Goal: Ask a question: Seek information or help from site administrators or community

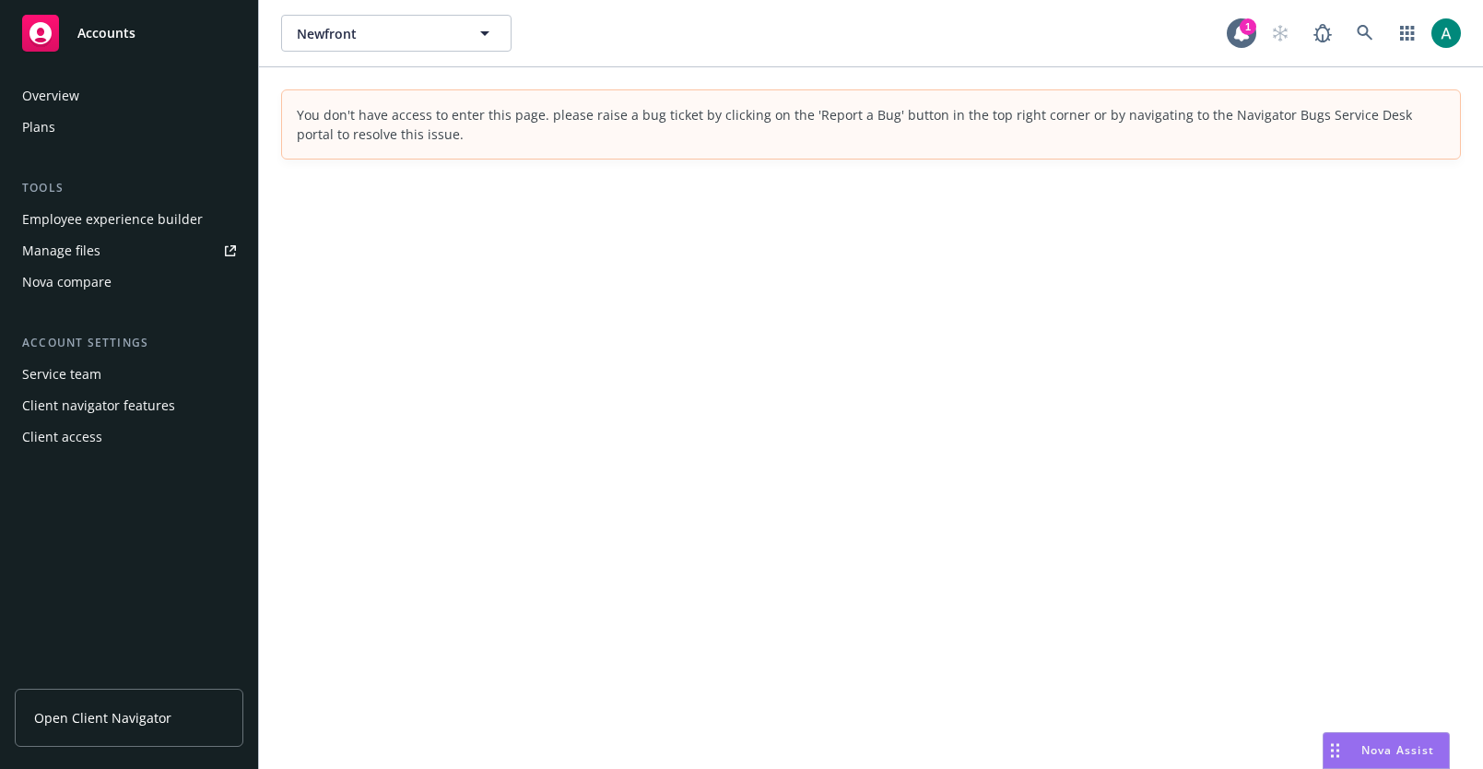
click at [1361, 741] on div "Nova Assist" at bounding box center [1385, 750] width 125 height 35
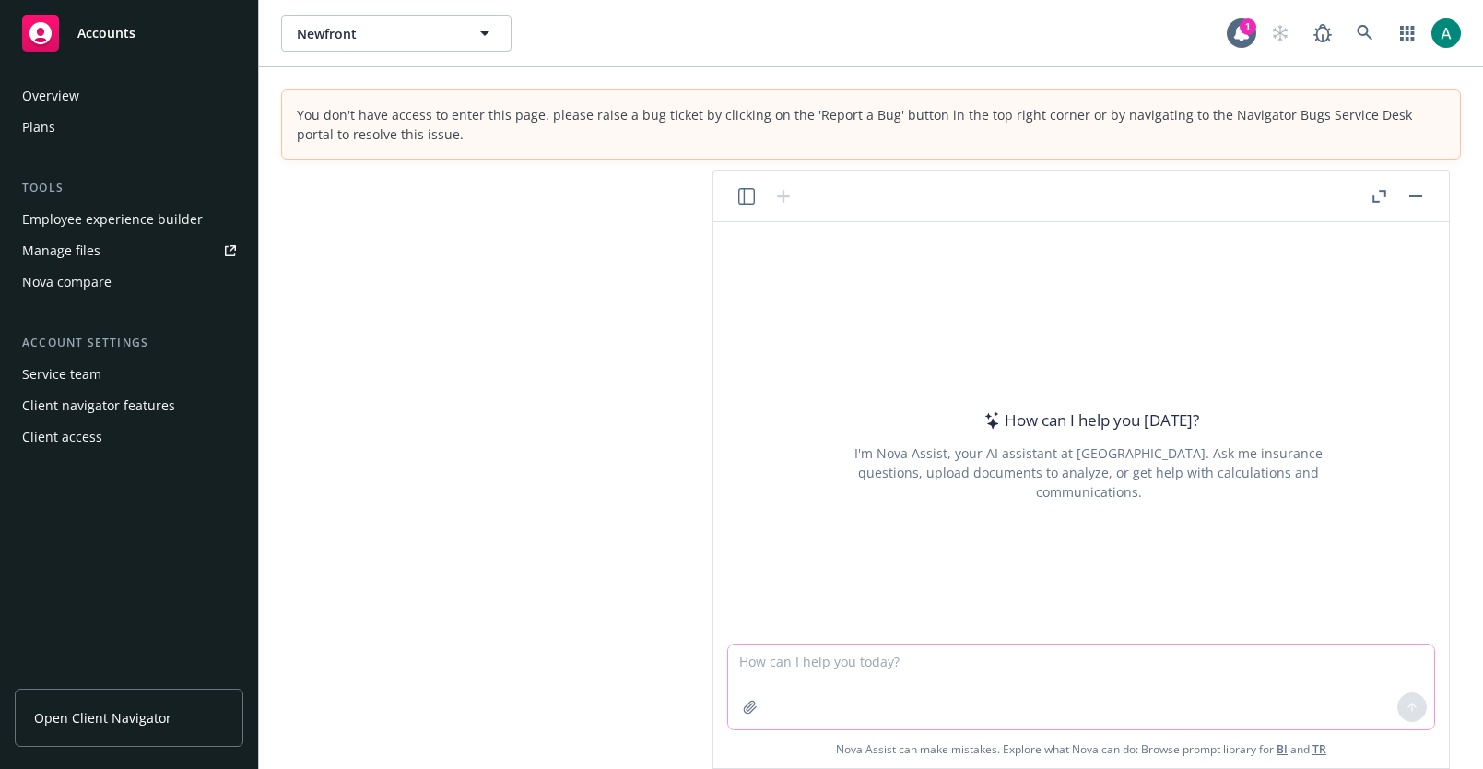
click at [994, 667] on textarea at bounding box center [1081, 686] width 706 height 85
click at [750, 194] on icon "button" at bounding box center [746, 196] width 17 height 17
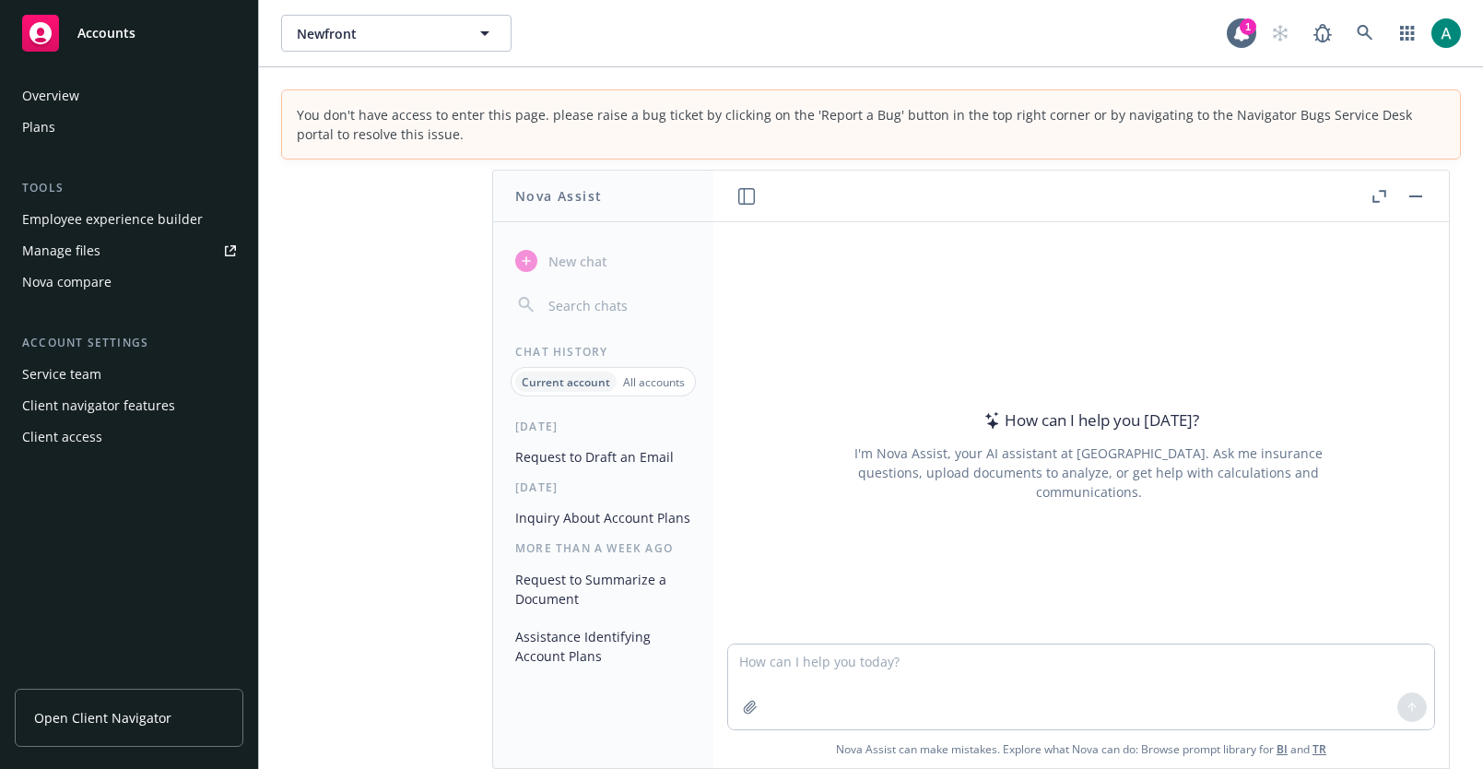
click at [609, 446] on button "Request to Draft an Email" at bounding box center [603, 456] width 191 height 30
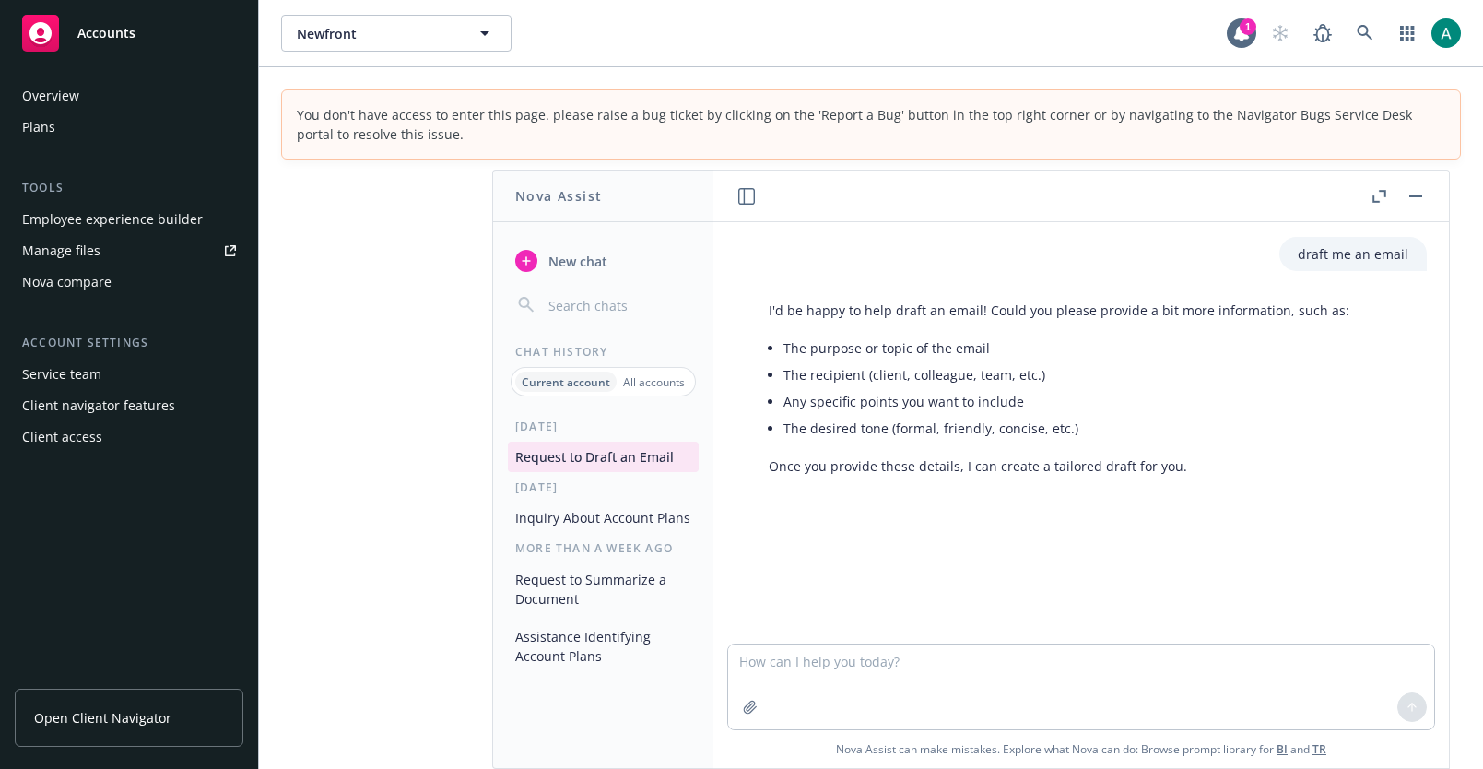
click at [581, 500] on div "[DATE] Request to Draft an Email [DATE] Inquiry About Account Plans More than a…" at bounding box center [603, 592] width 220 height 349
click at [581, 516] on button "Inquiry About Account Plans" at bounding box center [603, 517] width 191 height 30
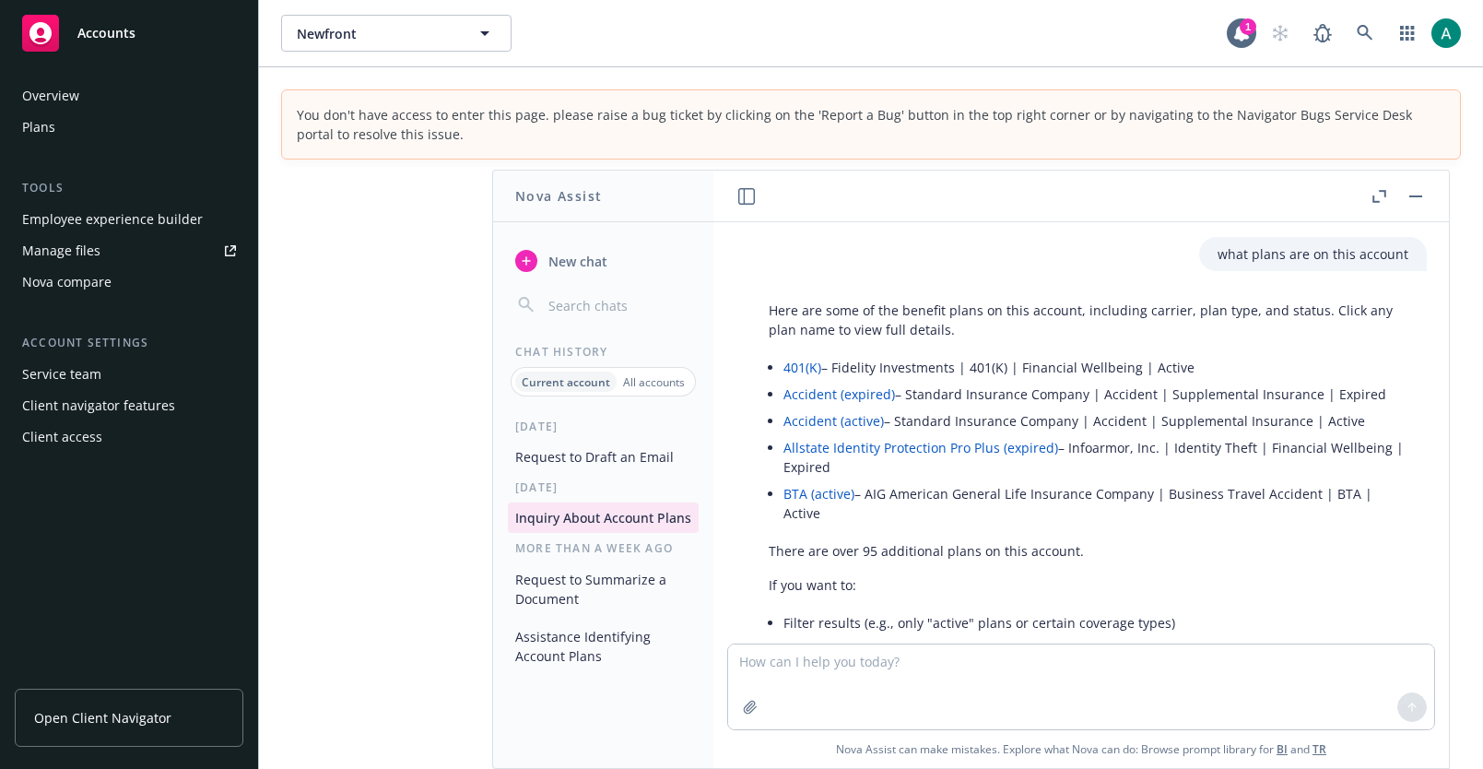
click at [558, 262] on span "New chat" at bounding box center [576, 261] width 63 height 19
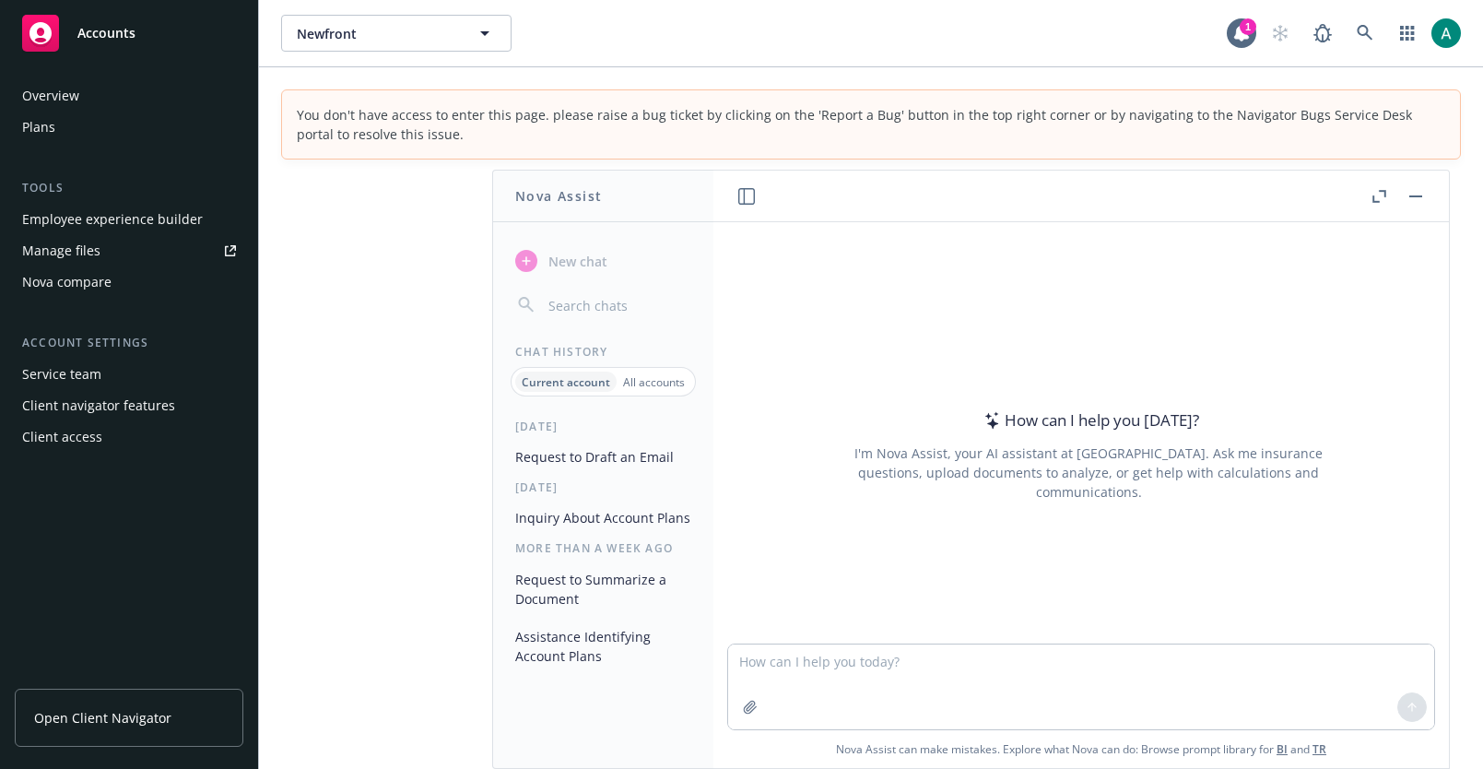
click at [792, 657] on textarea at bounding box center [1081, 686] width 706 height 85
type textarea "what plans are on this account"
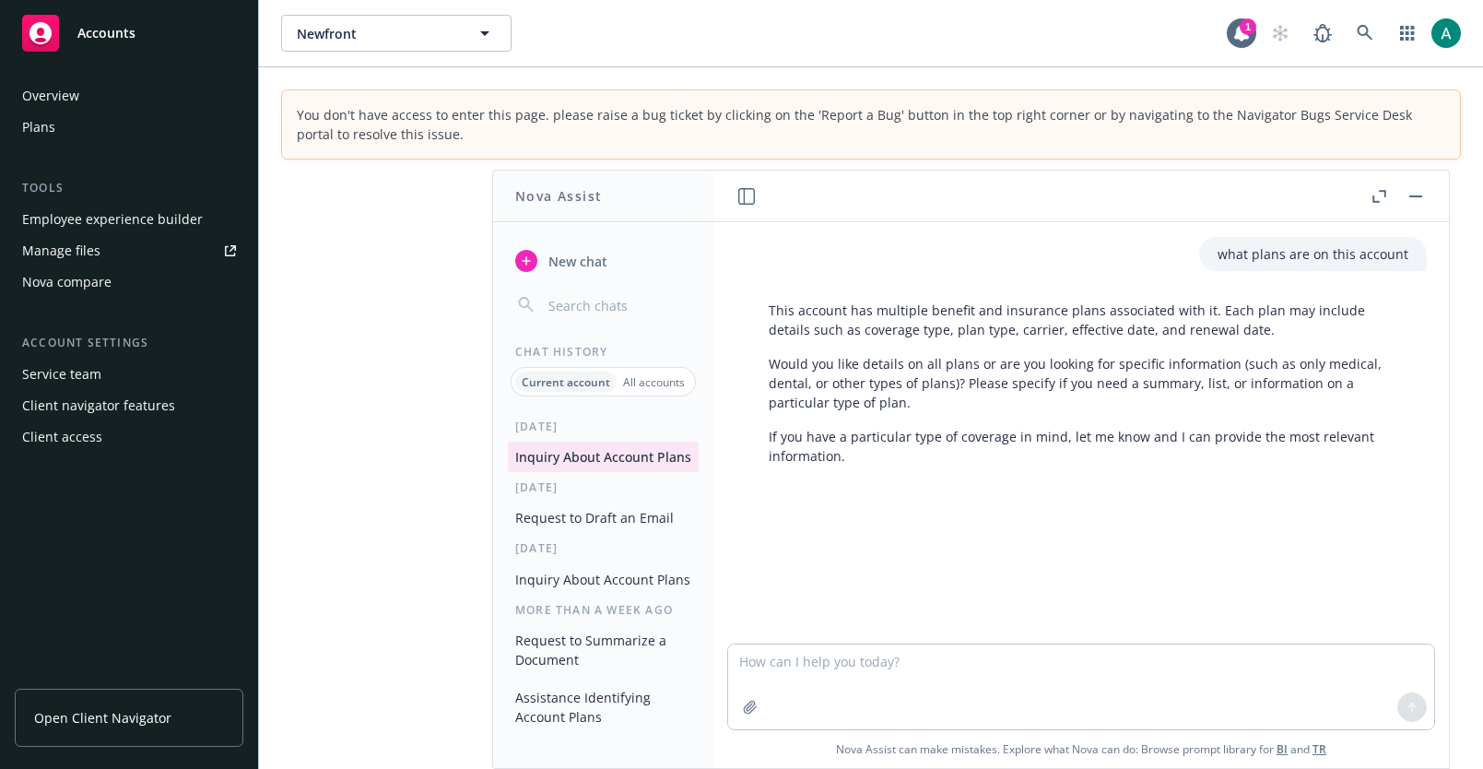
drag, startPoint x: 946, startPoint y: 527, endPoint x: 882, endPoint y: 499, distance: 69.3
click at [884, 499] on div "what plans are on this account This account has multiple benefit and insurance …" at bounding box center [1081, 432] width 721 height 421
click at [882, 499] on div at bounding box center [1088, 506] width 706 height 22
drag, startPoint x: 883, startPoint y: 501, endPoint x: 882, endPoint y: 476, distance: 24.9
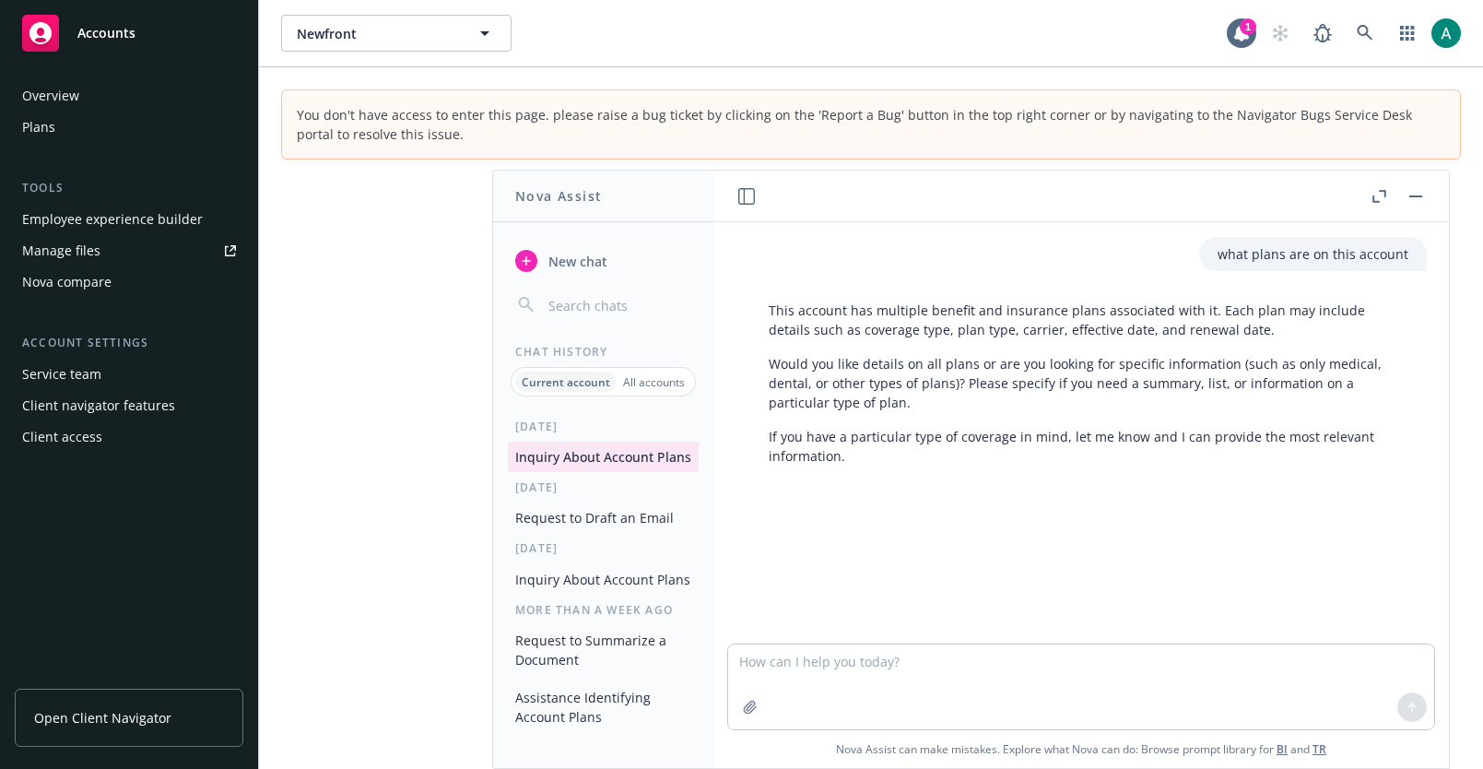
click at [882, 477] on div "what plans are on this account This account has multiple benefit and insurance …" at bounding box center [1081, 432] width 721 height 421
click at [882, 476] on div "what plans are on this account This account has multiple benefit and insurance …" at bounding box center [1081, 432] width 721 height 421
click at [746, 193] on icon "button" at bounding box center [746, 196] width 17 height 17
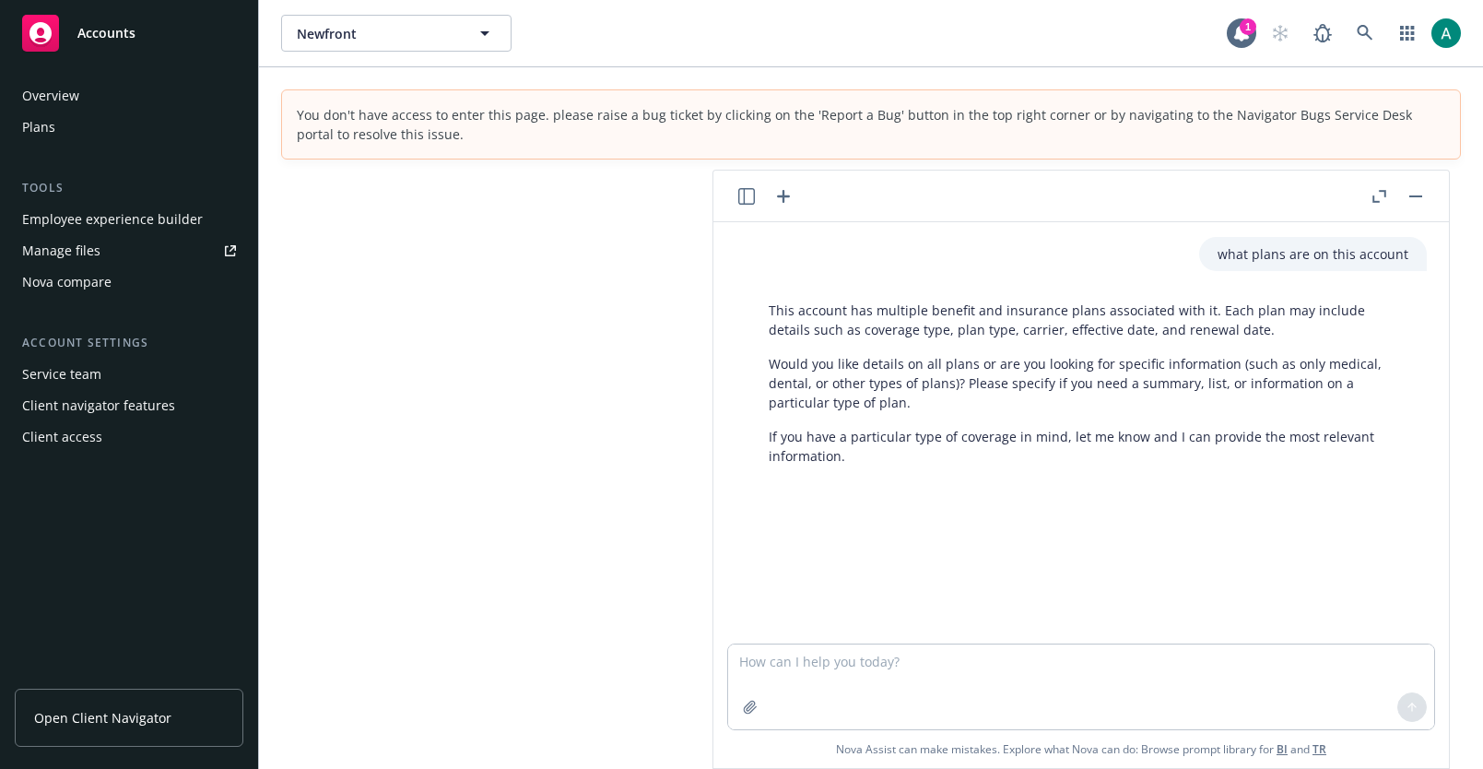
click at [746, 193] on icon "button" at bounding box center [746, 196] width 17 height 17
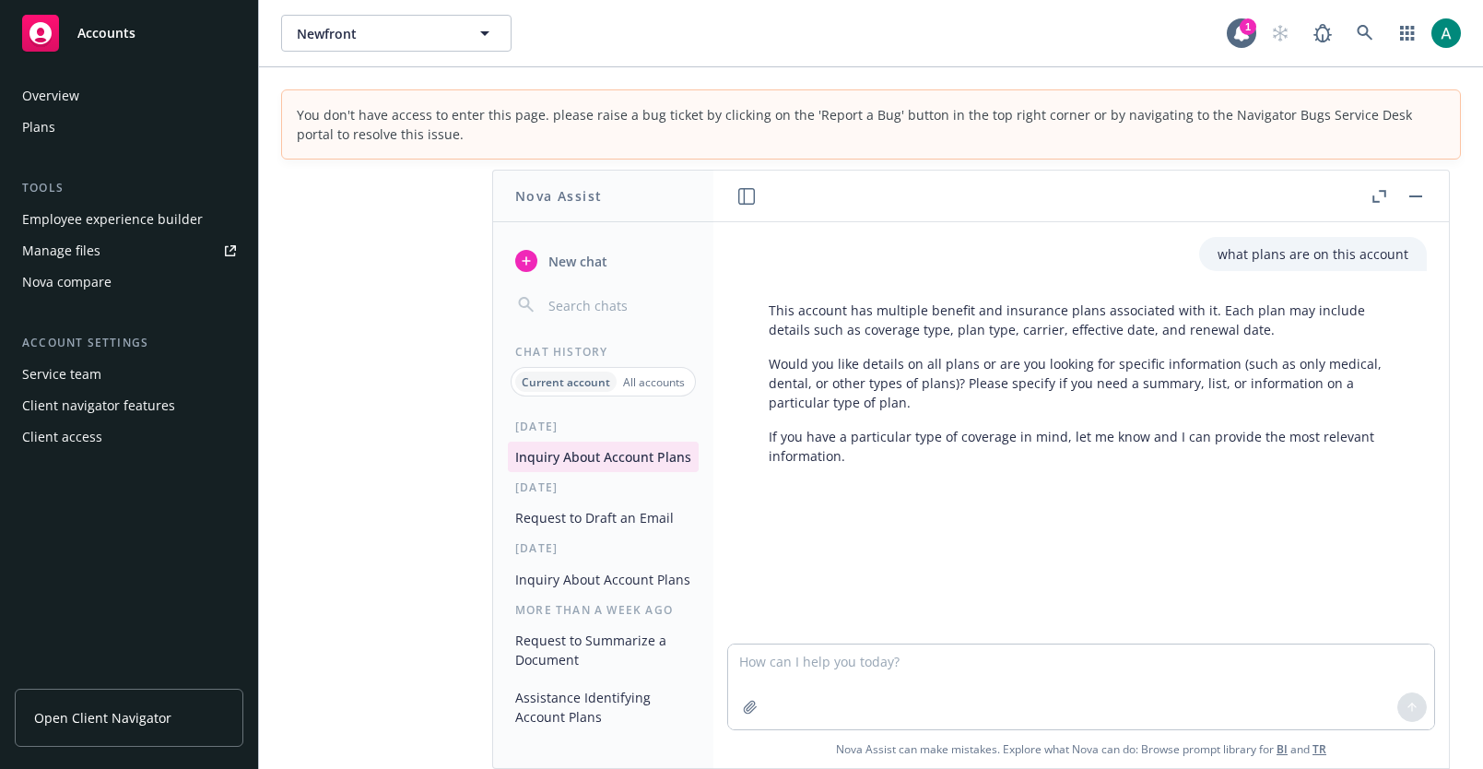
click at [563, 305] on input "button" at bounding box center [618, 305] width 147 height 26
click at [642, 364] on div "Chat History Current account All accounts" at bounding box center [603, 370] width 220 height 53
click at [637, 383] on p "All accounts" at bounding box center [654, 382] width 62 height 16
click at [575, 387] on p "Current account" at bounding box center [564, 382] width 83 height 16
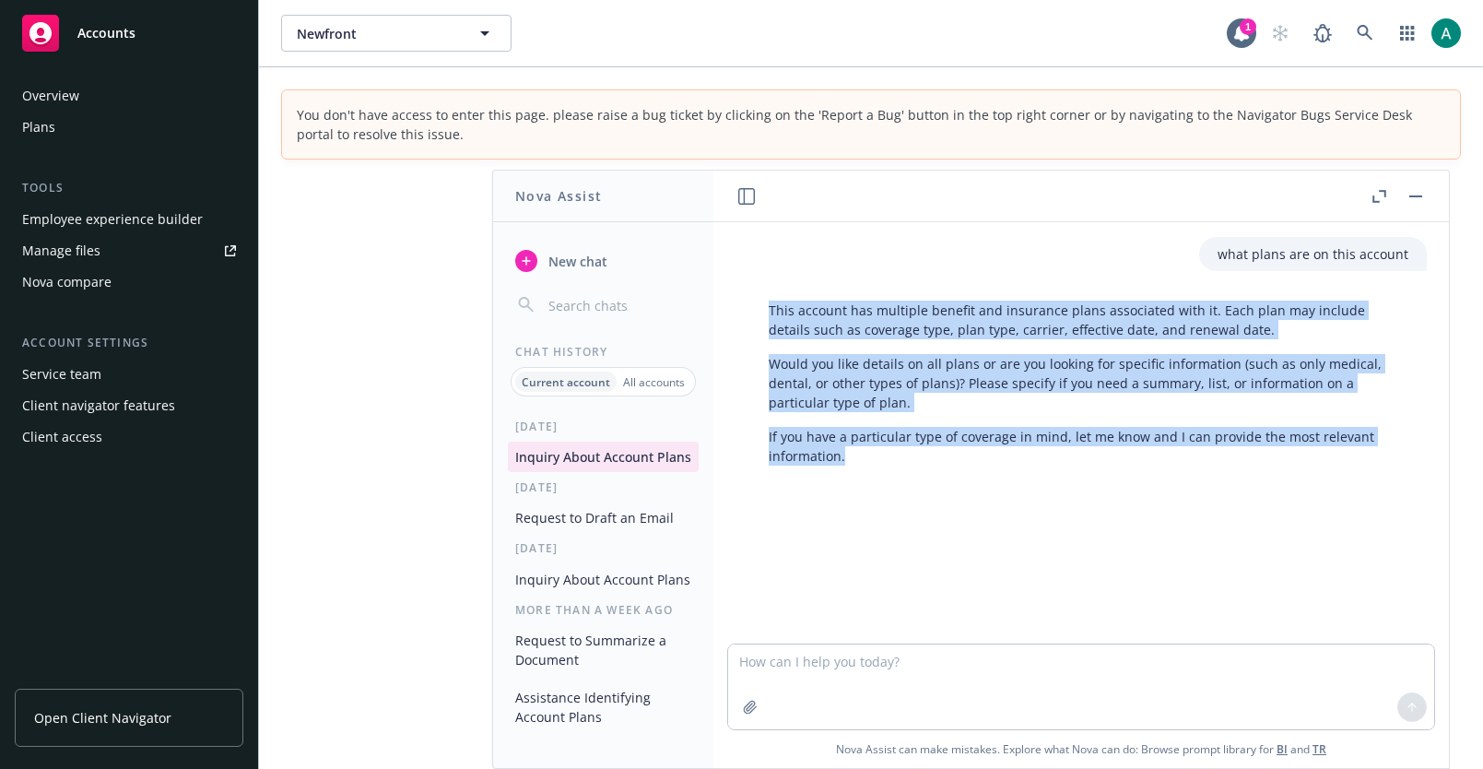
drag, startPoint x: 743, startPoint y: 304, endPoint x: 882, endPoint y: 523, distance: 259.7
click at [883, 524] on div "what plans are on this account This account has multiple benefit and insurance …" at bounding box center [1081, 432] width 721 height 421
click at [882, 523] on div "what plans are on this account This account has multiple benefit and insurance …" at bounding box center [1081, 432] width 721 height 421
drag, startPoint x: 882, startPoint y: 523, endPoint x: 791, endPoint y: 257, distance: 281.5
click at [791, 257] on div "what plans are on this account This account has multiple benefit and insurance …" at bounding box center [1081, 432] width 721 height 421
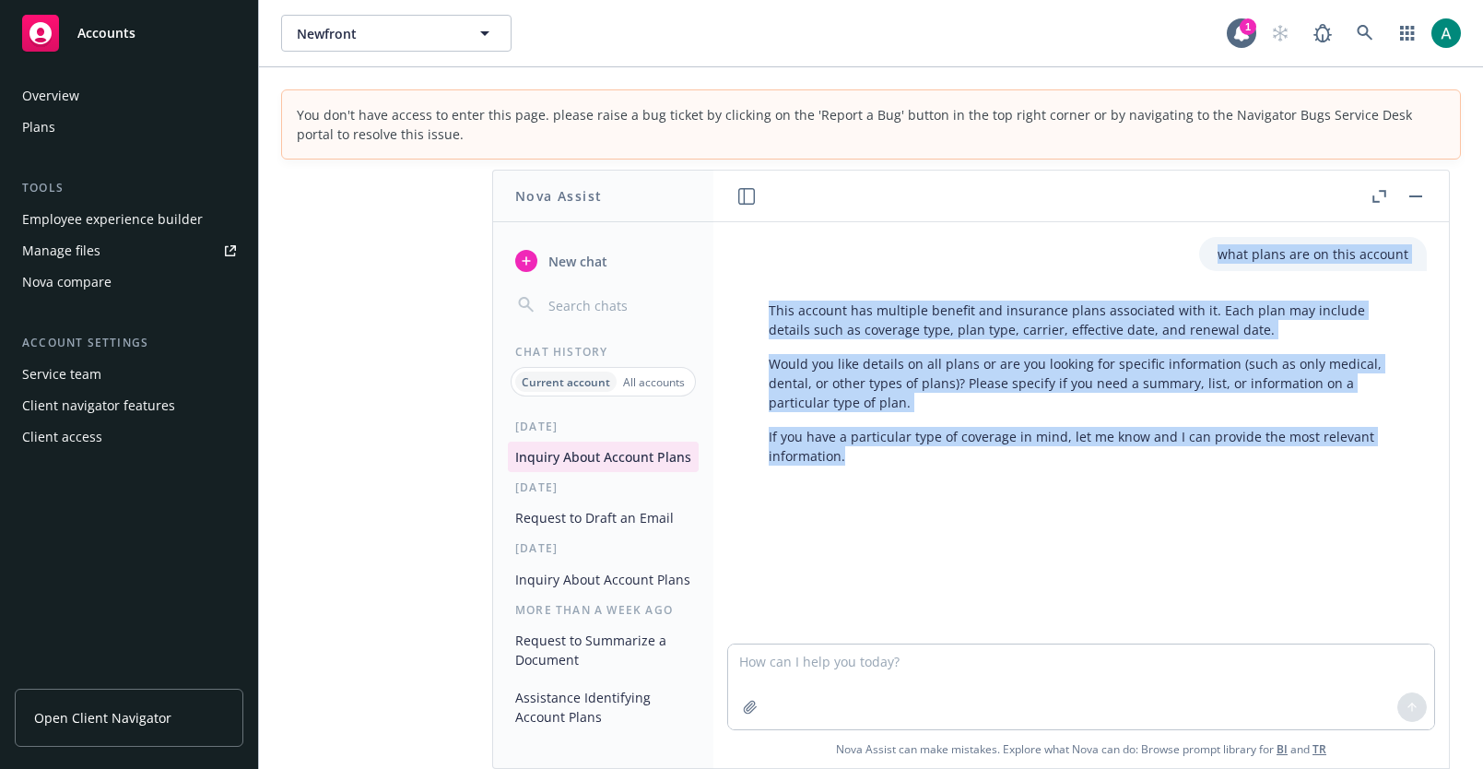
click at [756, 300] on div "This account has multiple benefit and insurance plans associated with it. Each …" at bounding box center [1088, 383] width 676 height 180
drag, startPoint x: 756, startPoint y: 300, endPoint x: 784, endPoint y: 570, distance: 271.5
click at [786, 570] on div "what plans are on this account This account has multiple benefit and insurance …" at bounding box center [1081, 432] width 721 height 421
click at [870, 453] on p "If you have a particular type of coverage in mind, let me know and I can provid…" at bounding box center [1089, 446] width 640 height 39
drag, startPoint x: 870, startPoint y: 453, endPoint x: 769, endPoint y: 310, distance: 175.4
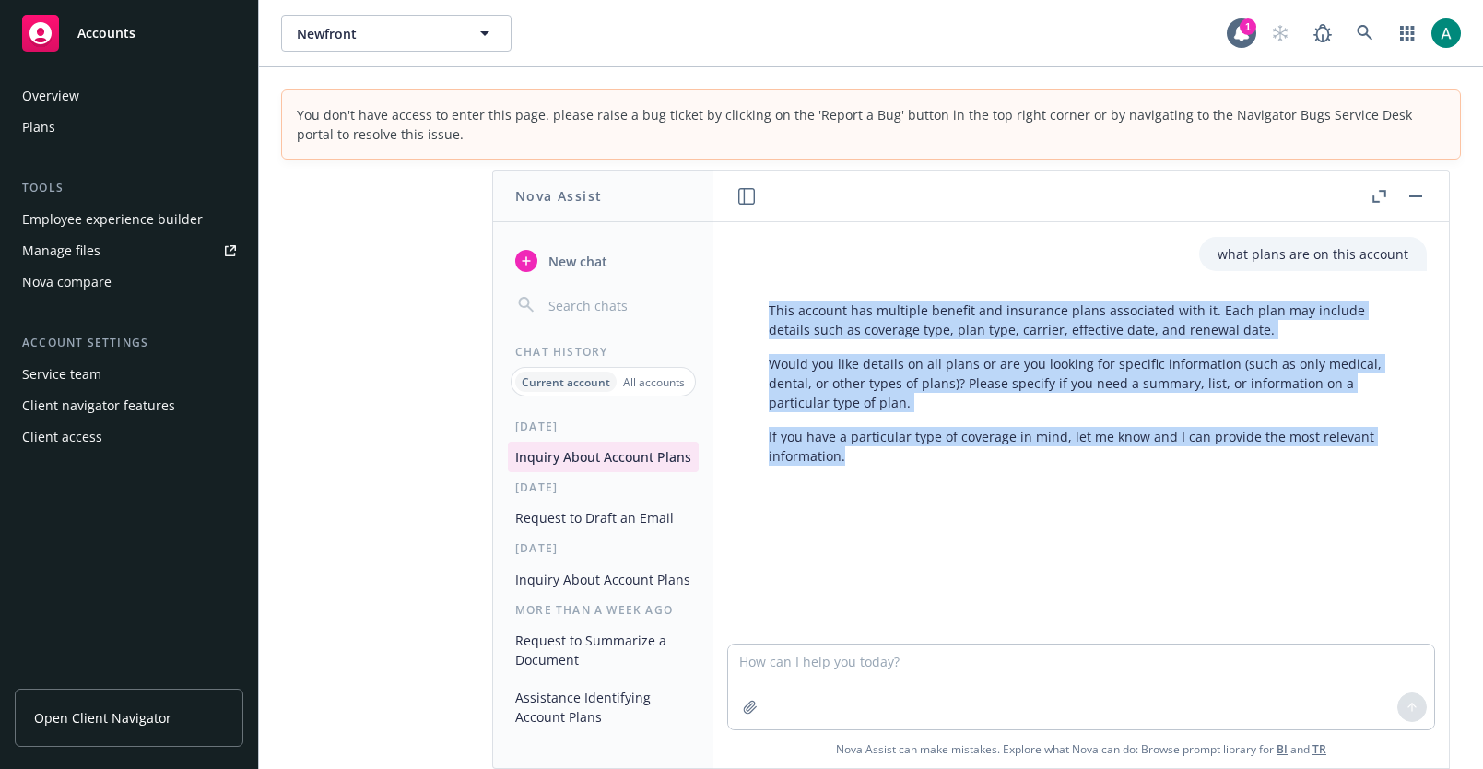
click at [769, 310] on div "This account has multiple benefit and insurance plans associated with it. Each …" at bounding box center [1088, 383] width 676 height 180
click at [769, 310] on p "This account has multiple benefit and insurance plans associated with it. Each …" at bounding box center [1089, 319] width 640 height 39
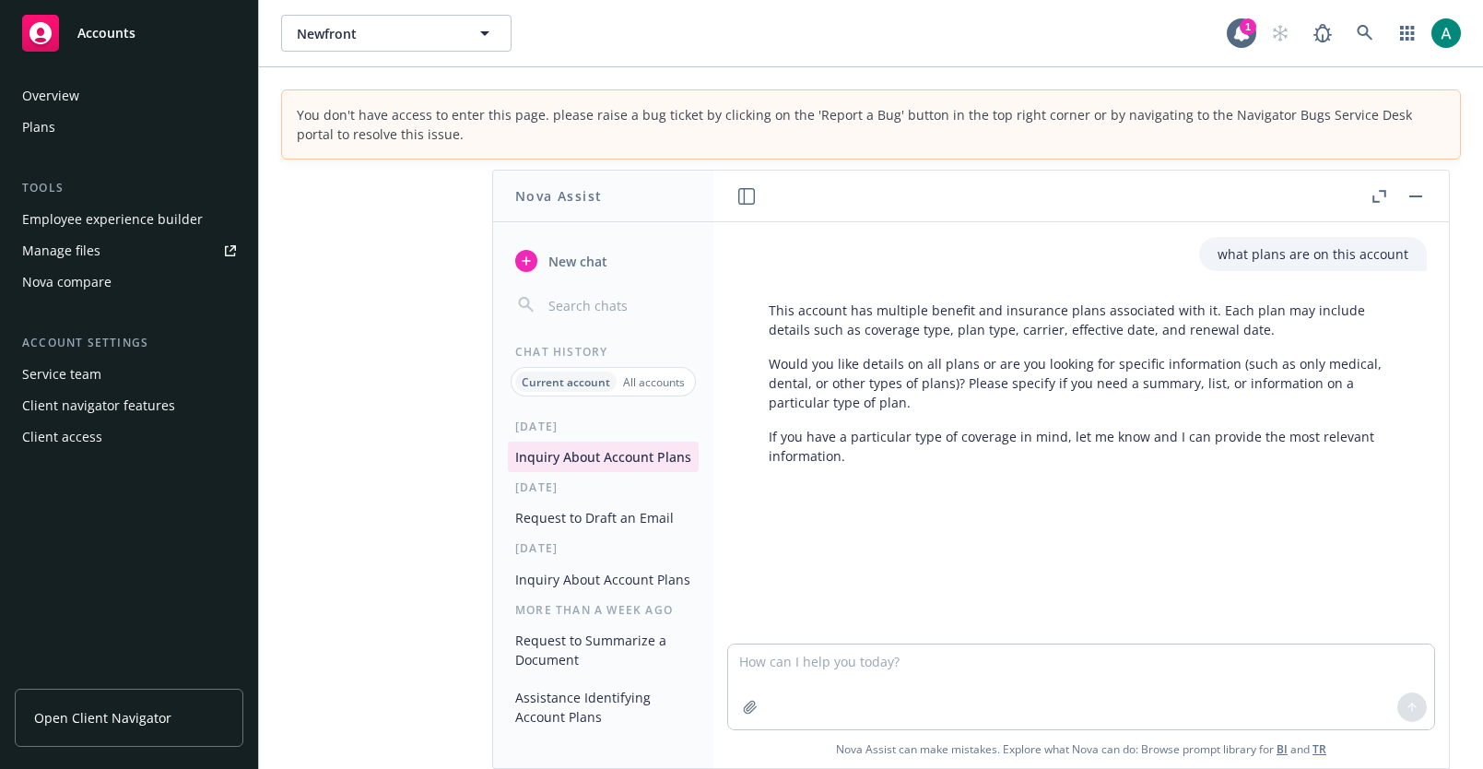
click at [769, 310] on p "This account has multiple benefit and insurance plans associated with it. Each …" at bounding box center [1089, 319] width 640 height 39
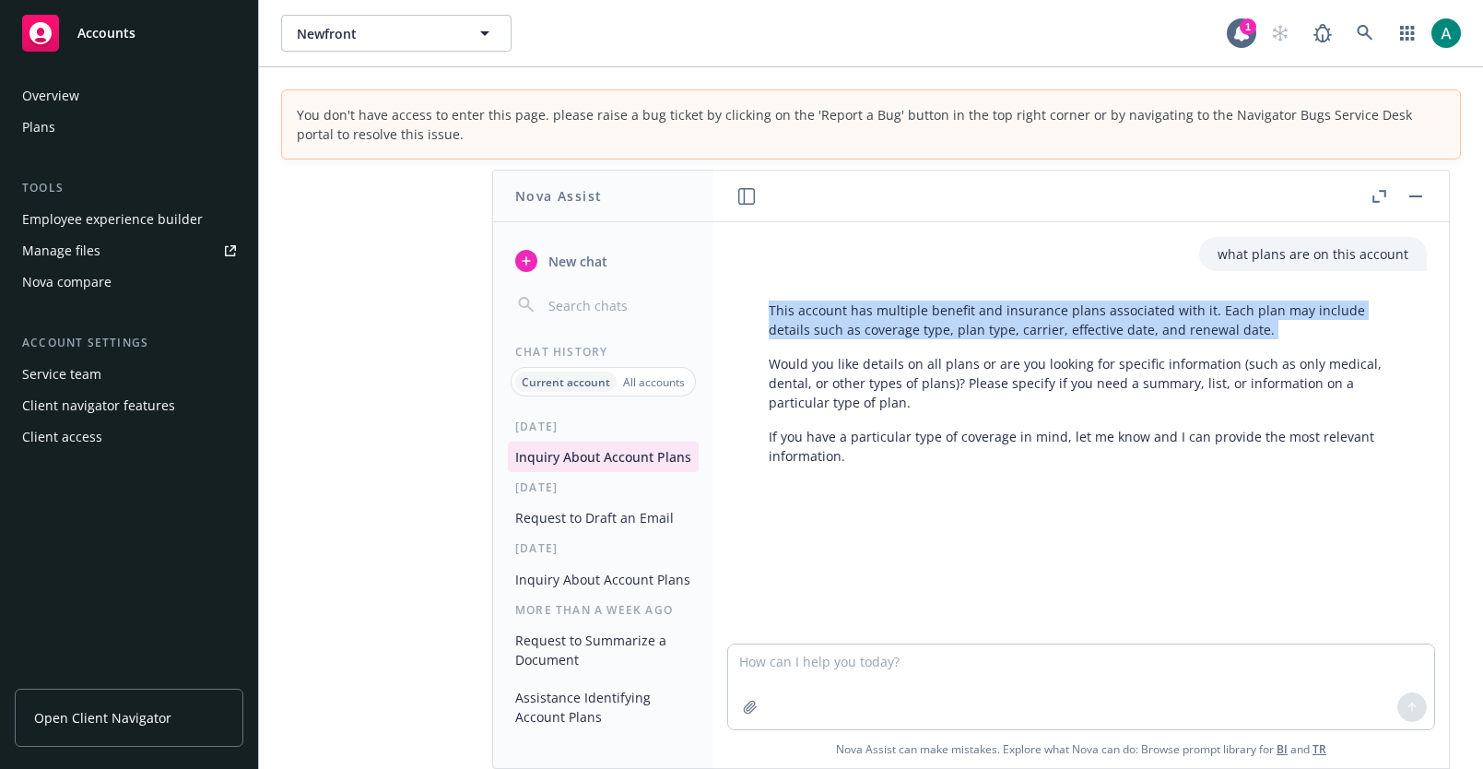
click at [769, 310] on p "This account has multiple benefit and insurance plans associated with it. Each …" at bounding box center [1089, 319] width 640 height 39
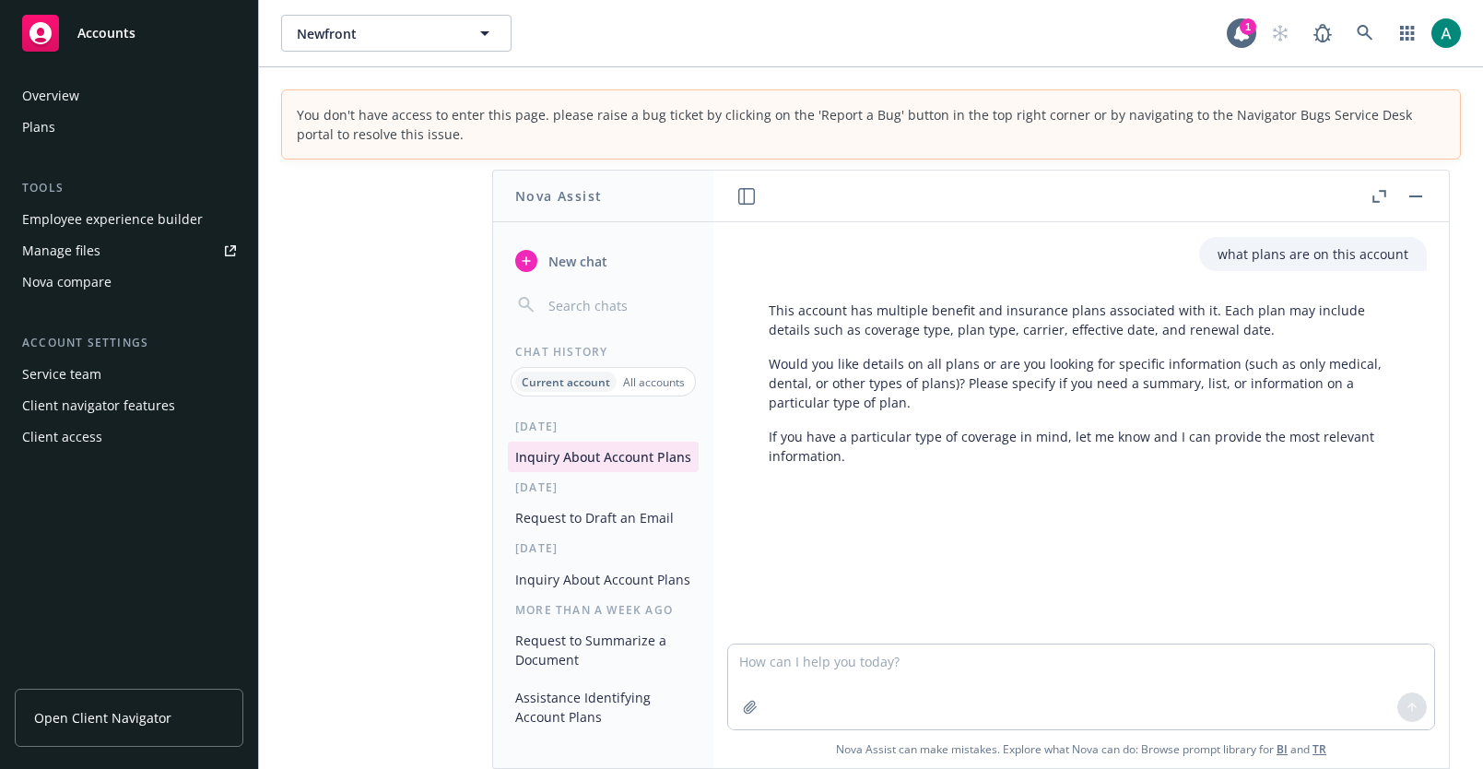
click at [769, 310] on p "This account has multiple benefit and insurance plans associated with it. Each …" at bounding box center [1089, 319] width 640 height 39
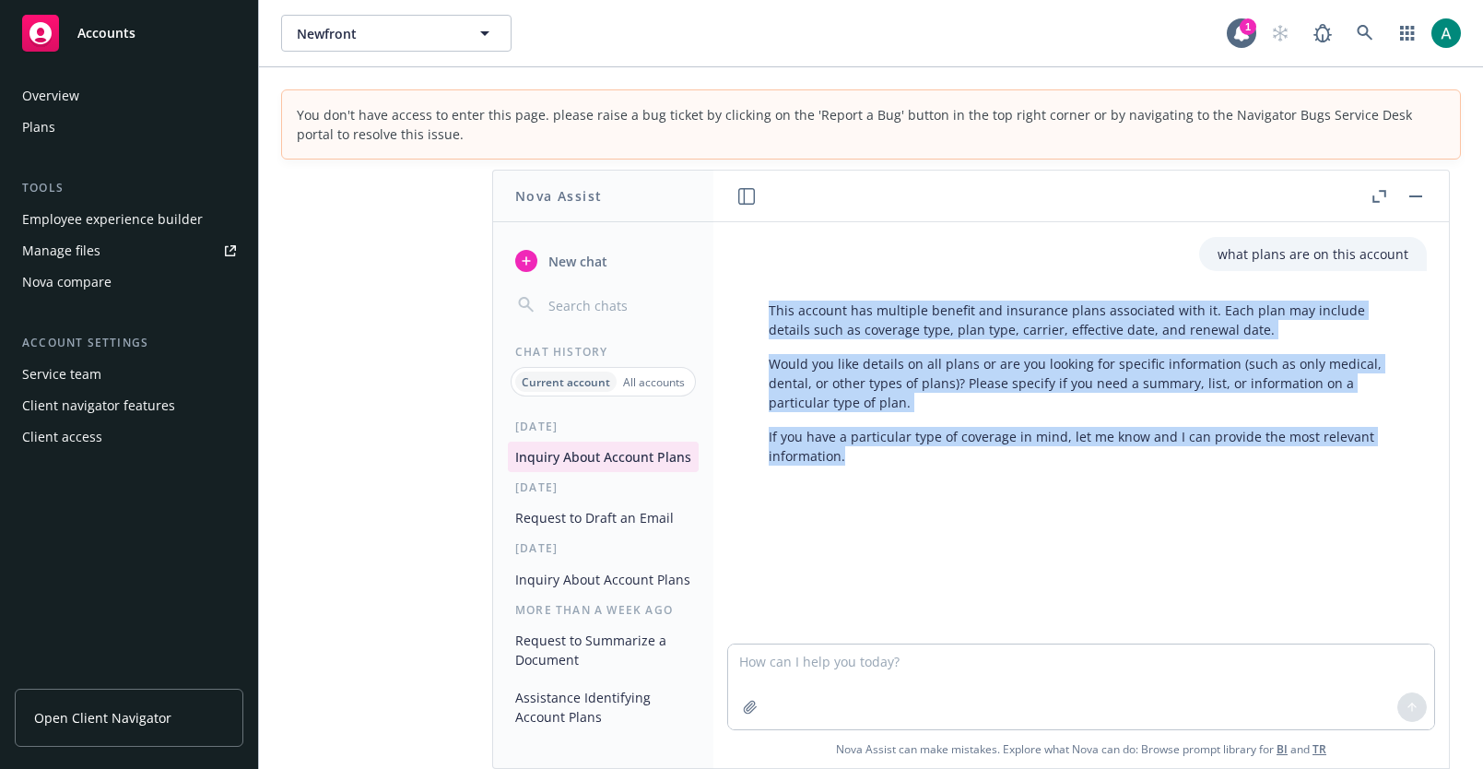
drag, startPoint x: 769, startPoint y: 310, endPoint x: 887, endPoint y: 627, distance: 338.2
click at [887, 627] on div "what plans are on this account This account has multiple benefit and insurance …" at bounding box center [1081, 432] width 721 height 421
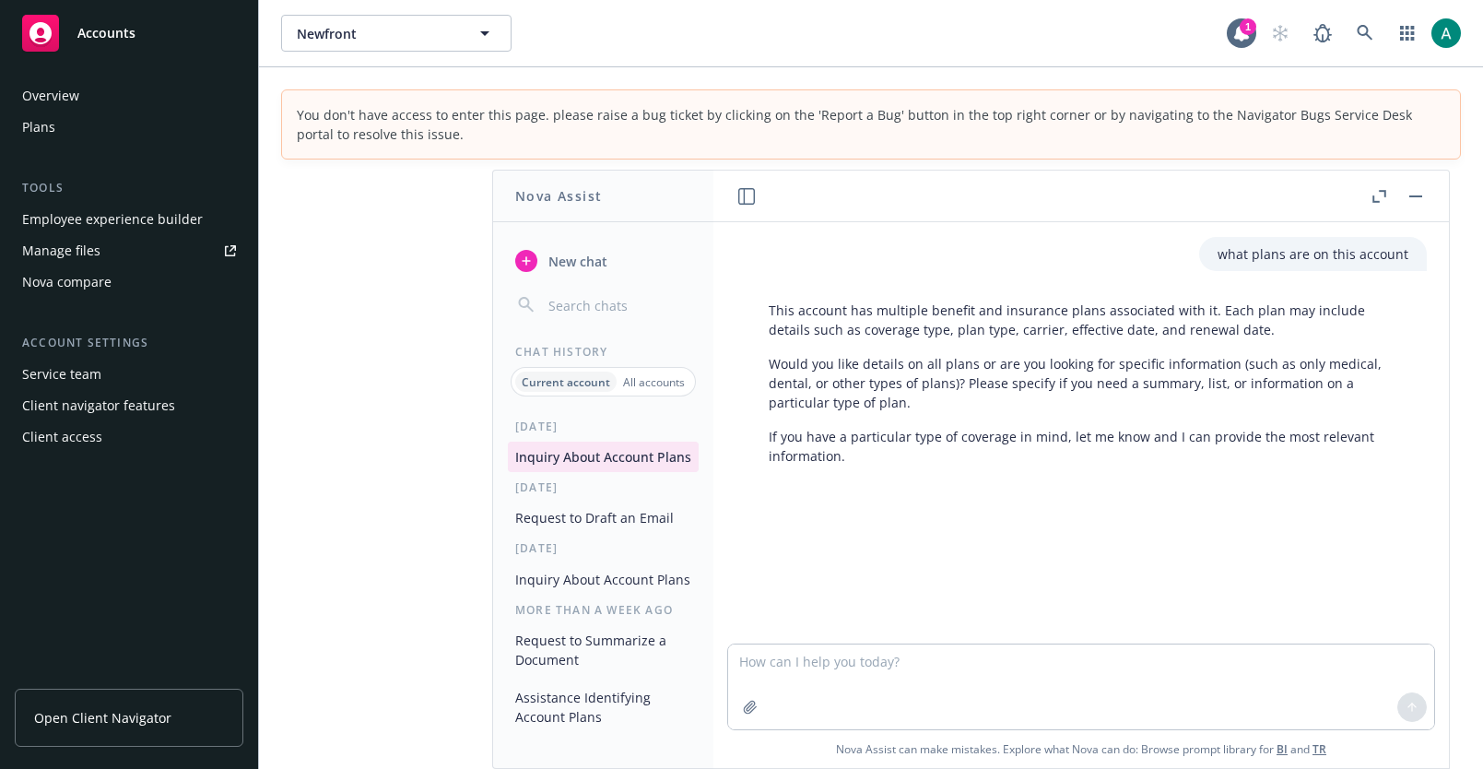
click at [870, 575] on div "what plans are on this account This account has multiple benefit and insurance …" at bounding box center [1081, 432] width 721 height 421
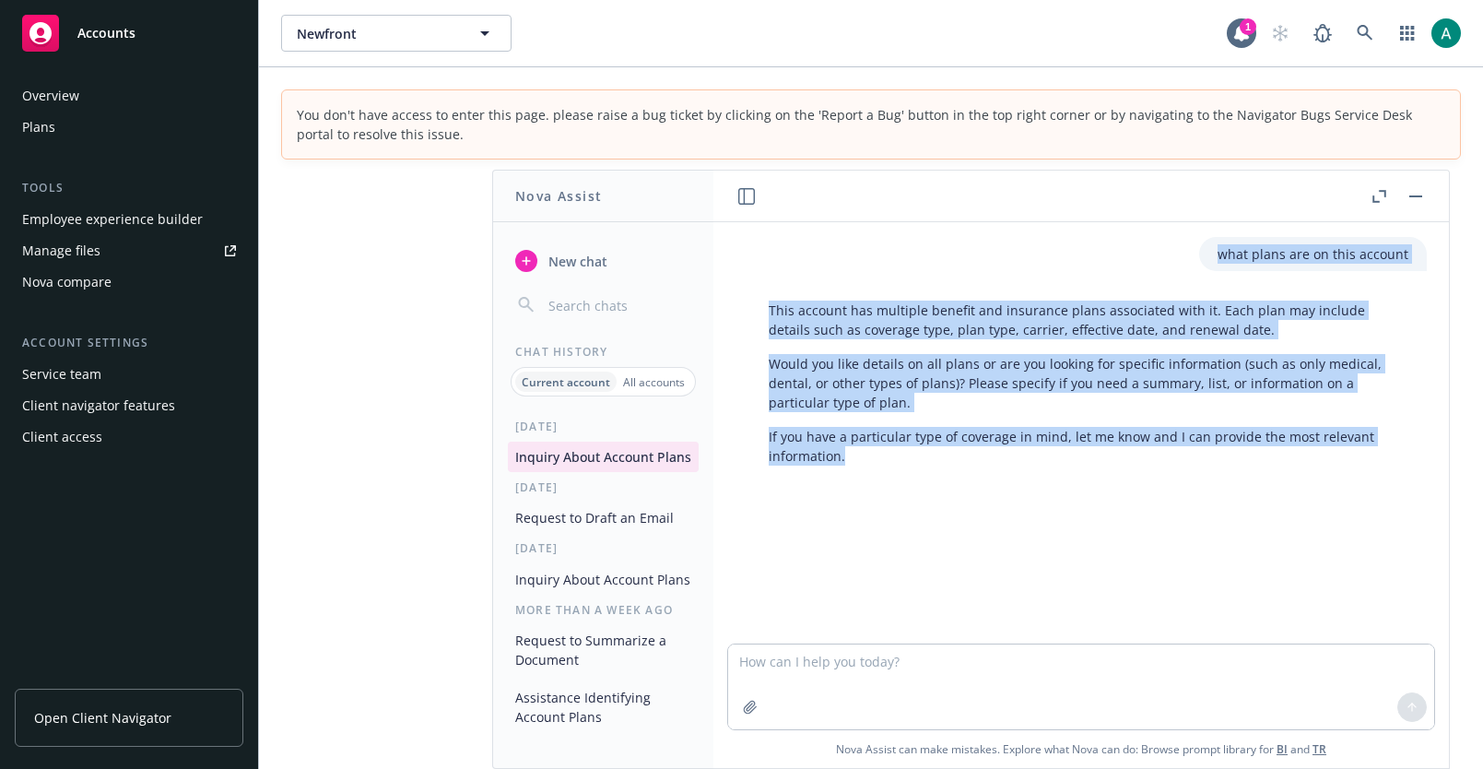
drag, startPoint x: 870, startPoint y: 575, endPoint x: 824, endPoint y: 215, distance: 363.3
click at [824, 215] on div "what plans are on this account This account has multiple benefit and insurance …" at bounding box center [1080, 468] width 735 height 597
click at [824, 215] on header at bounding box center [1080, 196] width 735 height 52
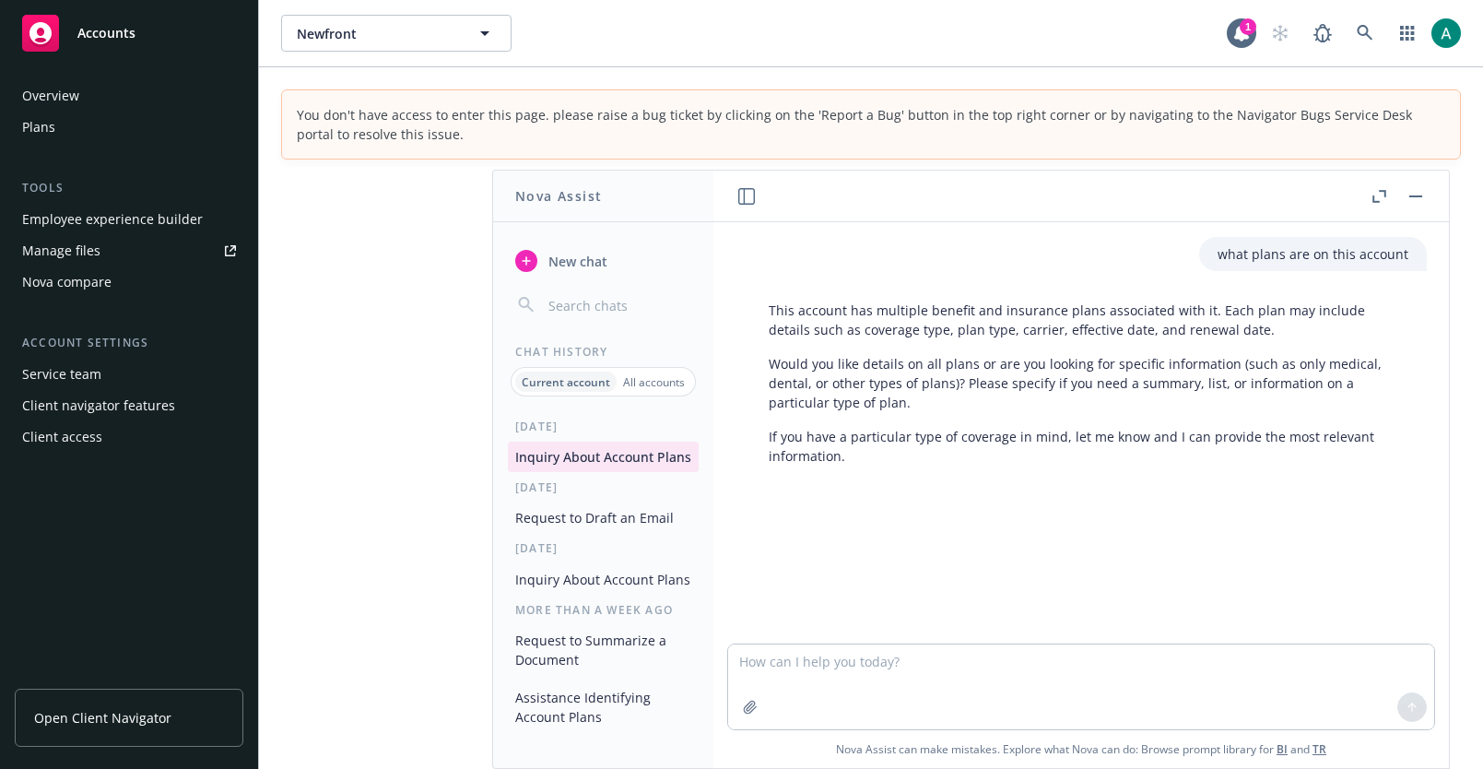
click at [824, 215] on header at bounding box center [1080, 196] width 735 height 52
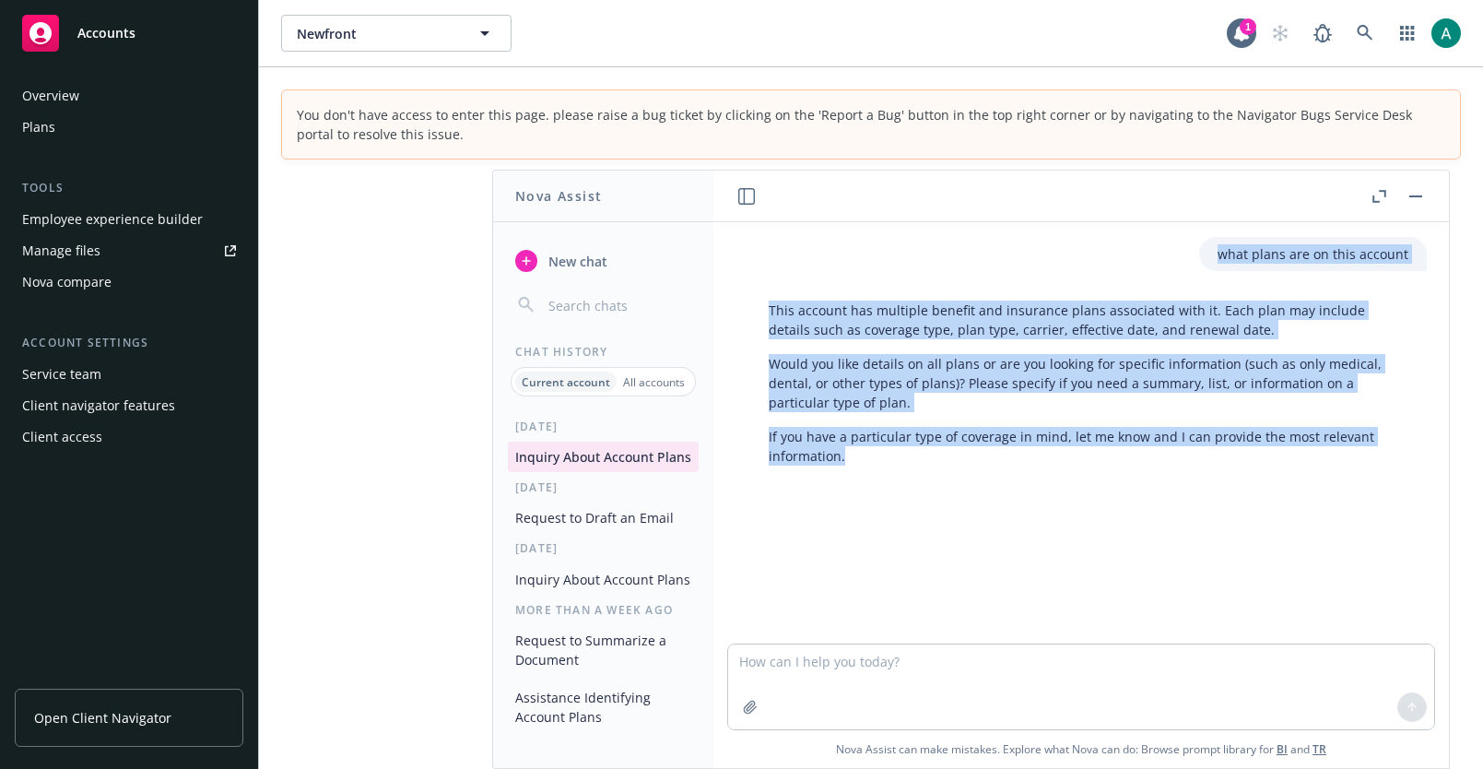
drag, startPoint x: 824, startPoint y: 215, endPoint x: 843, endPoint y: 529, distance: 314.8
click at [843, 529] on div "what plans are on this account This account has multiple benefit and insurance …" at bounding box center [1080, 468] width 735 height 597
click at [843, 529] on div "what plans are on this account This account has multiple benefit and insurance …" at bounding box center [1081, 432] width 721 height 421
drag, startPoint x: 843, startPoint y: 529, endPoint x: 788, endPoint y: 311, distance: 225.3
click at [788, 311] on div "what plans are on this account This account has multiple benefit and insurance …" at bounding box center [1081, 432] width 721 height 421
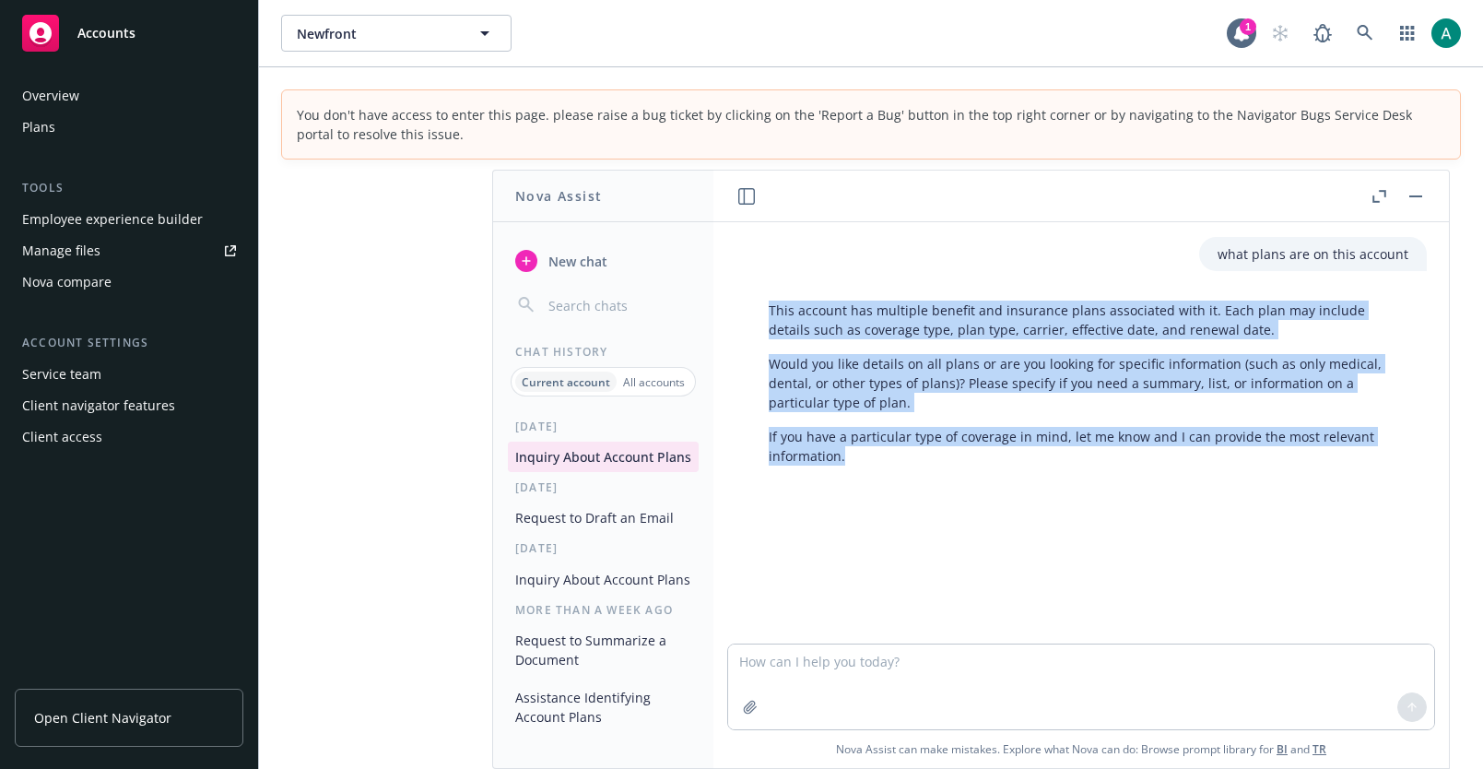
click at [788, 311] on p "This account has multiple benefit and insurance plans associated with it. Each …" at bounding box center [1089, 319] width 640 height 39
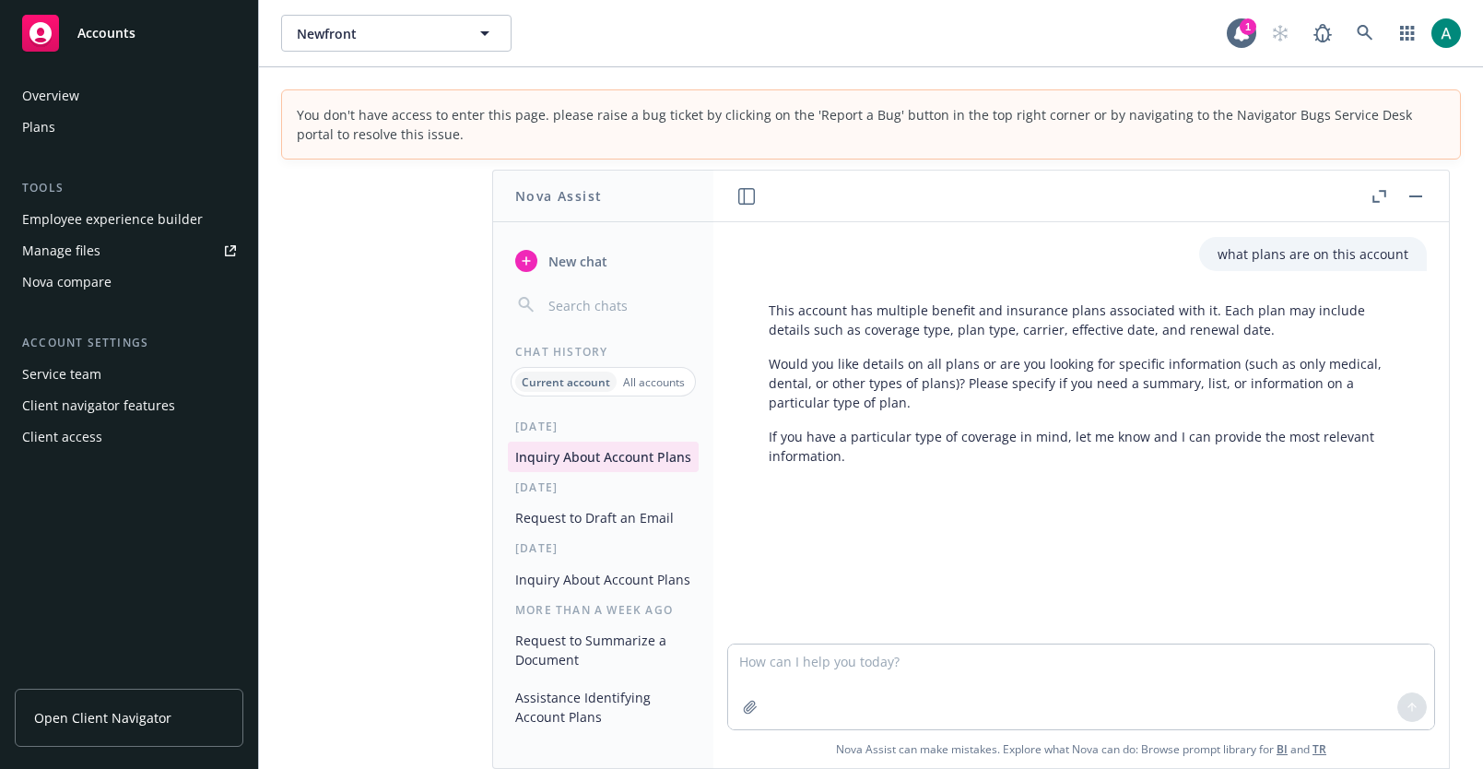
click at [788, 311] on p "This account has multiple benefit and insurance plans associated with it. Each …" at bounding box center [1089, 319] width 640 height 39
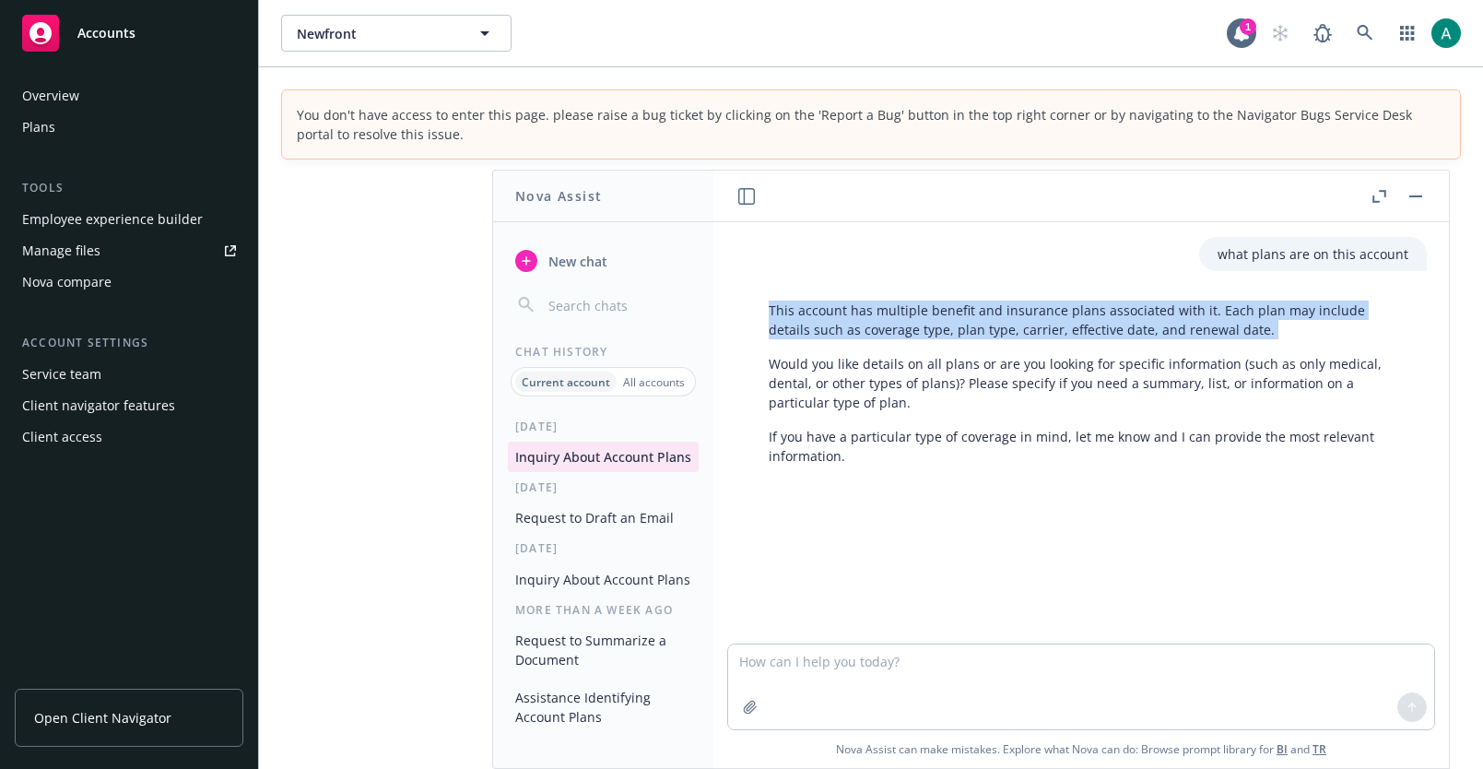
click at [802, 366] on p "Would you like details on all plans or are you looking for specific information…" at bounding box center [1089, 383] width 640 height 58
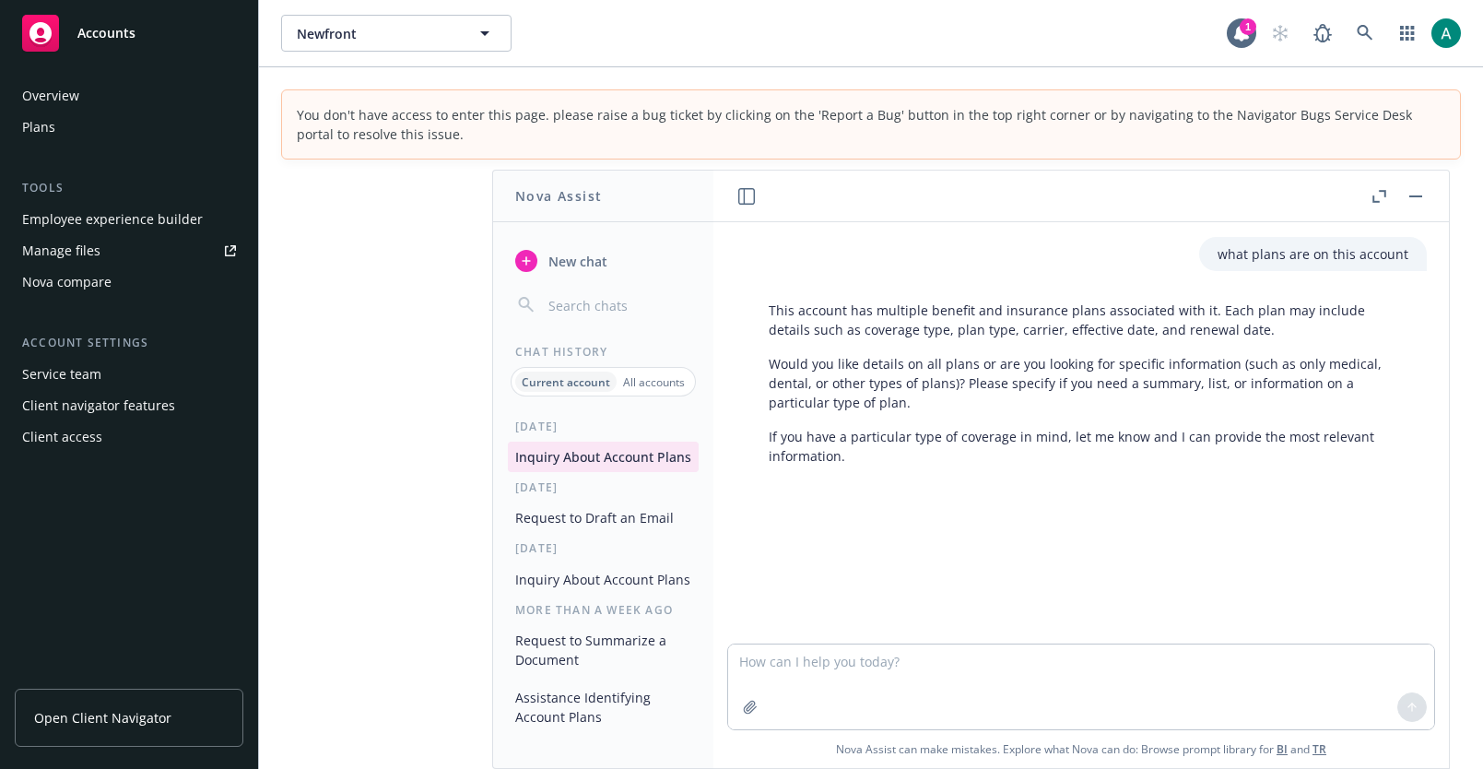
click at [802, 366] on p "Would you like details on all plans or are you looking for specific information…" at bounding box center [1089, 383] width 640 height 58
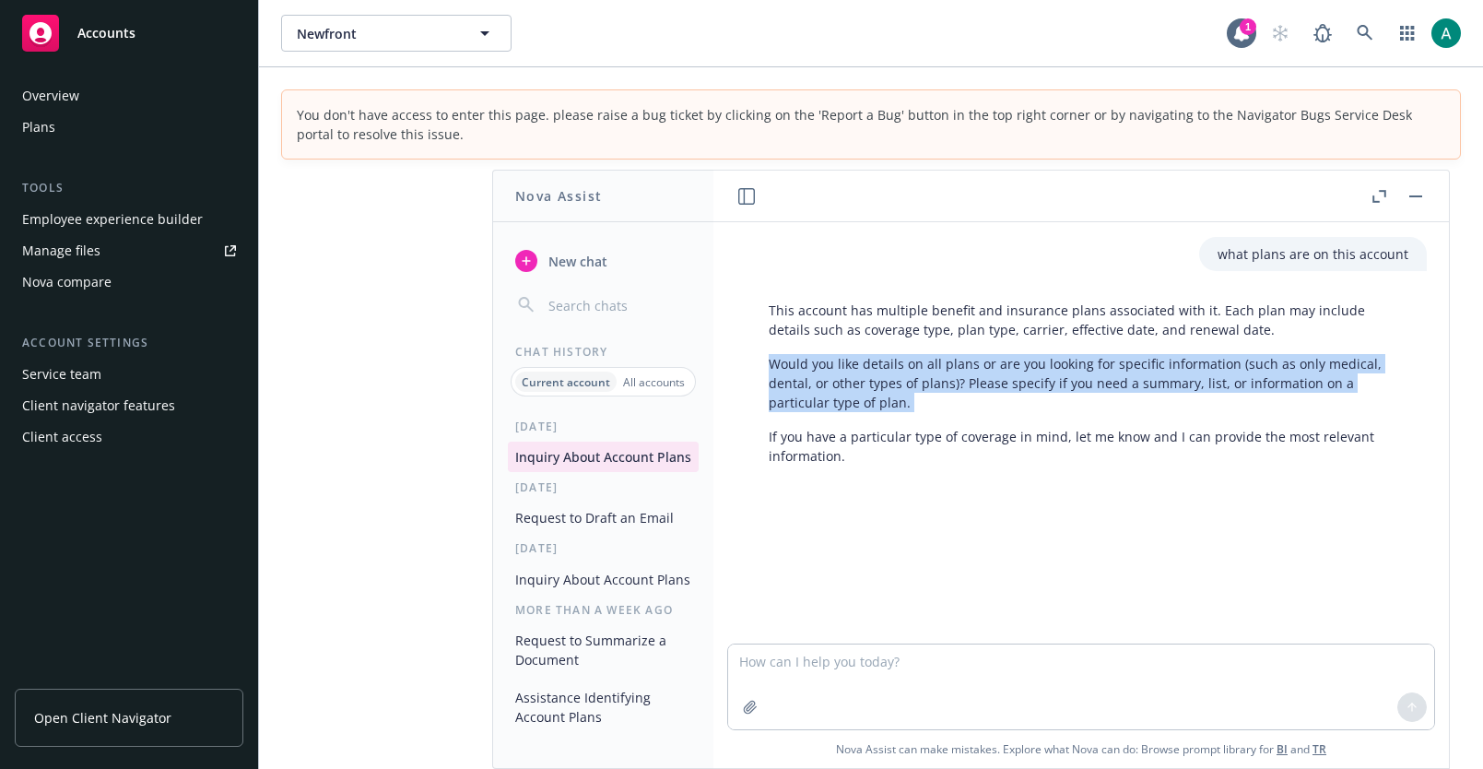
click at [802, 366] on p "Would you like details on all plans or are you looking for specific information…" at bounding box center [1089, 383] width 640 height 58
click at [815, 443] on p "If you have a particular type of coverage in mind, let me know and I can provid…" at bounding box center [1089, 446] width 640 height 39
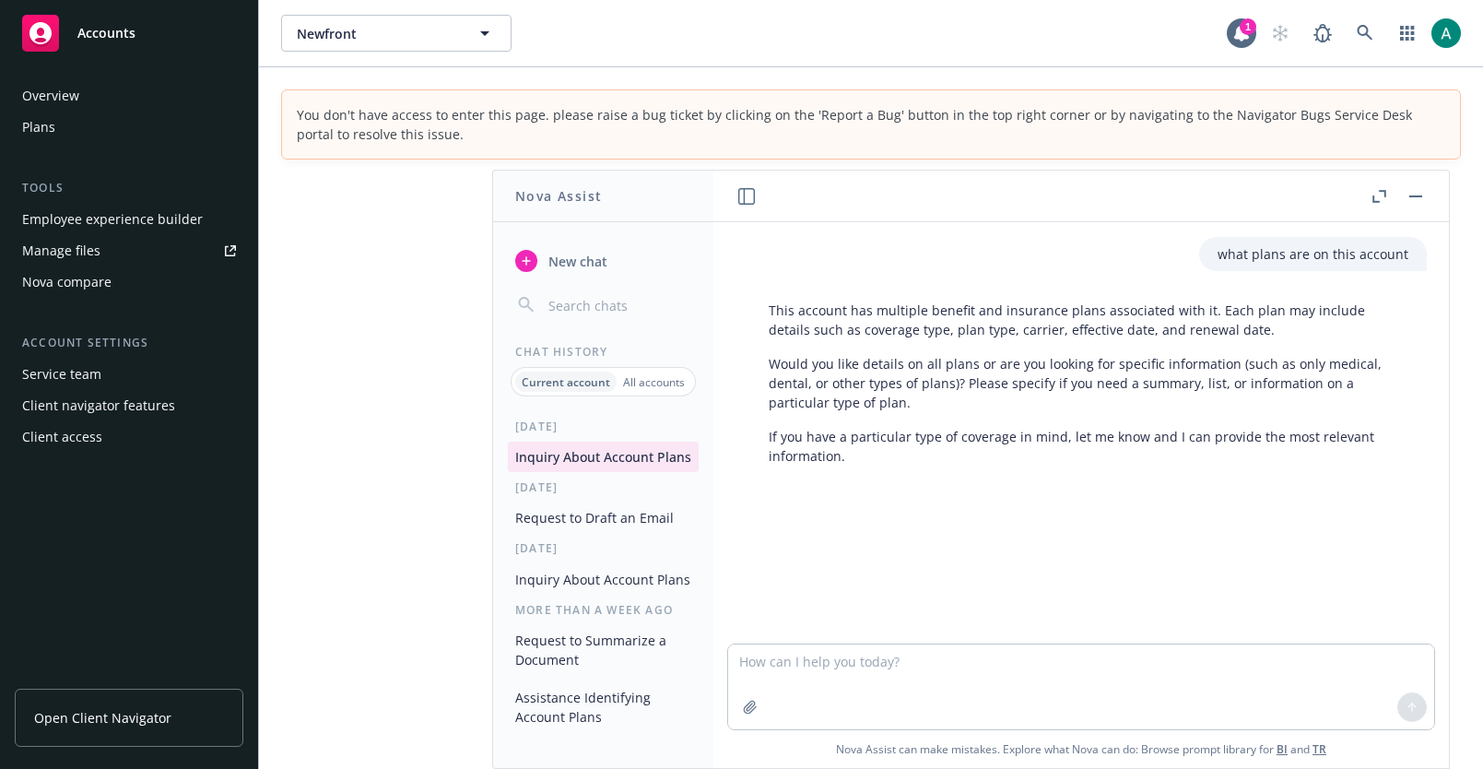
click at [815, 443] on p "If you have a particular type of coverage in mind, let me know and I can provid…" at bounding box center [1089, 446] width 640 height 39
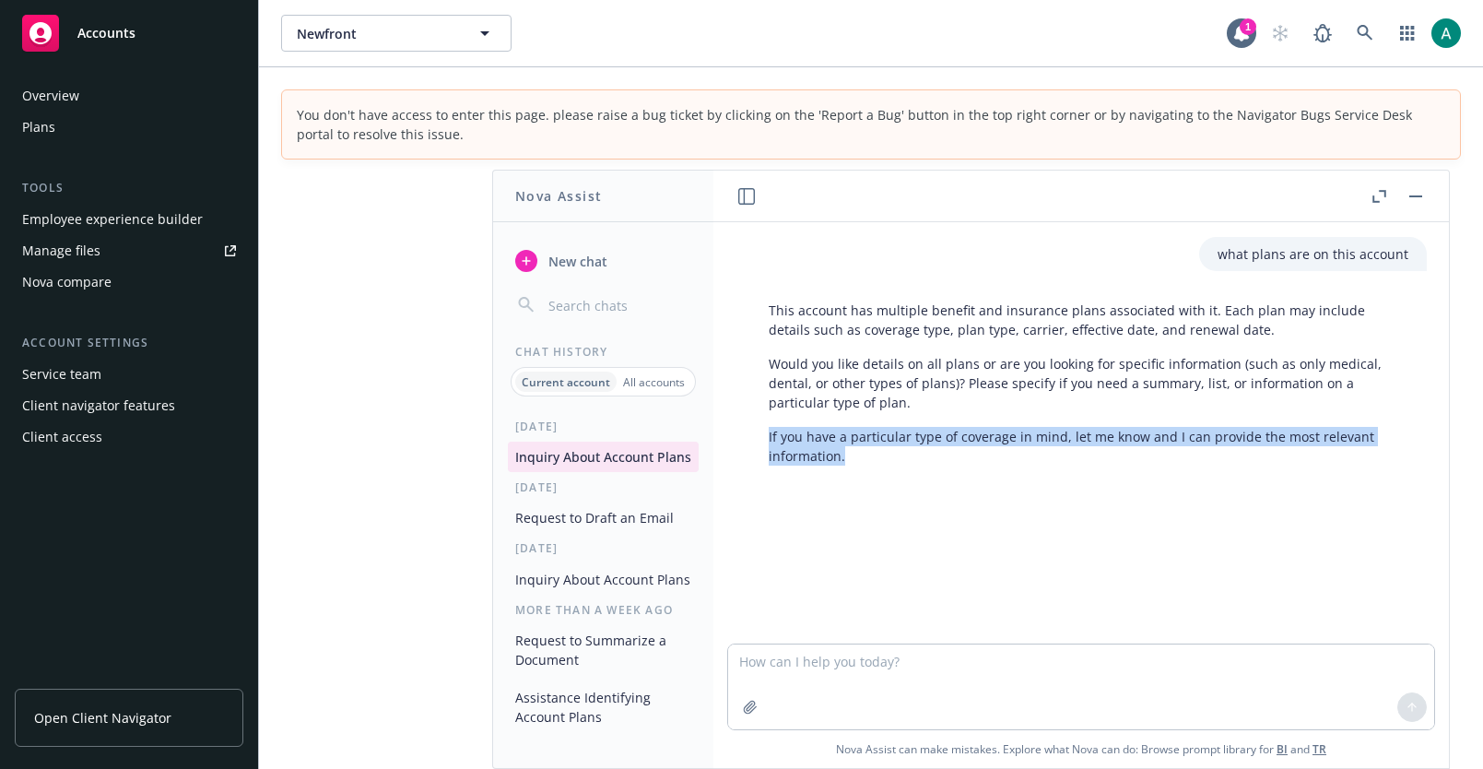
click at [844, 468] on div "This account has multiple benefit and insurance plans associated with it. Each …" at bounding box center [1088, 383] width 676 height 180
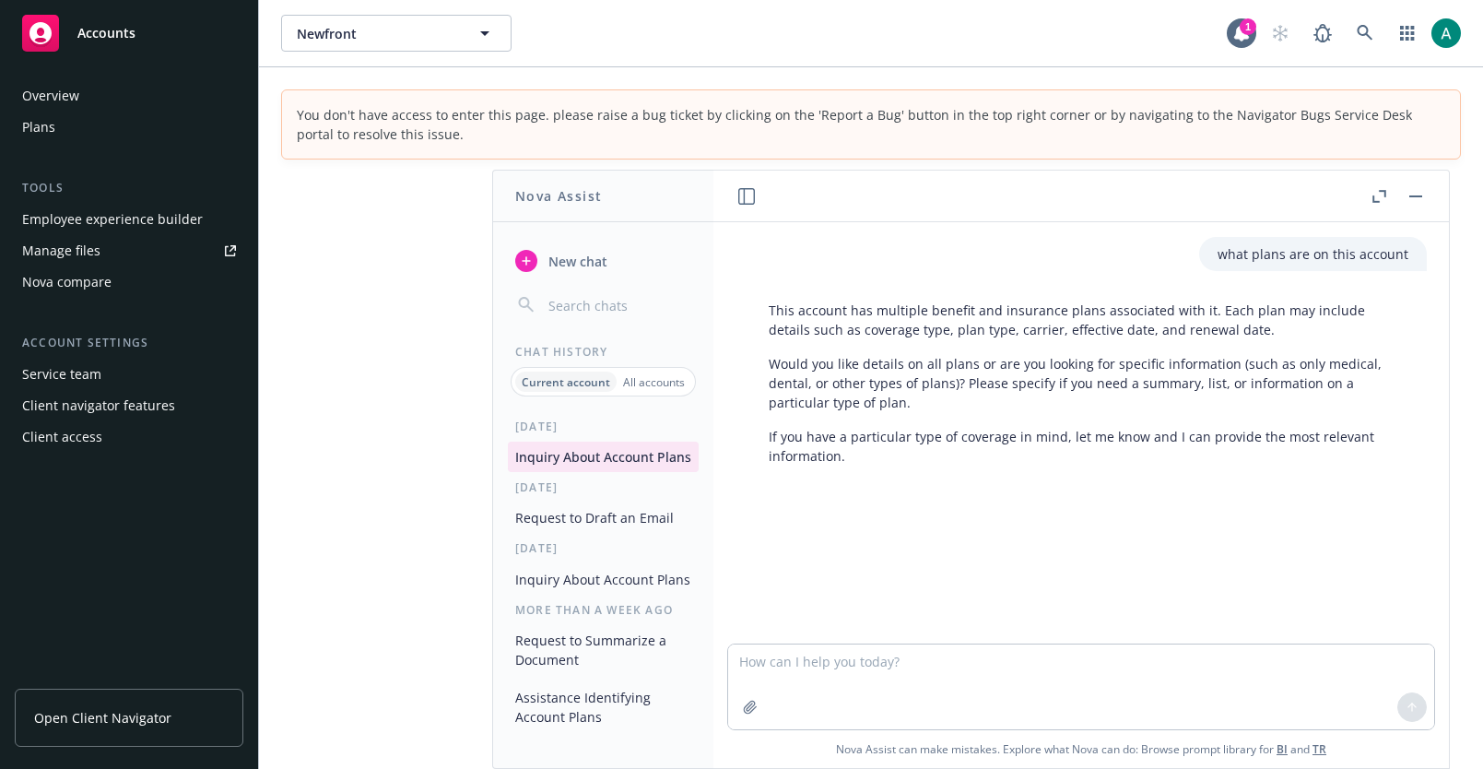
click at [844, 468] on div "This account has multiple benefit and insurance plans associated with it. Each …" at bounding box center [1088, 383] width 676 height 180
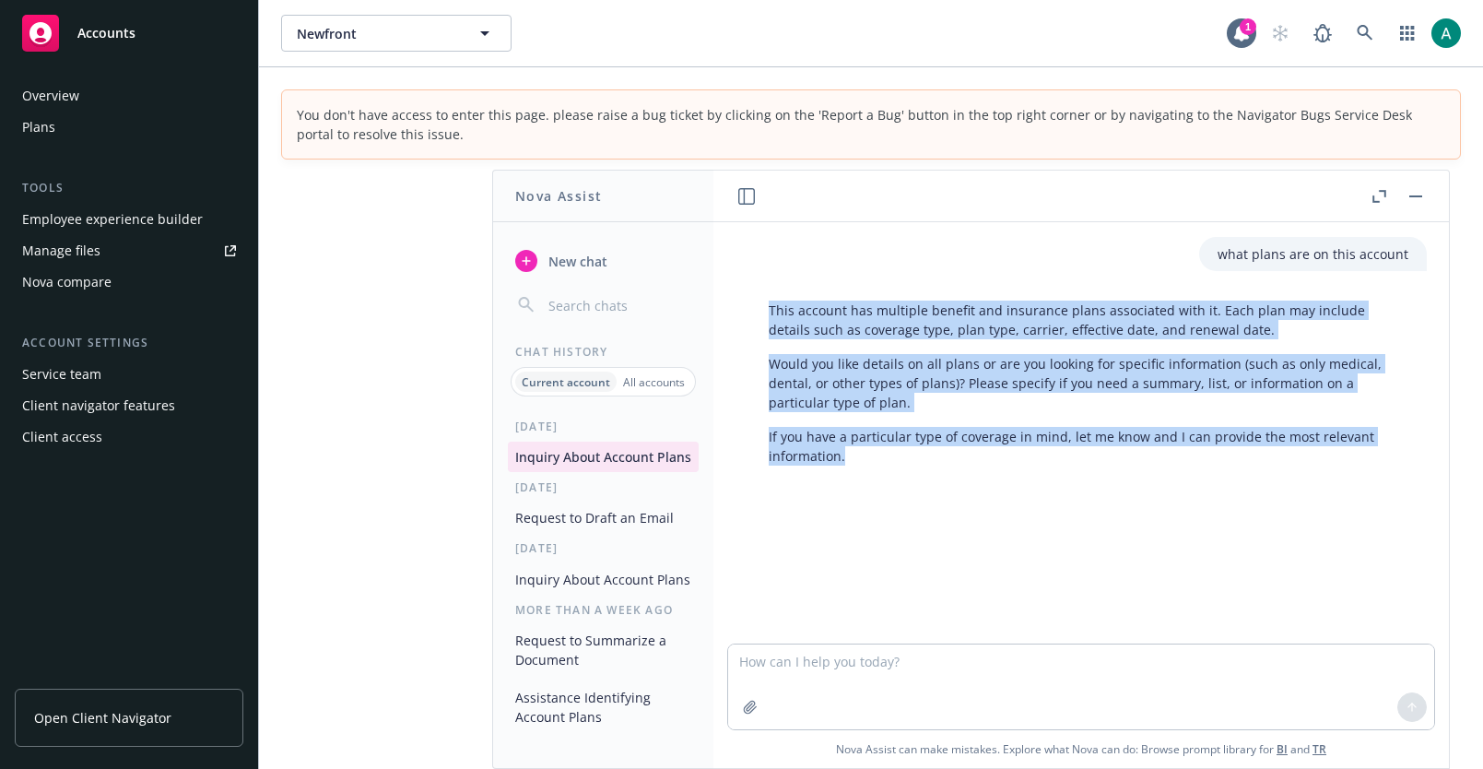
drag, startPoint x: 844, startPoint y: 468, endPoint x: 775, endPoint y: 320, distance: 163.7
click at [775, 320] on div "This account has multiple benefit and insurance plans associated with it. Each …" at bounding box center [1088, 383] width 676 height 180
click at [775, 320] on p "This account has multiple benefit and insurance plans associated with it. Each …" at bounding box center [1089, 319] width 640 height 39
drag, startPoint x: 766, startPoint y: 312, endPoint x: 776, endPoint y: 494, distance: 181.8
click at [776, 494] on div "what plans are on this account This account has multiple benefit and insurance …" at bounding box center [1081, 432] width 721 height 421
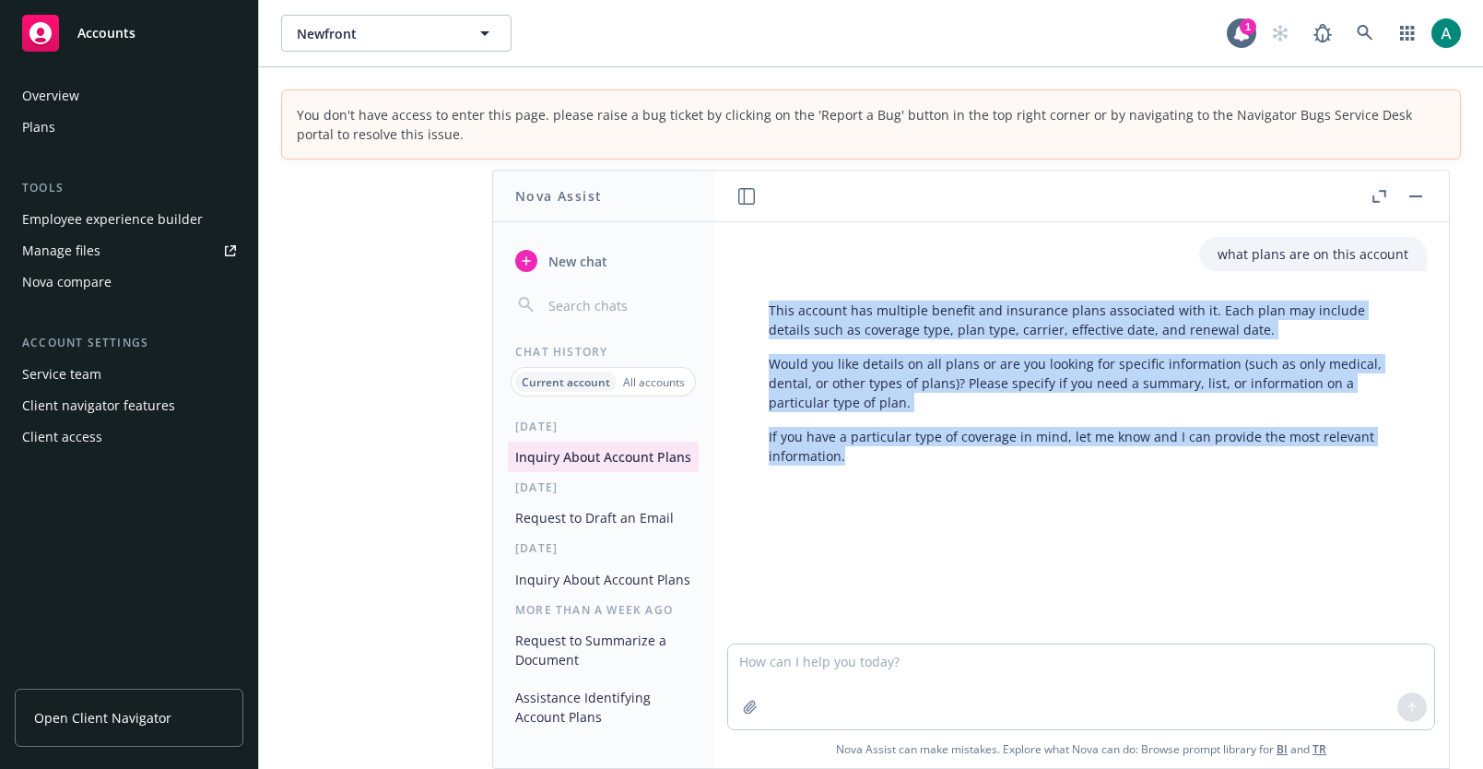
click at [776, 495] on div at bounding box center [1088, 506] width 706 height 22
drag, startPoint x: 776, startPoint y: 494, endPoint x: 761, endPoint y: 311, distance: 183.1
click at [761, 311] on div "what plans are on this account This account has multiple benefit and insurance …" at bounding box center [1081, 432] width 721 height 421
click at [761, 311] on div "This account has multiple benefit and insurance plans associated with it. Each …" at bounding box center [1088, 383] width 676 height 180
drag, startPoint x: 761, startPoint y: 311, endPoint x: 784, endPoint y: 526, distance: 216.0
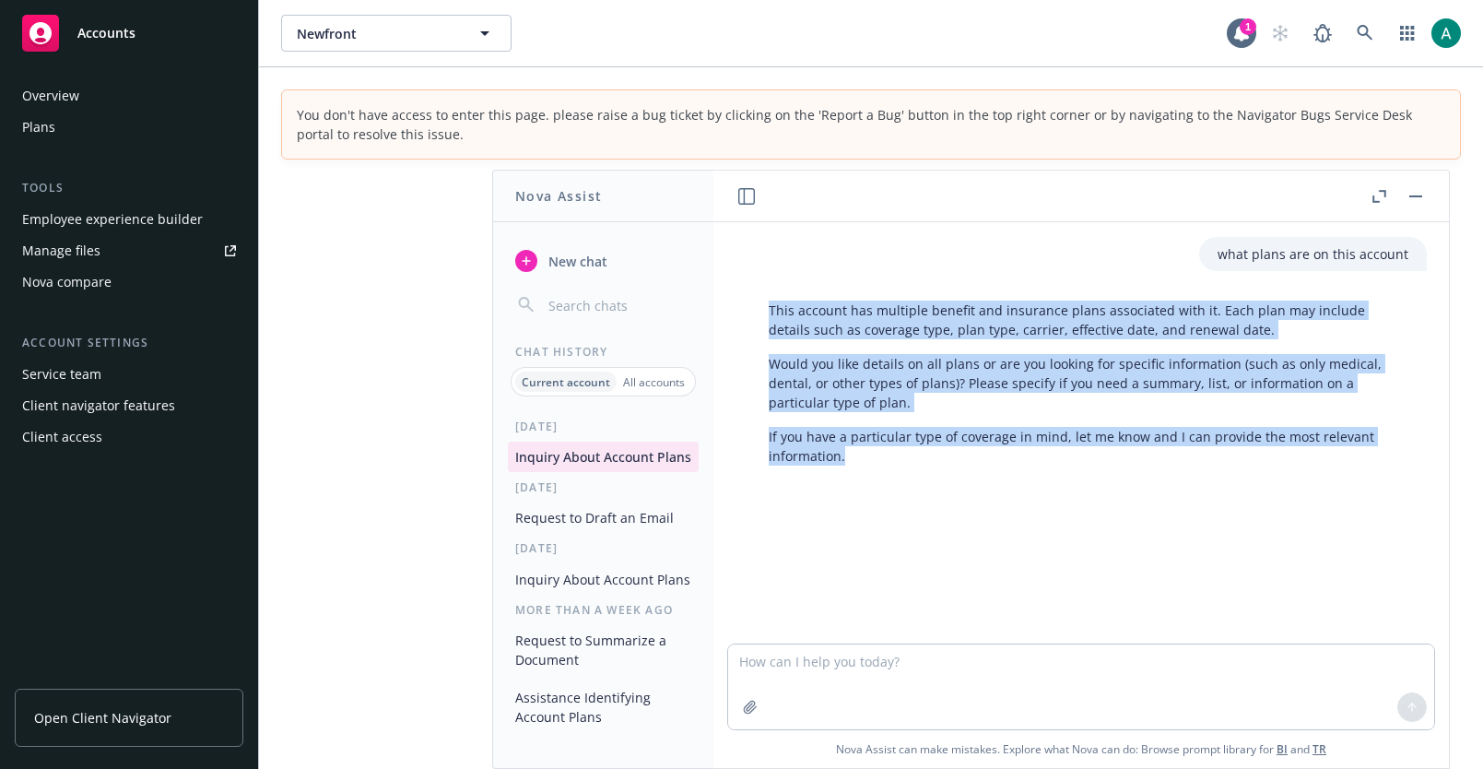
click at [784, 526] on div "what plans are on this account This account has multiple benefit and insurance …" at bounding box center [1081, 432] width 721 height 421
drag, startPoint x: 784, startPoint y: 526, endPoint x: 781, endPoint y: 303, distance: 223.0
click at [781, 303] on div "what plans are on this account This account has multiple benefit and insurance …" at bounding box center [1081, 432] width 721 height 421
click at [781, 303] on p "This account has multiple benefit and insurance plans associated with it. Each …" at bounding box center [1089, 319] width 640 height 39
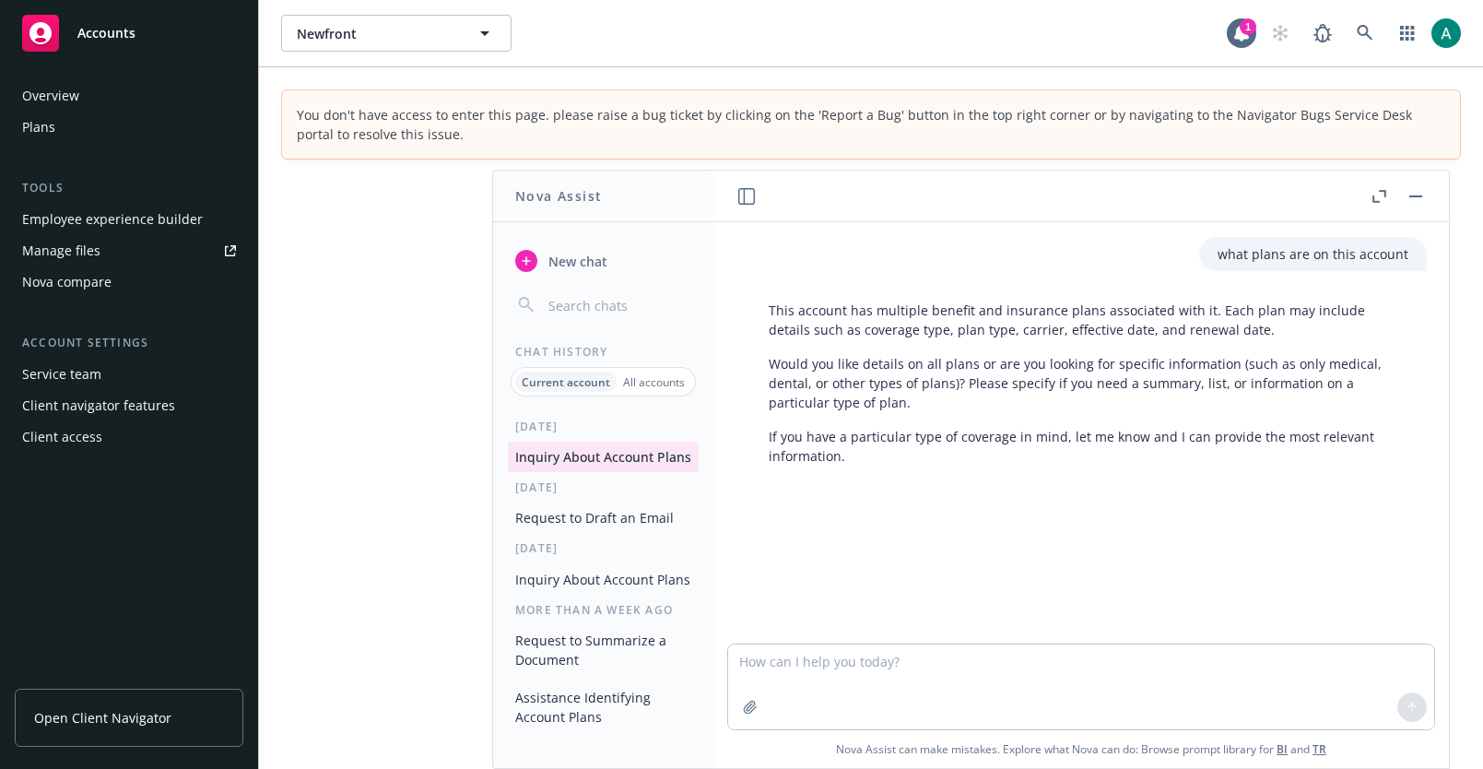
click at [781, 303] on p "This account has multiple benefit and insurance plans associated with it. Each …" at bounding box center [1089, 319] width 640 height 39
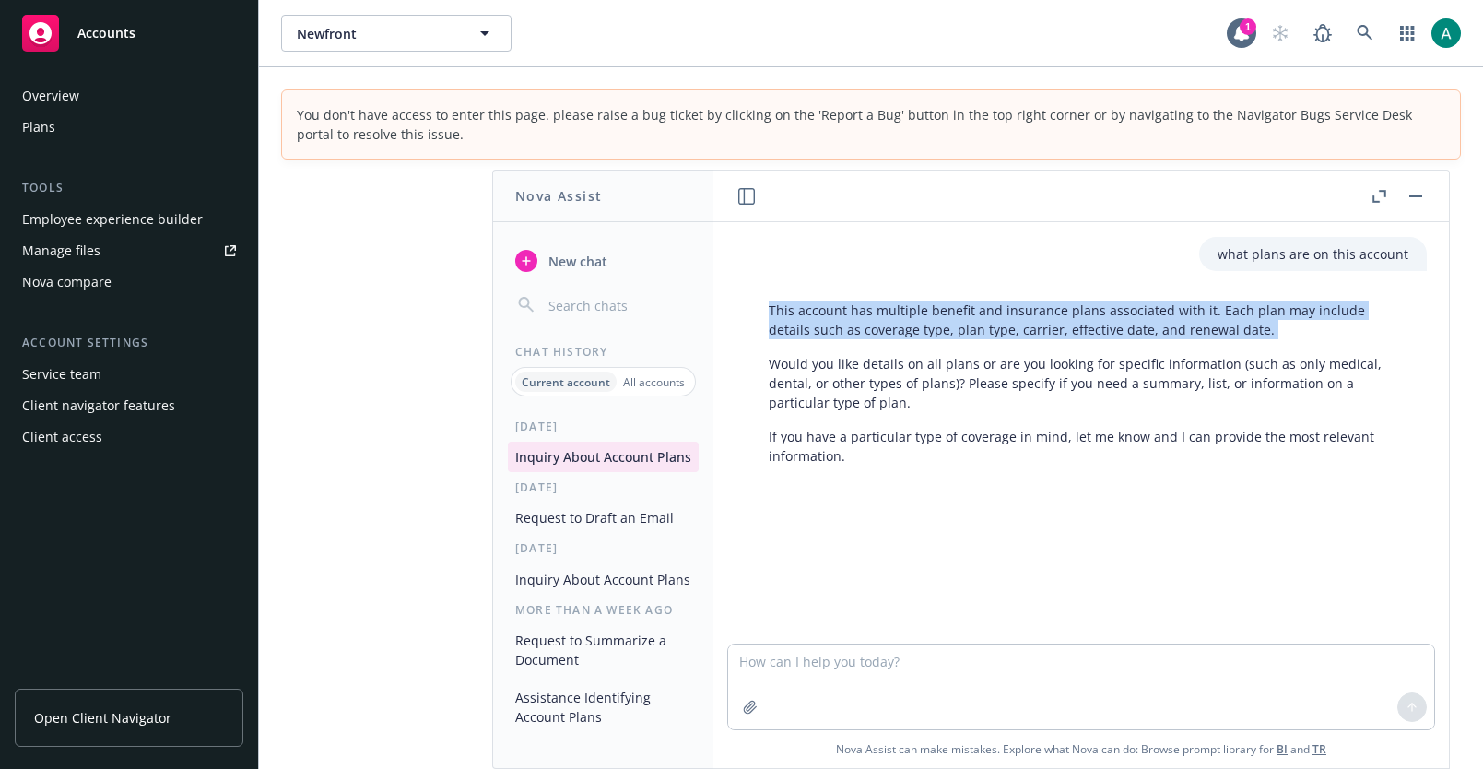
click at [759, 309] on div "This account has multiple benefit and insurance plans associated with it. Each …" at bounding box center [1088, 383] width 676 height 180
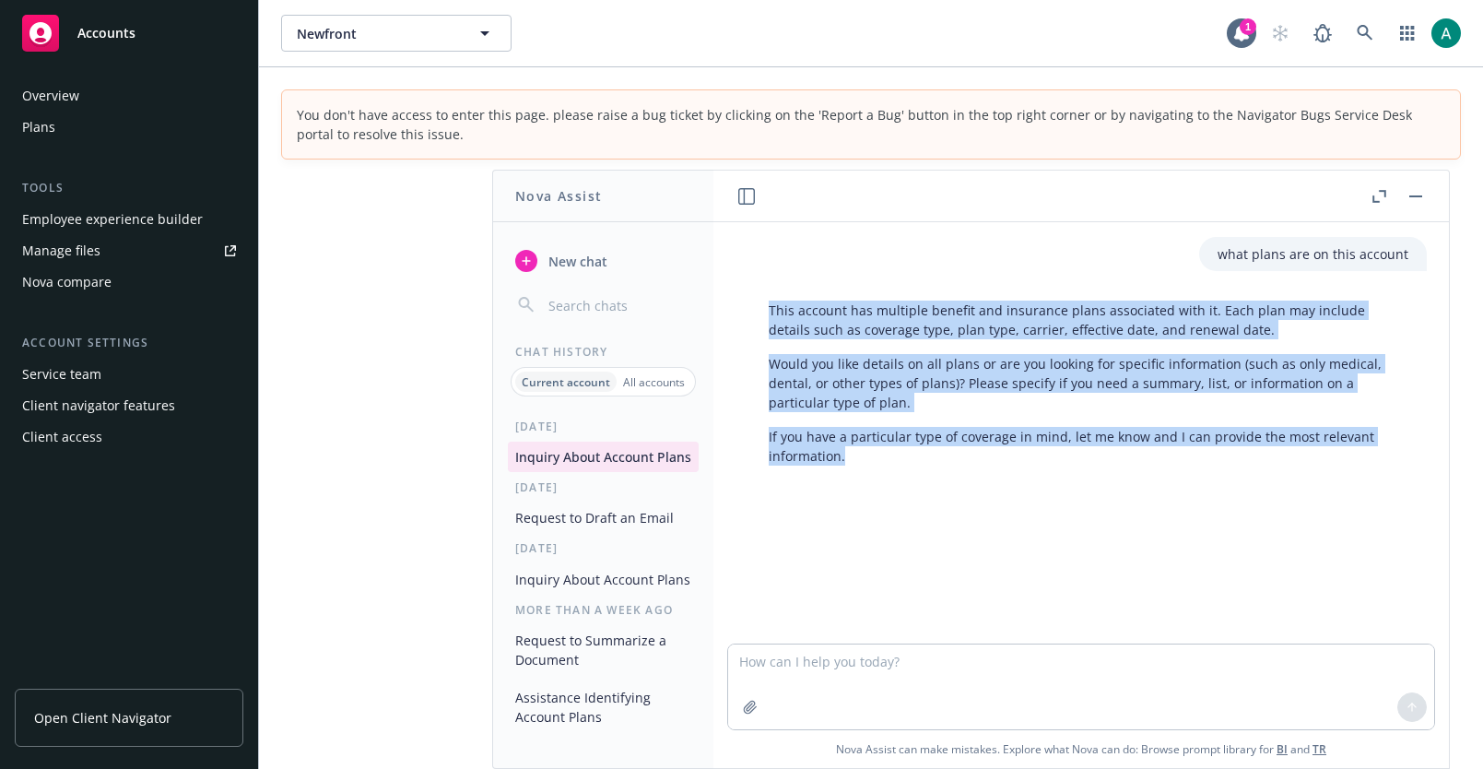
drag, startPoint x: 759, startPoint y: 309, endPoint x: 816, endPoint y: 531, distance: 229.1
click at [816, 531] on div "what plans are on this account This account has multiple benefit and insurance …" at bounding box center [1081, 432] width 721 height 421
drag, startPoint x: 884, startPoint y: 487, endPoint x: 840, endPoint y: 276, distance: 214.5
click at [840, 276] on div "what plans are on this account This account has multiple benefit and insurance …" at bounding box center [1081, 432] width 721 height 421
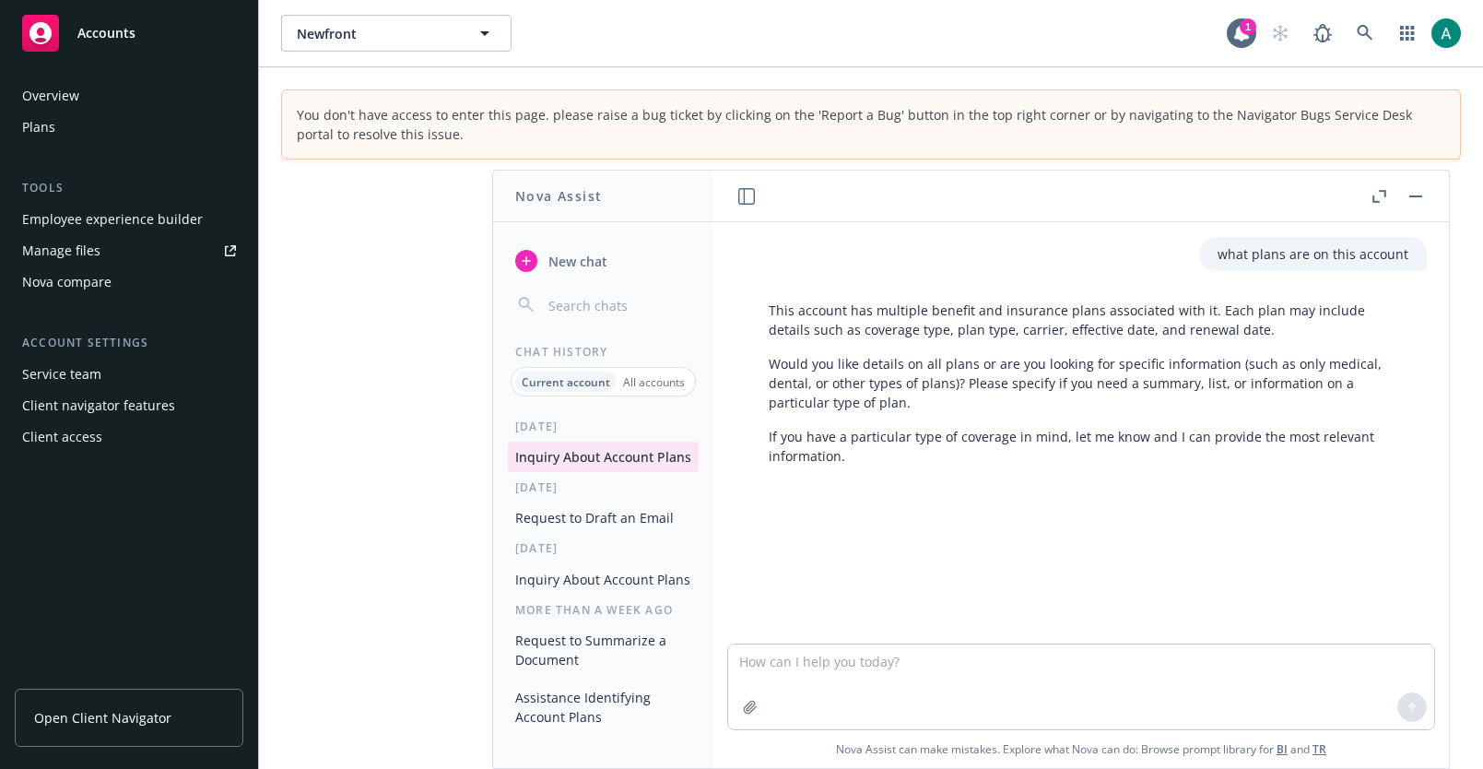
click at [1141, 220] on header at bounding box center [1080, 196] width 735 height 52
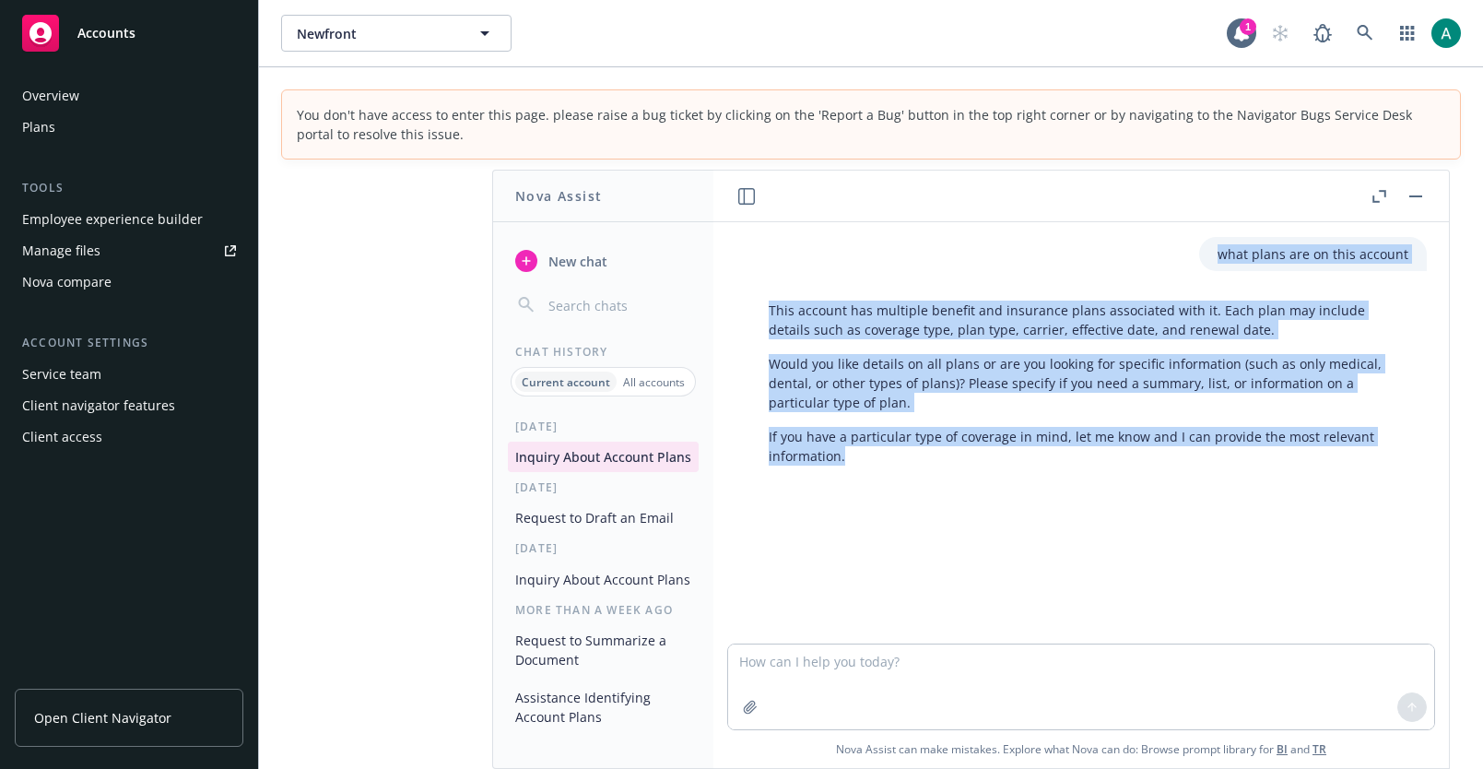
drag, startPoint x: 1140, startPoint y: 220, endPoint x: 1168, endPoint y: 537, distance: 318.2
click at [1168, 537] on div "what plans are on this account This account has multiple benefit and insurance …" at bounding box center [1080, 468] width 735 height 597
click at [1168, 537] on div "what plans are on this account This account has multiple benefit and insurance …" at bounding box center [1081, 432] width 721 height 421
drag, startPoint x: 1168, startPoint y: 537, endPoint x: 1220, endPoint y: 250, distance: 292.3
click at [1220, 250] on div "what plans are on this account This account has multiple benefit and insurance …" at bounding box center [1081, 432] width 721 height 421
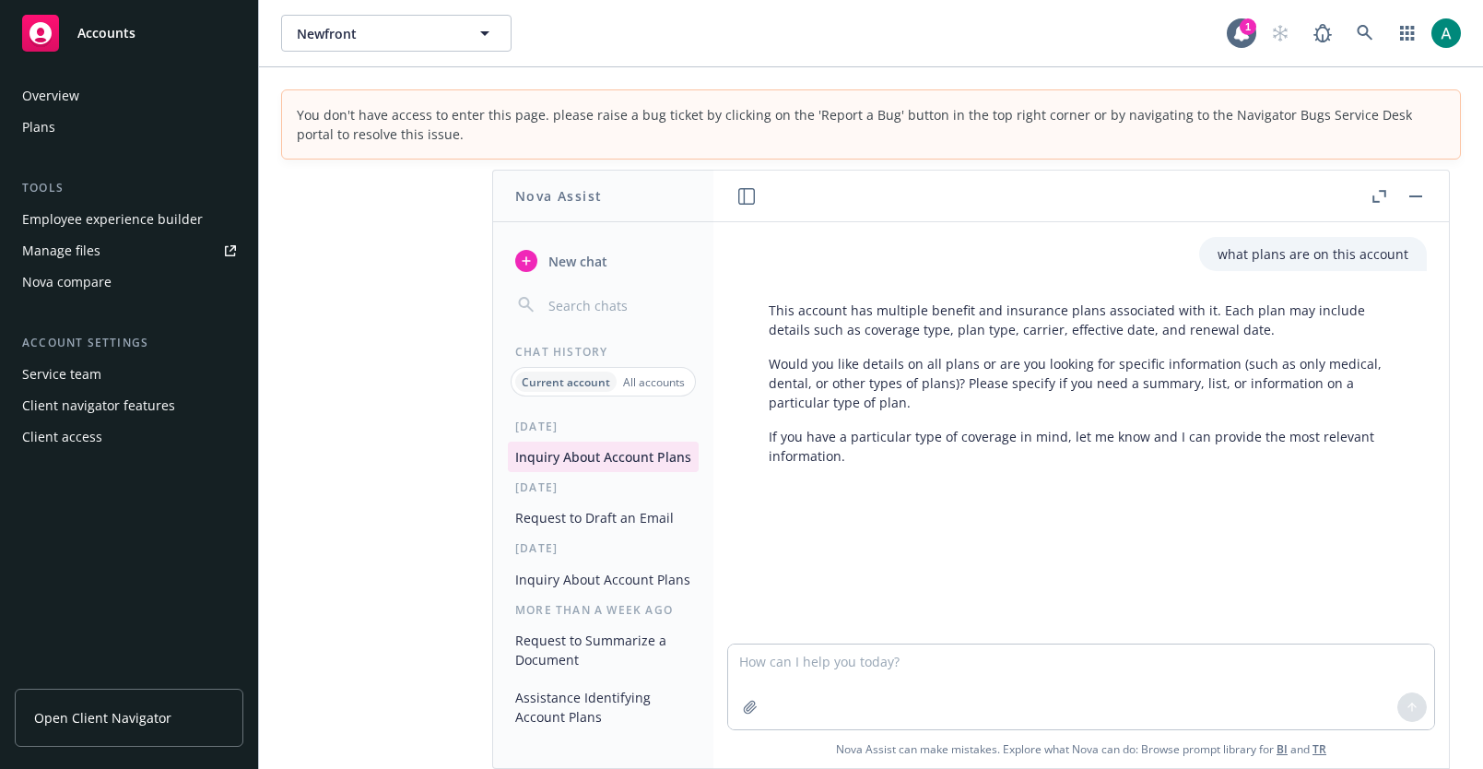
click at [1225, 250] on p "what plans are on this account" at bounding box center [1312, 253] width 191 height 19
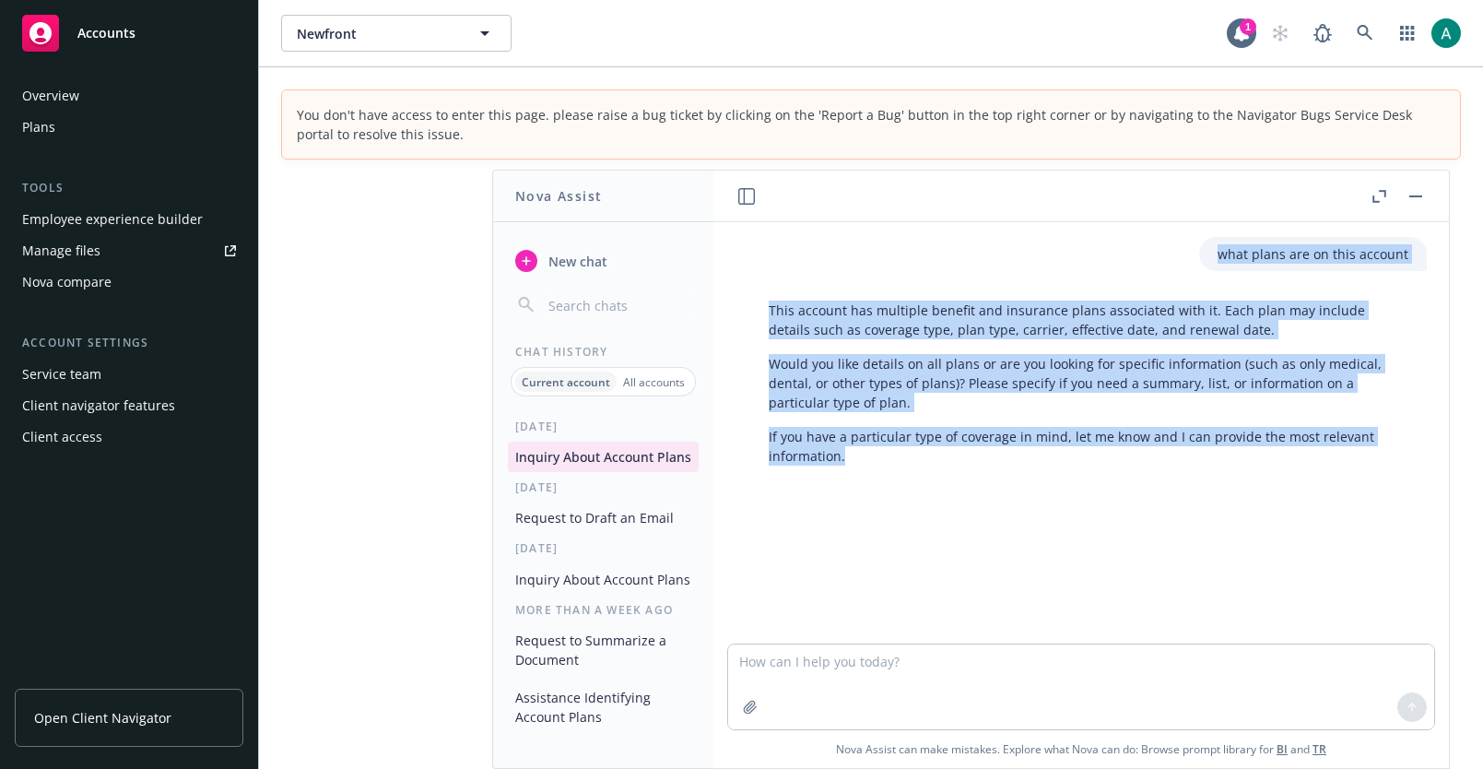
drag, startPoint x: 1225, startPoint y: 250, endPoint x: 1181, endPoint y: 498, distance: 251.8
click at [1181, 498] on div "what plans are on this account This account has multiple benefit and insurance …" at bounding box center [1081, 432] width 721 height 421
click at [1181, 498] on div at bounding box center [1088, 506] width 706 height 22
drag, startPoint x: 1181, startPoint y: 498, endPoint x: 1214, endPoint y: 229, distance: 271.1
click at [1214, 229] on div "what plans are on this account This account has multiple benefit and insurance …" at bounding box center [1081, 432] width 721 height 421
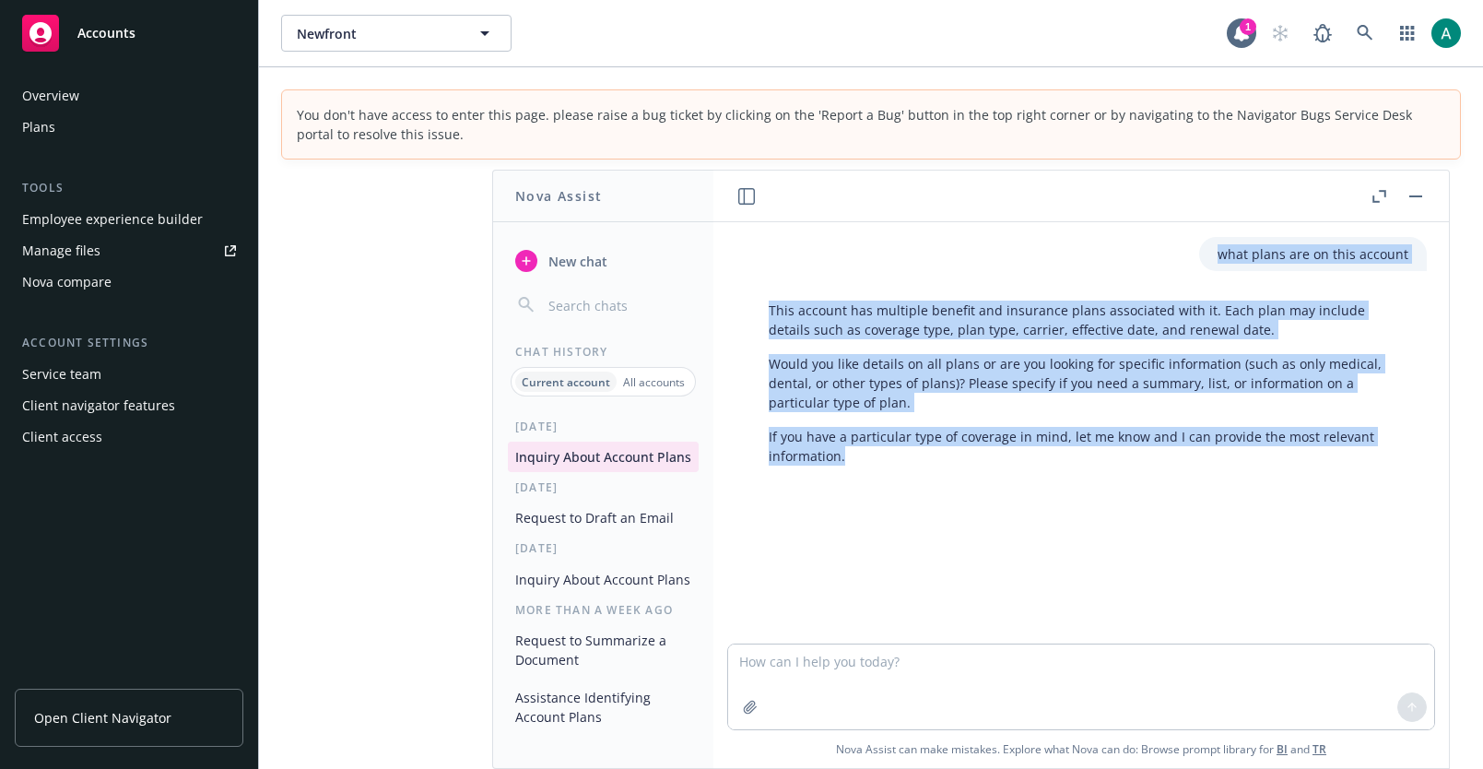
click at [1214, 229] on div "what plans are on this account This account has multiple benefit and insurance …" at bounding box center [1081, 432] width 721 height 421
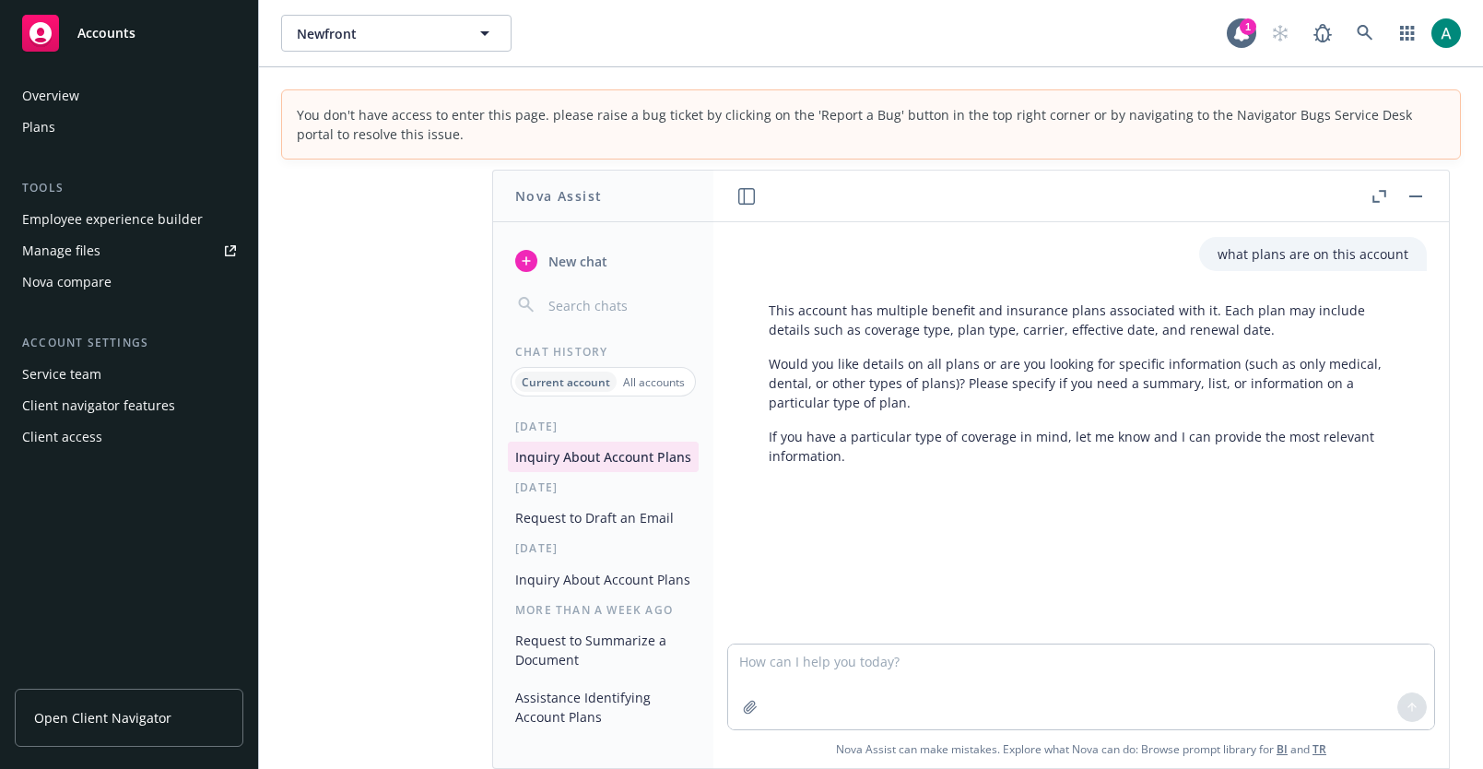
click at [1419, 191] on button "button" at bounding box center [1415, 196] width 22 height 22
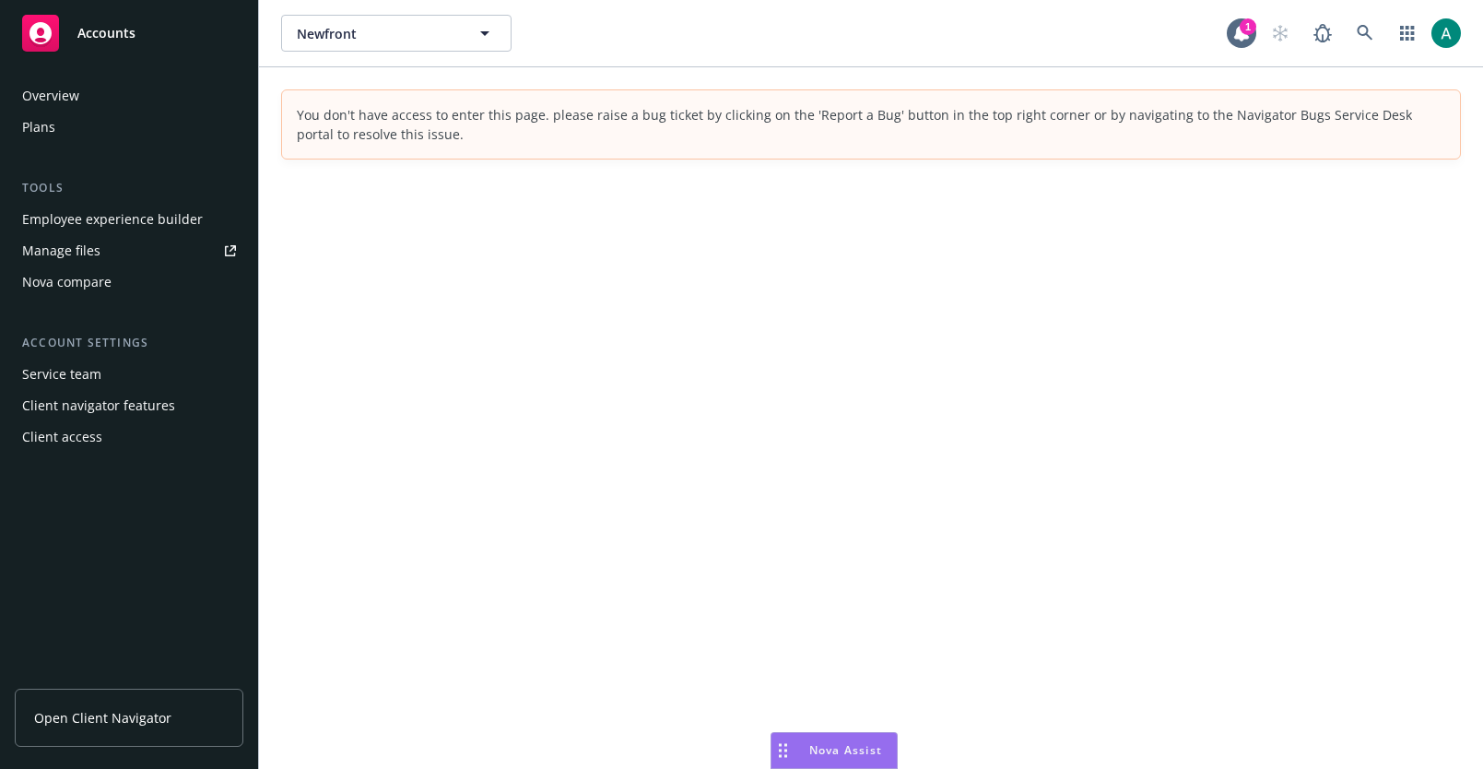
drag, startPoint x: 1341, startPoint y: 748, endPoint x: 786, endPoint y: 755, distance: 554.8
click at [786, 755] on div "Drag to move" at bounding box center [782, 750] width 23 height 35
drag, startPoint x: 782, startPoint y: 742, endPoint x: 451, endPoint y: 740, distance: 331.8
click at [451, 740] on div "Drag to move" at bounding box center [449, 750] width 23 height 35
click at [470, 742] on div "Nova Assist" at bounding box center [511, 750] width 102 height 16
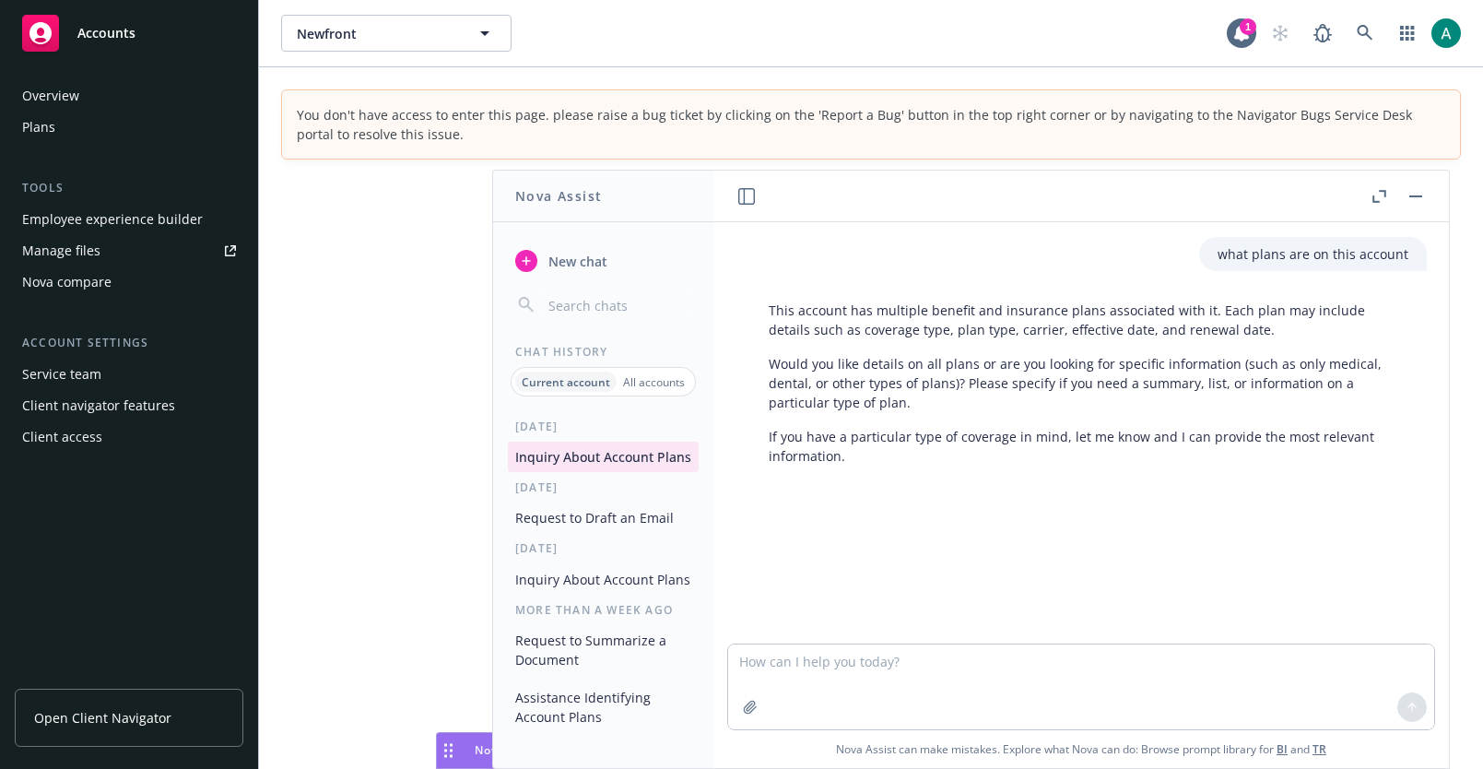
click at [467, 748] on div "Nova Assist" at bounding box center [511, 750] width 102 height 16
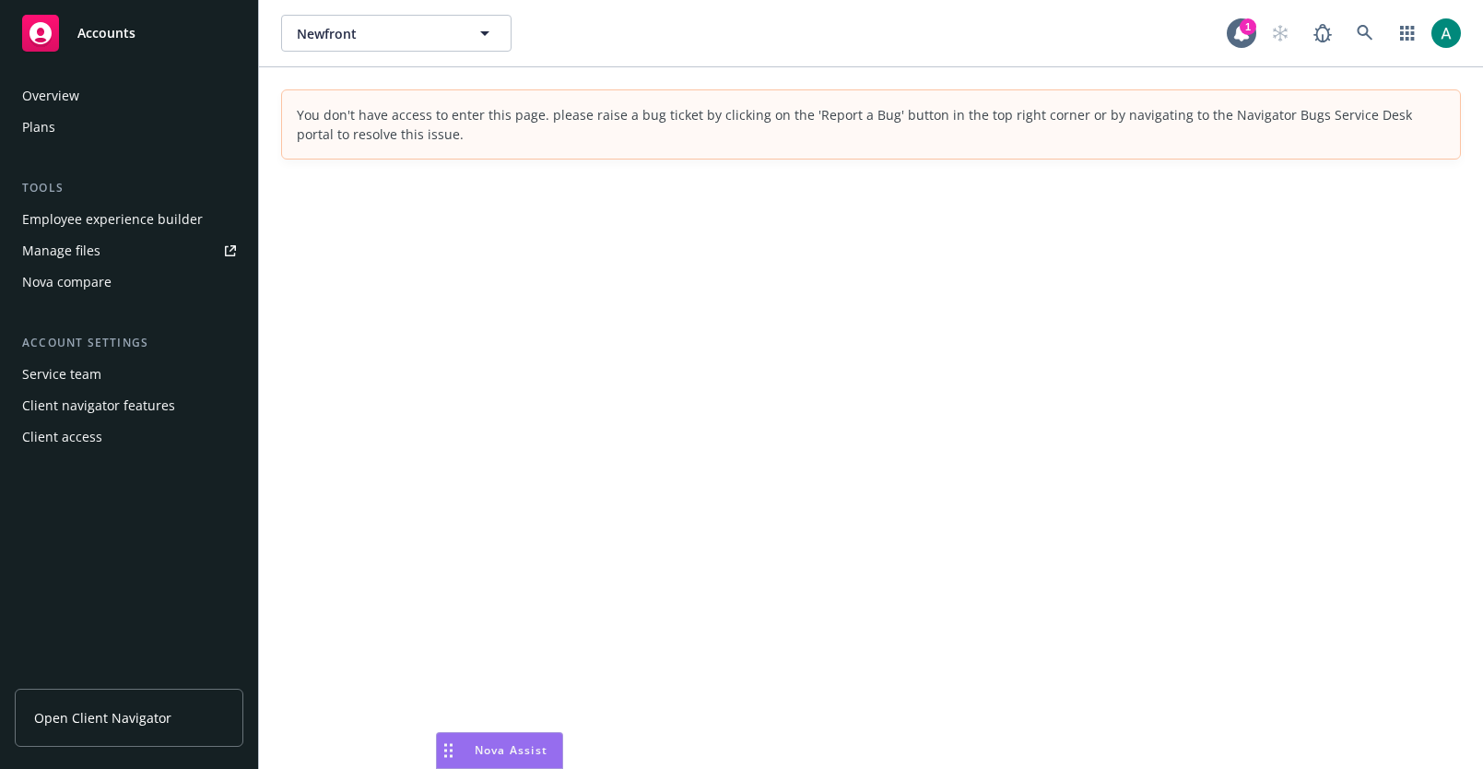
click at [449, 746] on icon "Drag to move" at bounding box center [448, 750] width 8 height 15
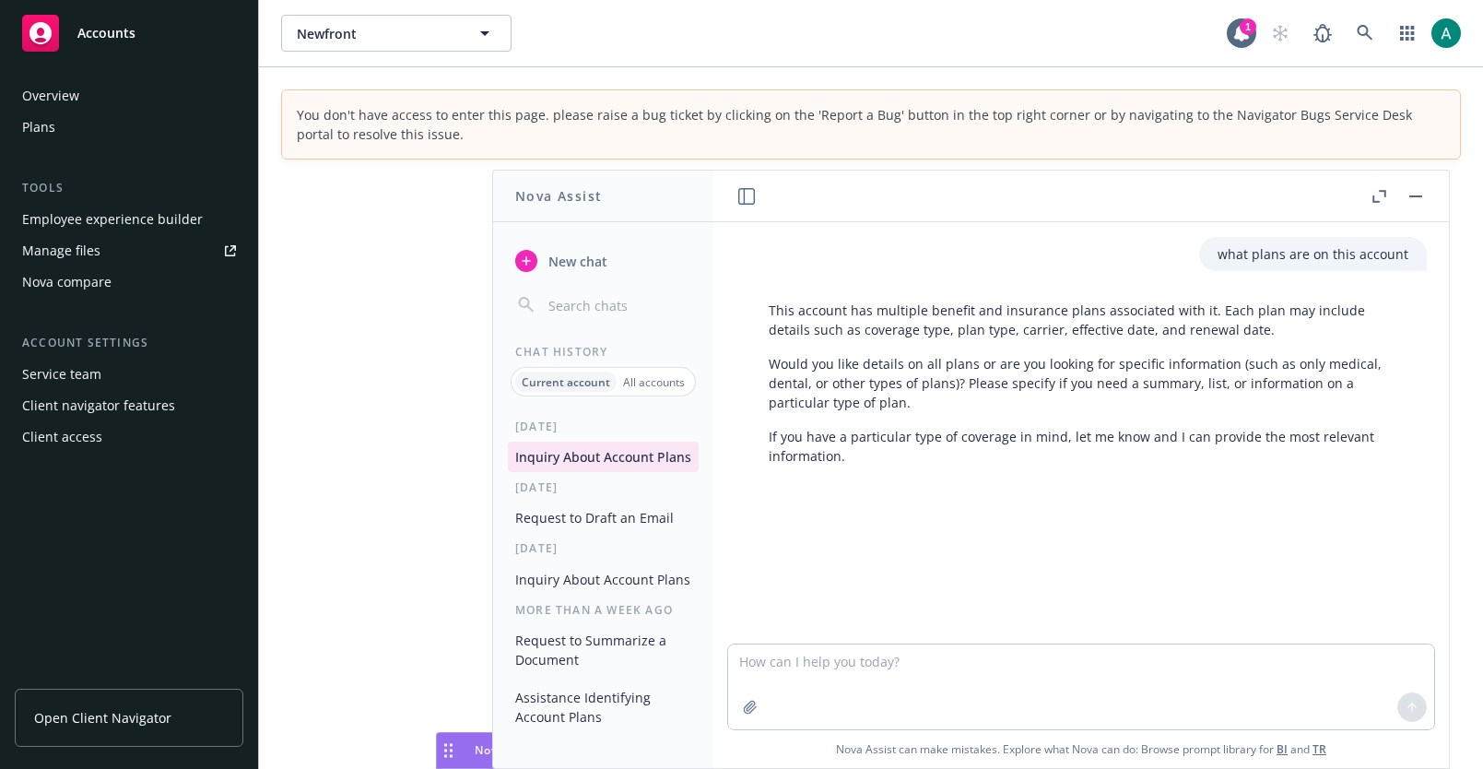
click at [467, 740] on div "Nova Assist" at bounding box center [499, 750] width 125 height 35
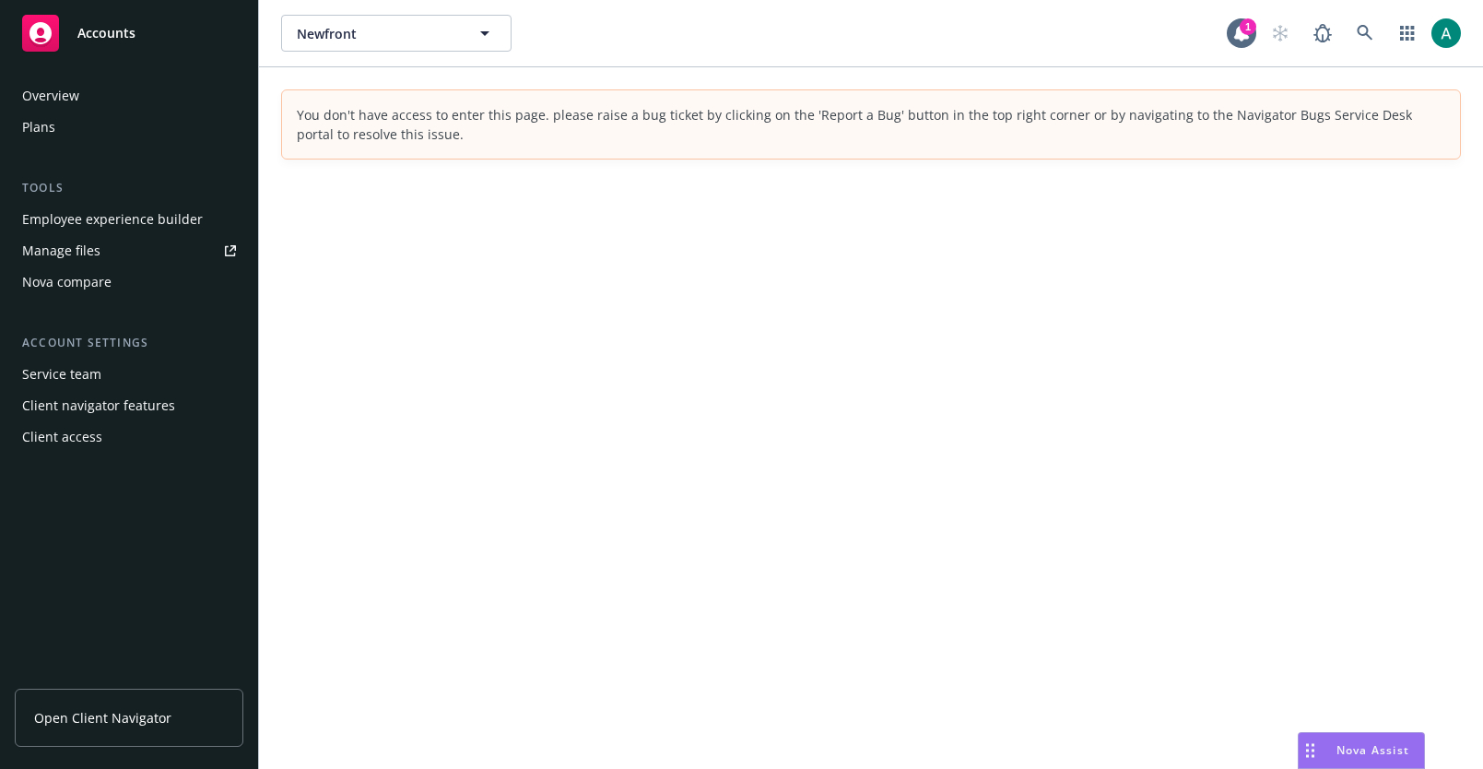
drag, startPoint x: 446, startPoint y: 748, endPoint x: 1360, endPoint y: 691, distance: 916.0
click at [1362, 693] on body "Accounts Overview Plans Tools Employee experience builder Manage files Nova com…" at bounding box center [741, 384] width 1483 height 769
click at [1423, 747] on span "Nova Assist" at bounding box center [1427, 750] width 73 height 16
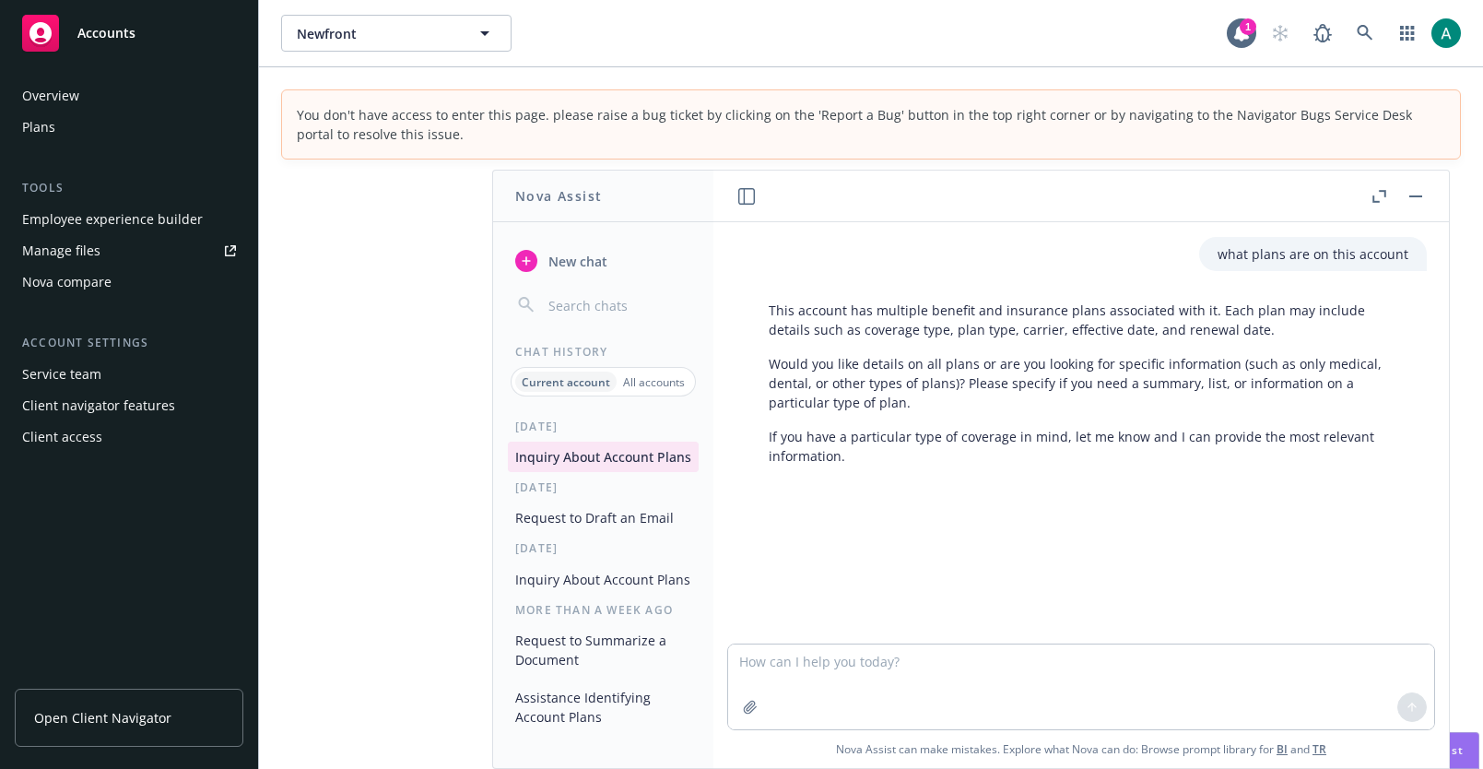
click at [1457, 746] on span "Nova Assist" at bounding box center [1427, 750] width 73 height 16
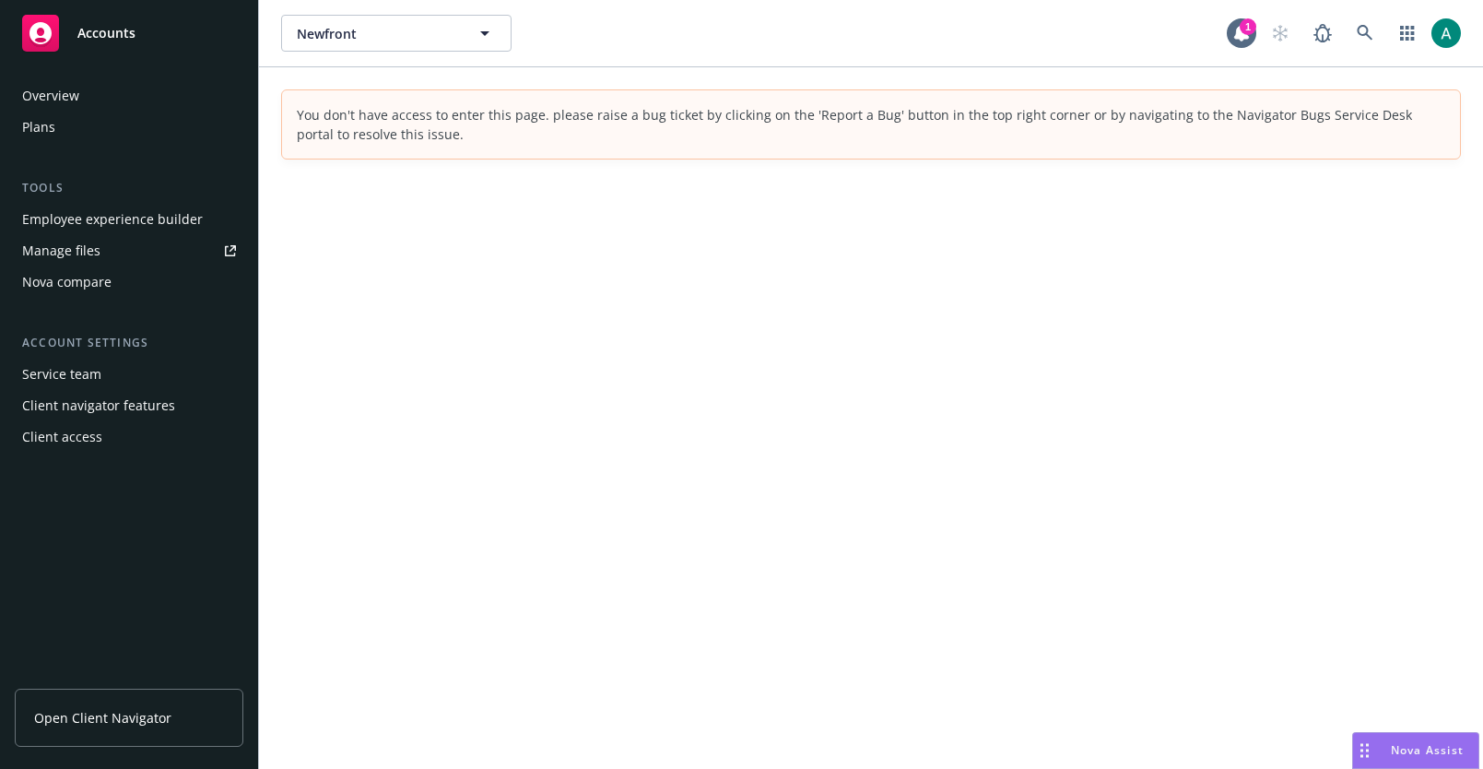
drag, startPoint x: 1457, startPoint y: 746, endPoint x: 1335, endPoint y: 767, distance: 123.3
click at [1330, 767] on body "Accounts Overview Plans Tools Employee experience builder Manage files Nova com…" at bounding box center [741, 384] width 1483 height 769
drag, startPoint x: 1357, startPoint y: 753, endPoint x: 1263, endPoint y: 754, distance: 93.1
click at [1263, 754] on div "Drag to move" at bounding box center [1269, 750] width 23 height 35
click at [1316, 745] on span "Nova Assist" at bounding box center [1334, 750] width 73 height 16
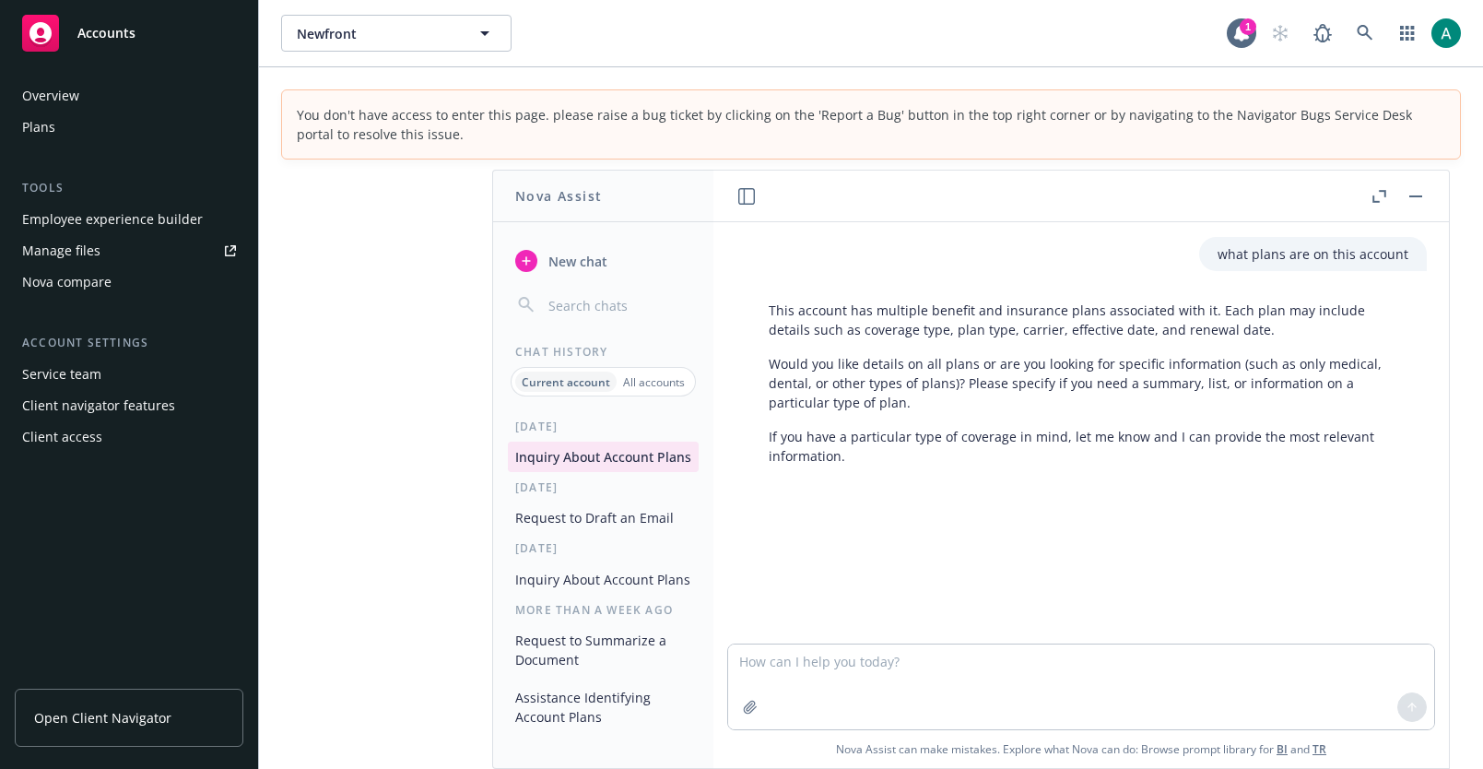
click at [1316, 745] on link "TR" at bounding box center [1319, 749] width 14 height 16
click at [1412, 188] on button "button" at bounding box center [1415, 196] width 22 height 22
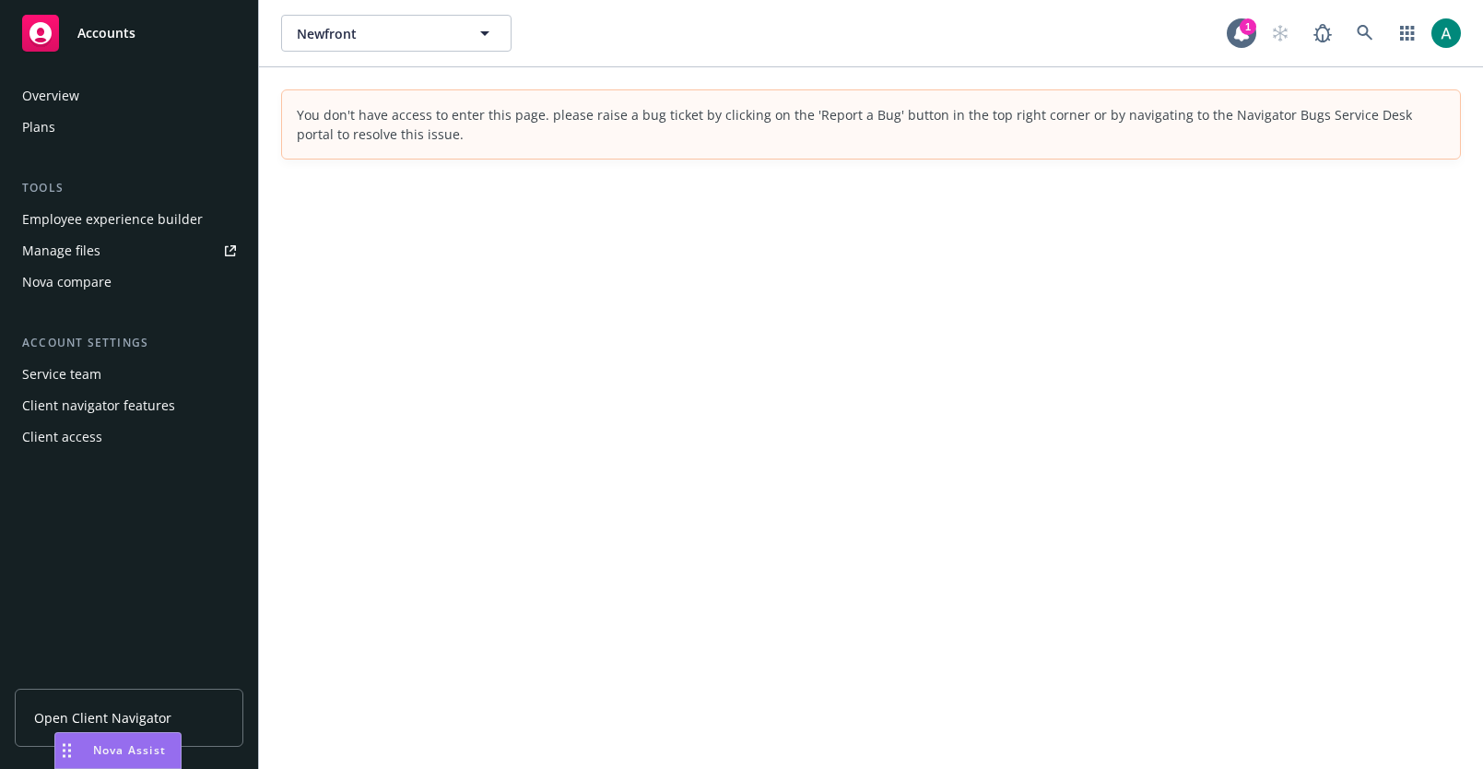
drag, startPoint x: 1274, startPoint y: 748, endPoint x: 69, endPoint y: 708, distance: 1205.1
click at [69, 708] on body "Accounts Overview Plans Tools Employee experience builder Manage files Nova com…" at bounding box center [741, 384] width 1483 height 769
click at [99, 752] on span "Nova Assist" at bounding box center [129, 750] width 73 height 16
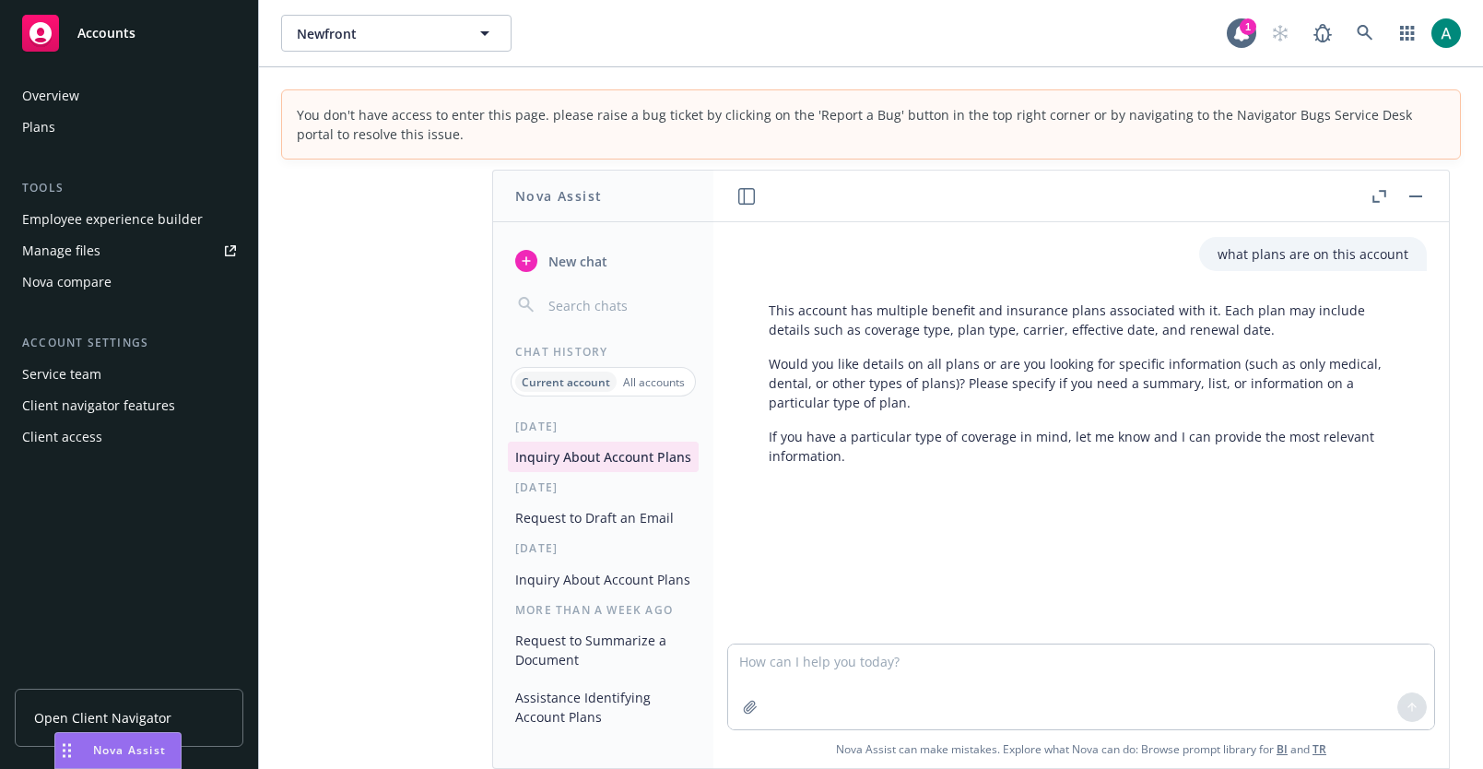
click at [116, 746] on span "Nova Assist" at bounding box center [129, 750] width 73 height 16
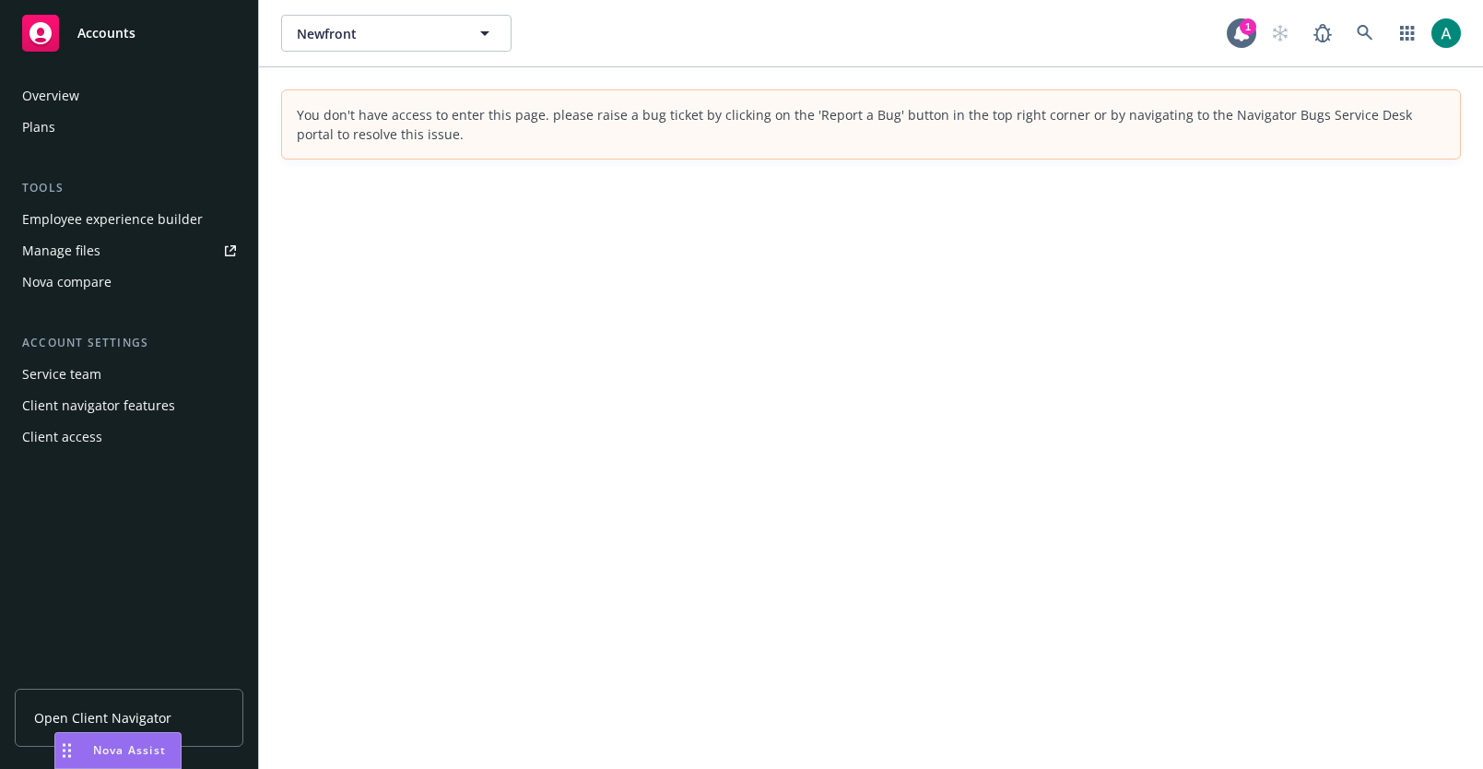
click at [116, 746] on span "Nova Assist" at bounding box center [129, 750] width 73 height 16
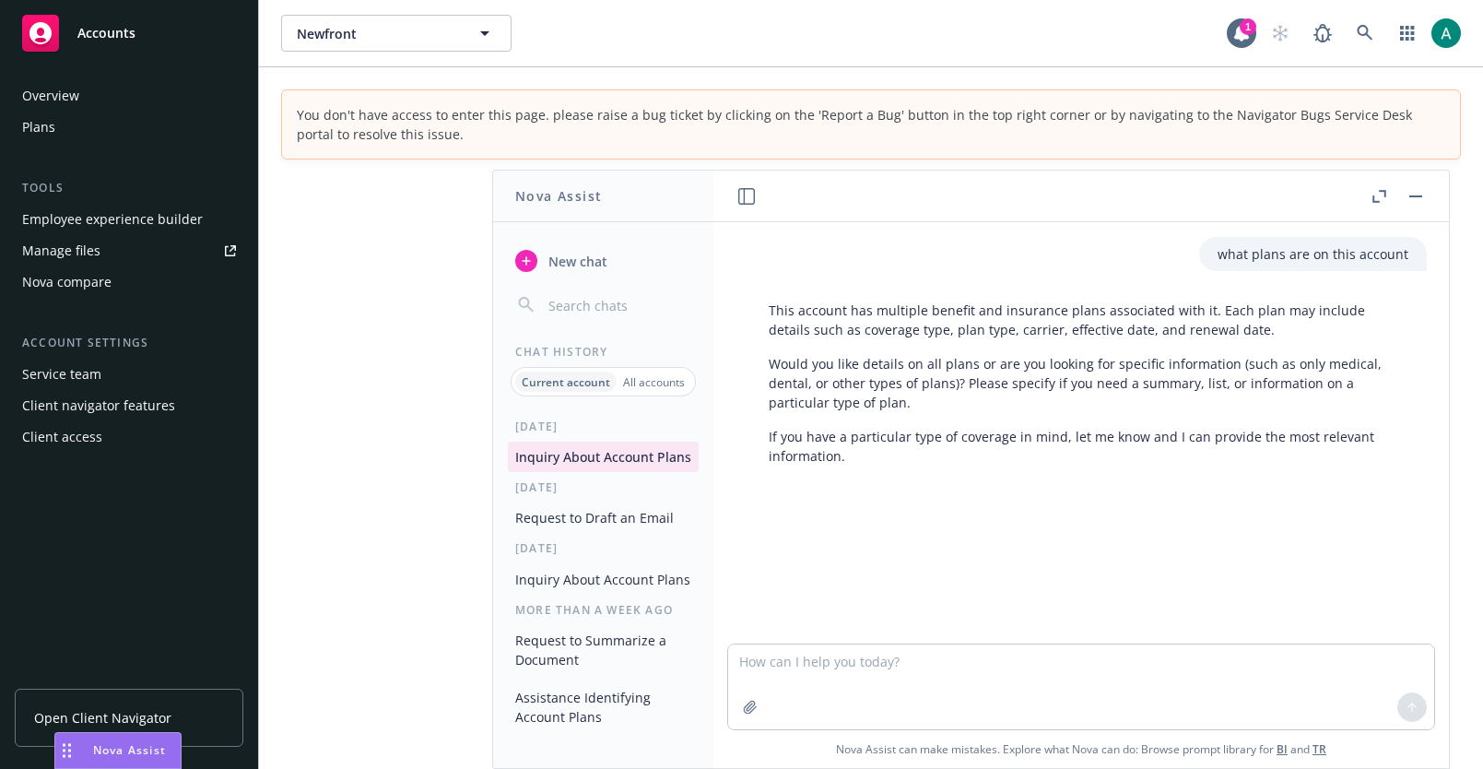
click at [116, 746] on span "Nova Assist" at bounding box center [129, 750] width 73 height 16
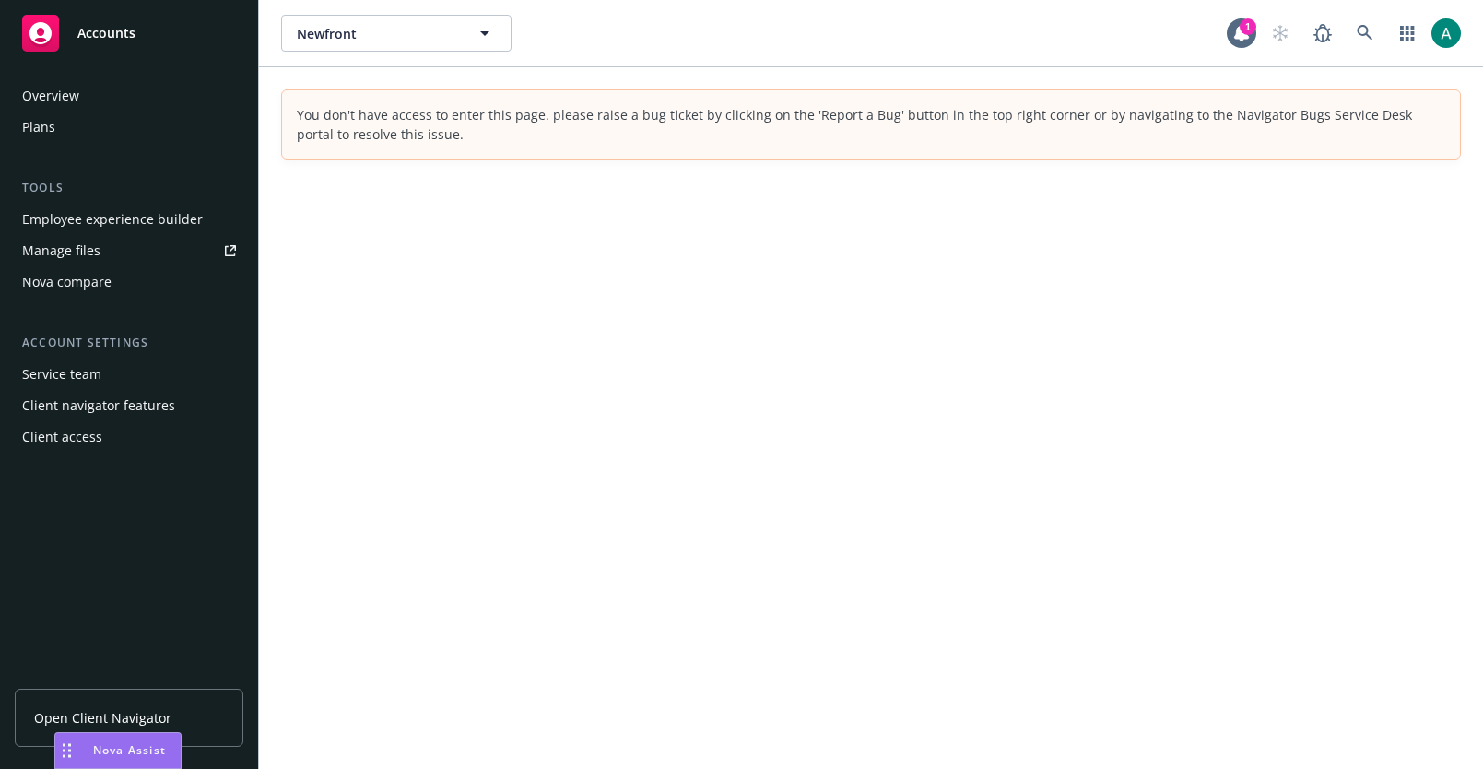
click at [116, 746] on span "Nova Assist" at bounding box center [129, 750] width 73 height 16
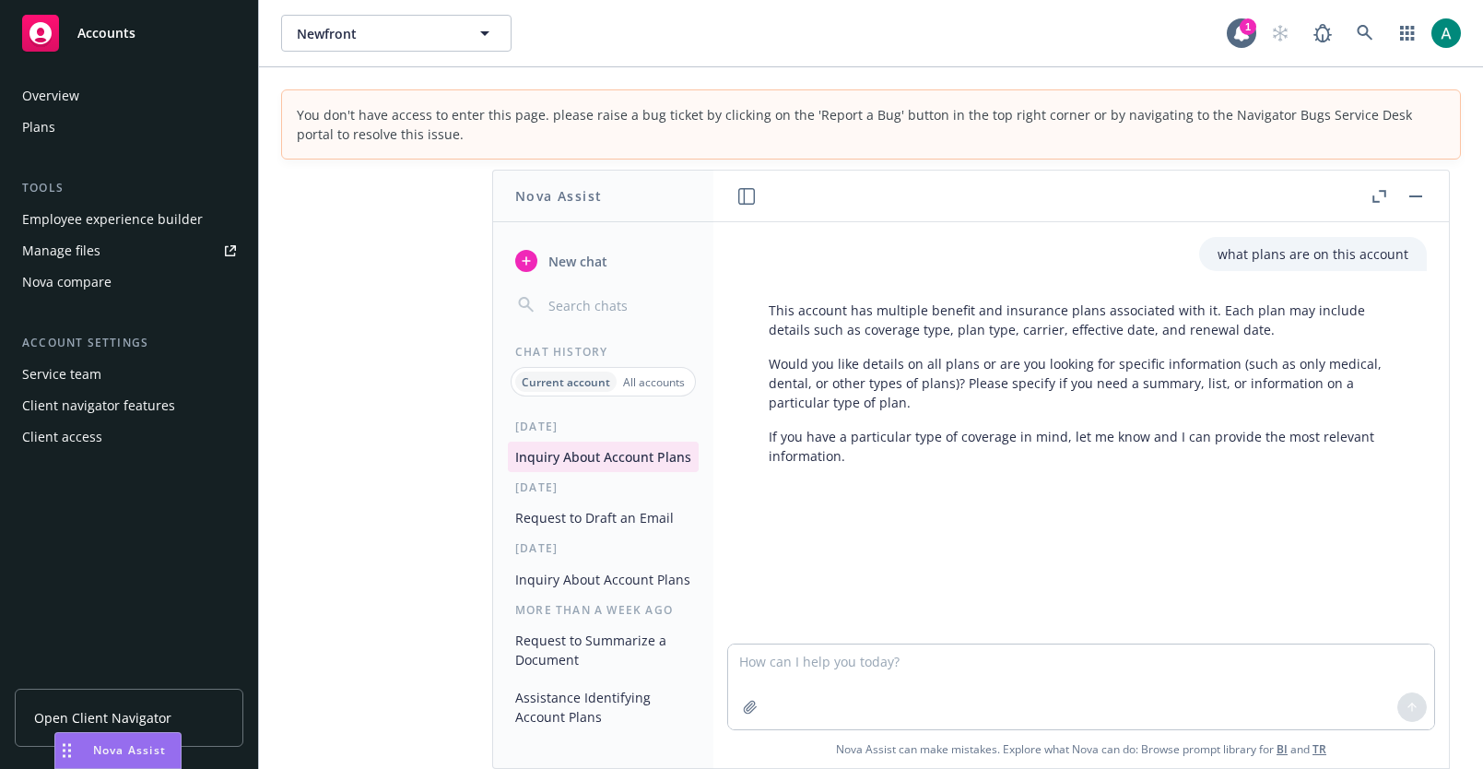
click at [116, 746] on span "Nova Assist" at bounding box center [129, 750] width 73 height 16
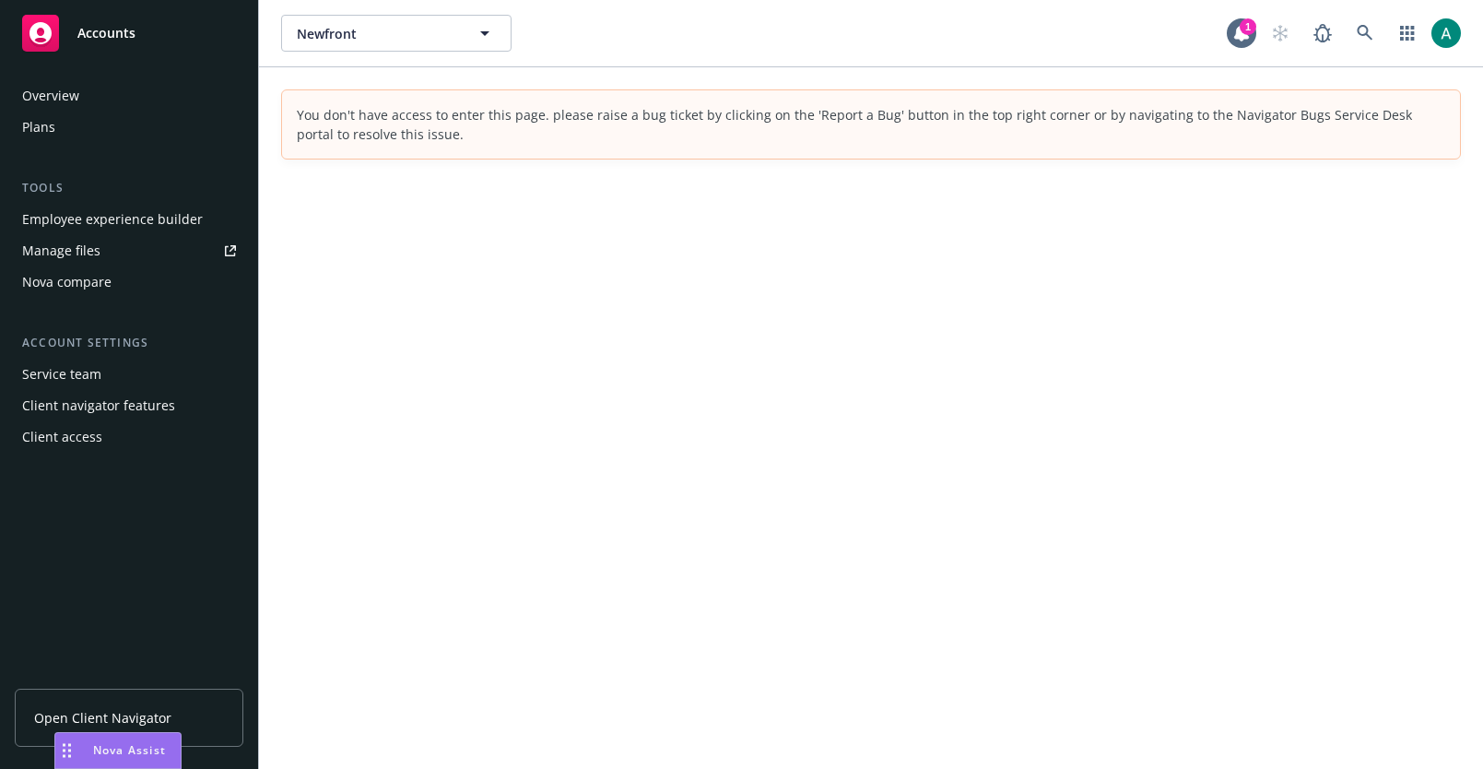
click at [116, 746] on span "Nova Assist" at bounding box center [129, 750] width 73 height 16
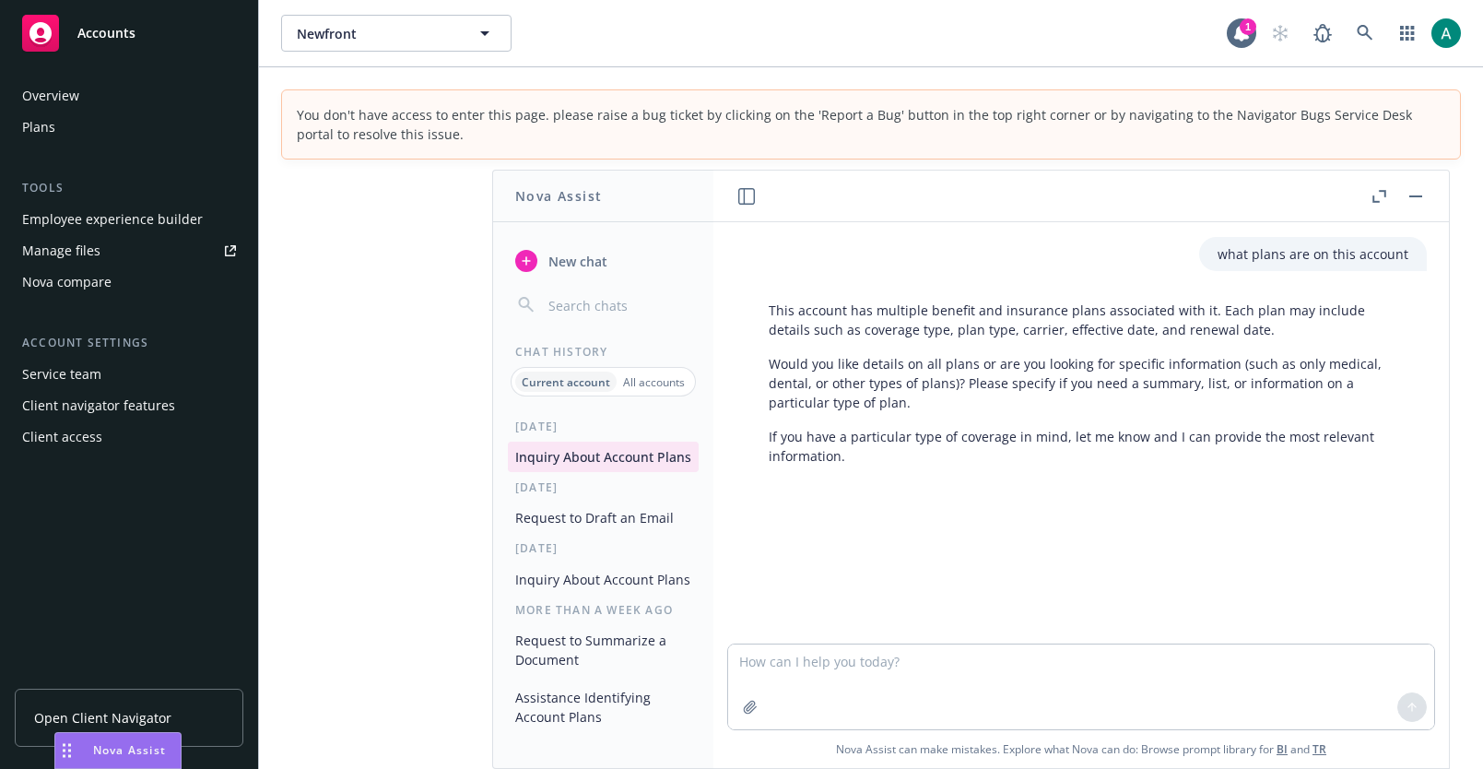
click at [116, 746] on span "Nova Assist" at bounding box center [129, 750] width 73 height 16
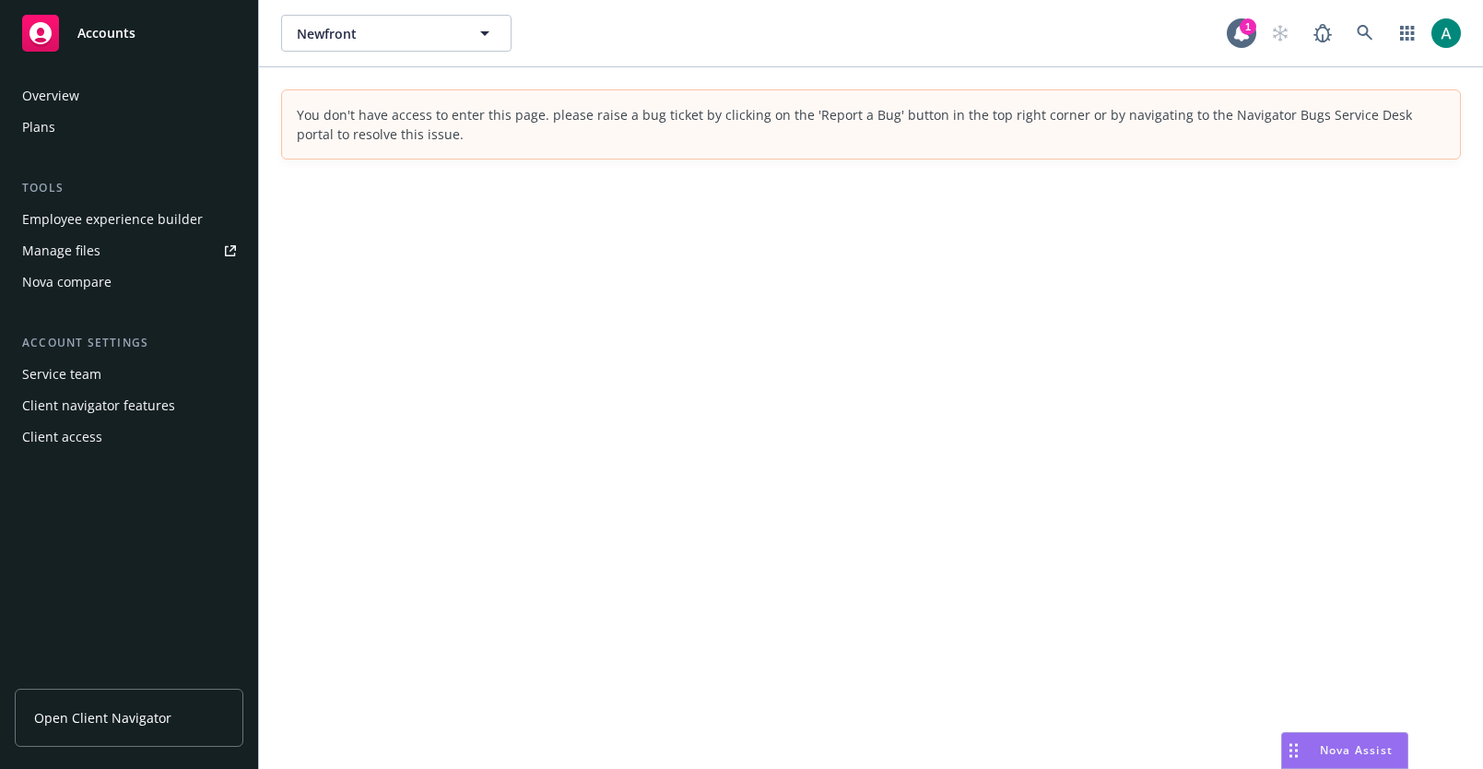
drag, startPoint x: 67, startPoint y: 746, endPoint x: 1293, endPoint y: 762, distance: 1225.8
click at [1293, 762] on div "Drag to move" at bounding box center [1293, 750] width 23 height 35
drag, startPoint x: 1285, startPoint y: 747, endPoint x: 1397, endPoint y: 747, distance: 112.4
click at [1397, 747] on div "Nova Assist" at bounding box center [1419, 750] width 125 height 35
click at [1411, 748] on span "Nova Assist" at bounding box center [1430, 750] width 73 height 16
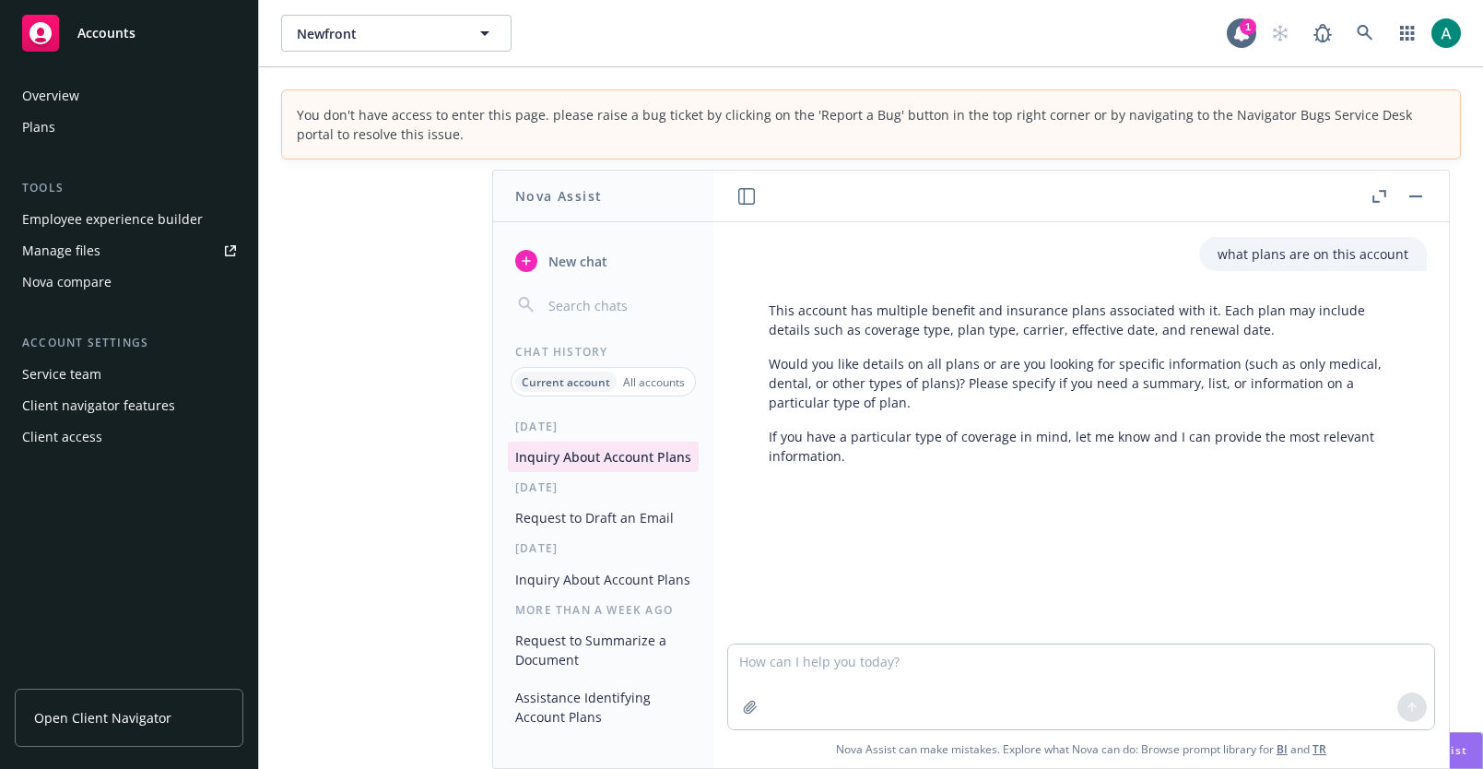
click at [1475, 753] on div "Nova Assist" at bounding box center [1431, 750] width 102 height 16
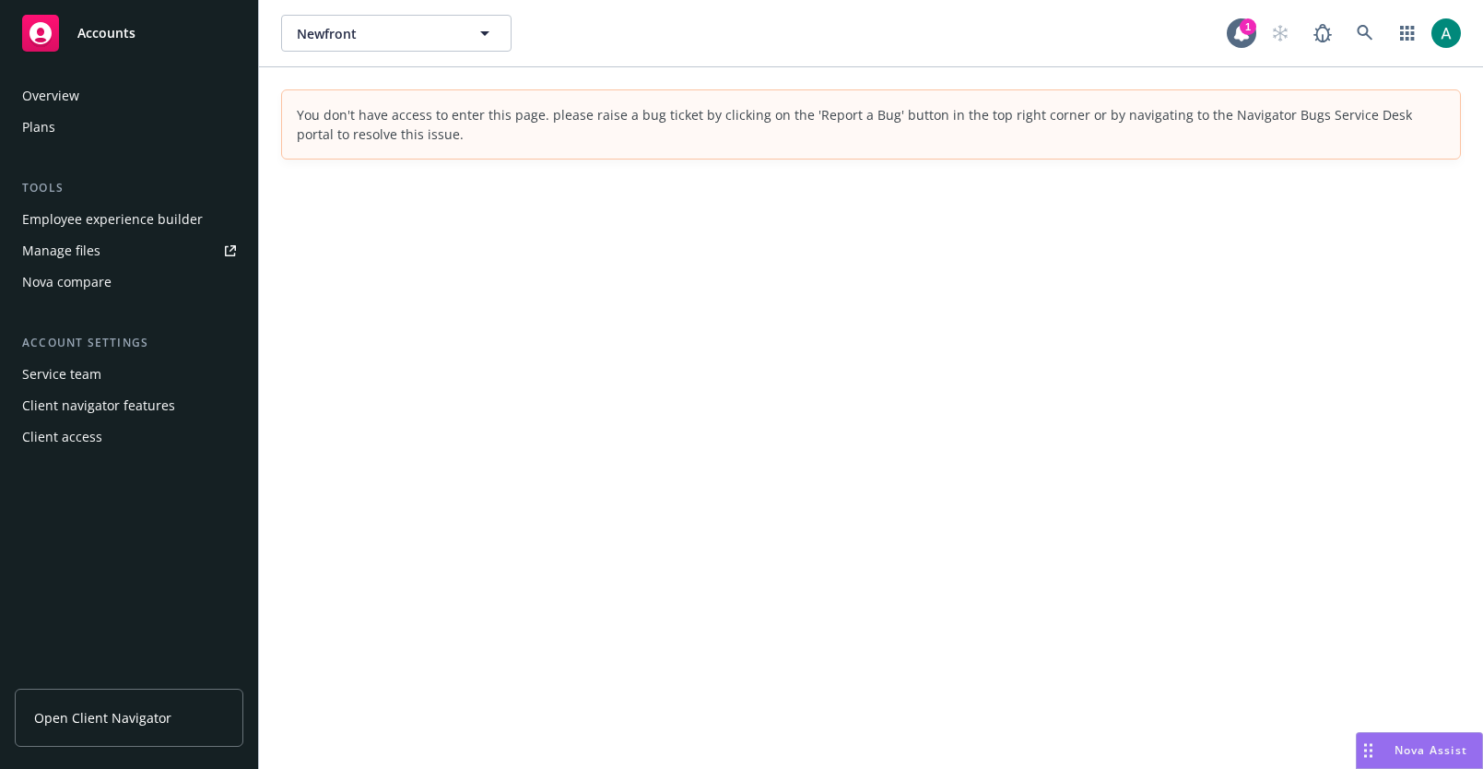
click at [1475, 753] on div "Nova Assist" at bounding box center [1431, 750] width 102 height 16
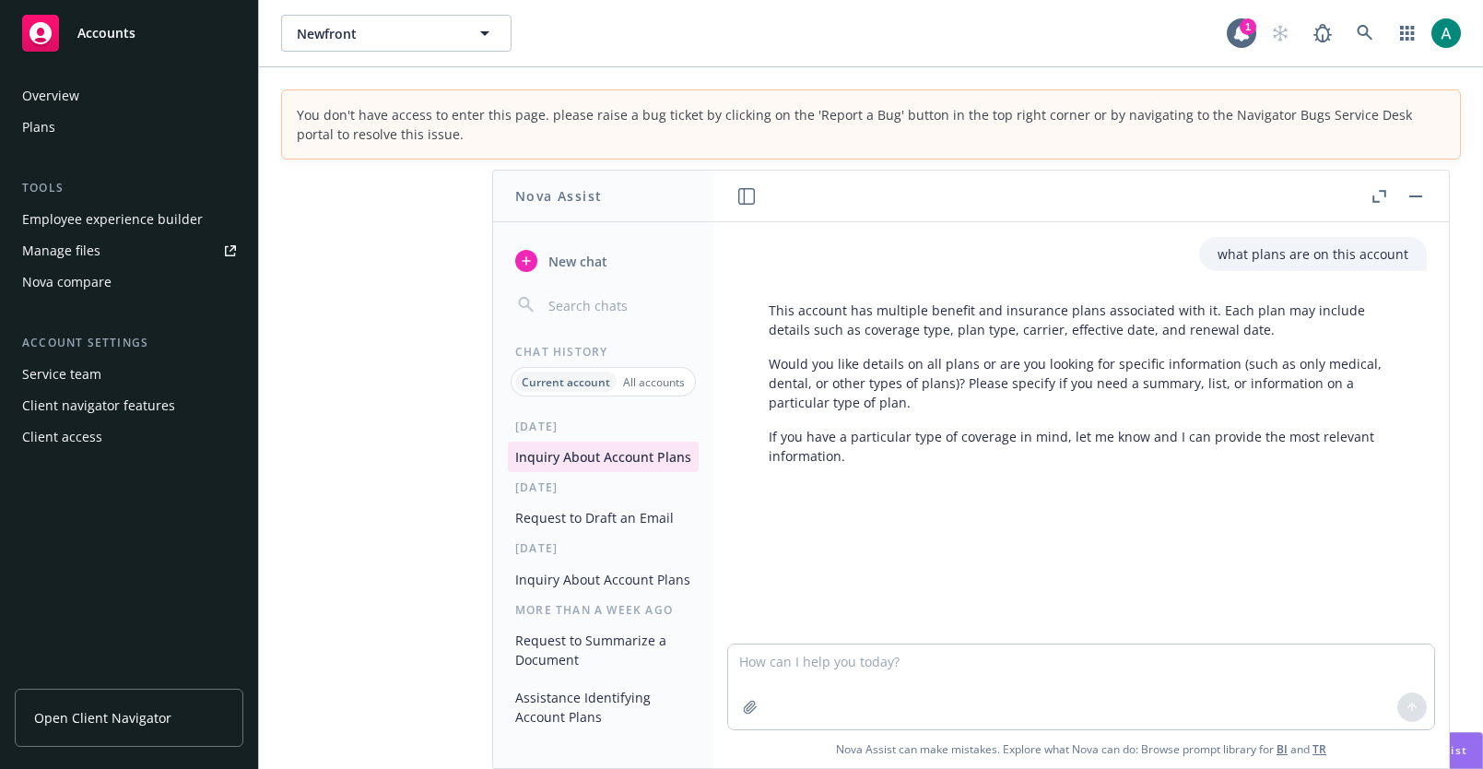
click at [1475, 753] on div "Nova Assist" at bounding box center [1431, 750] width 102 height 16
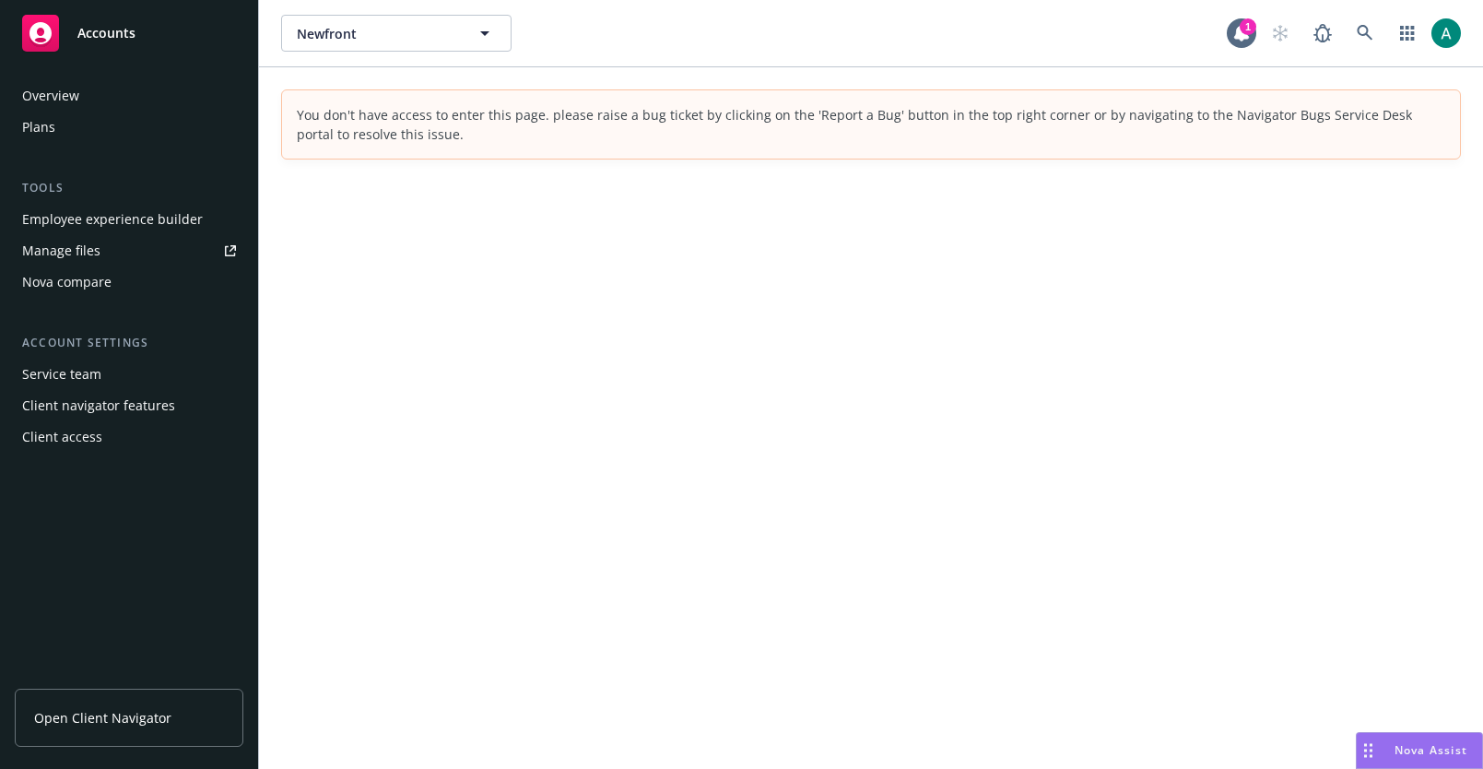
click at [1475, 753] on div "Nova Assist" at bounding box center [1431, 750] width 102 height 16
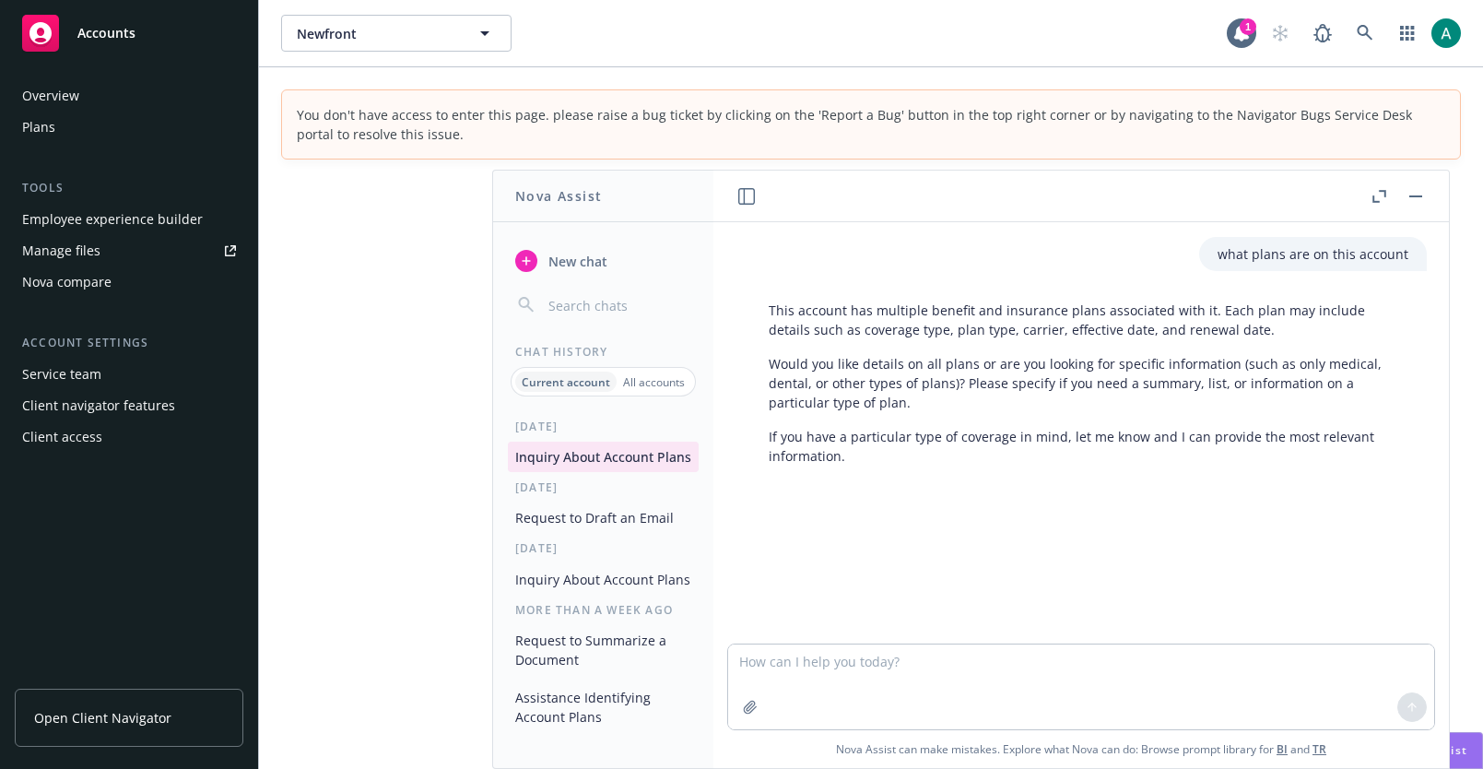
click at [1475, 753] on div "Nova Assist" at bounding box center [1431, 750] width 102 height 16
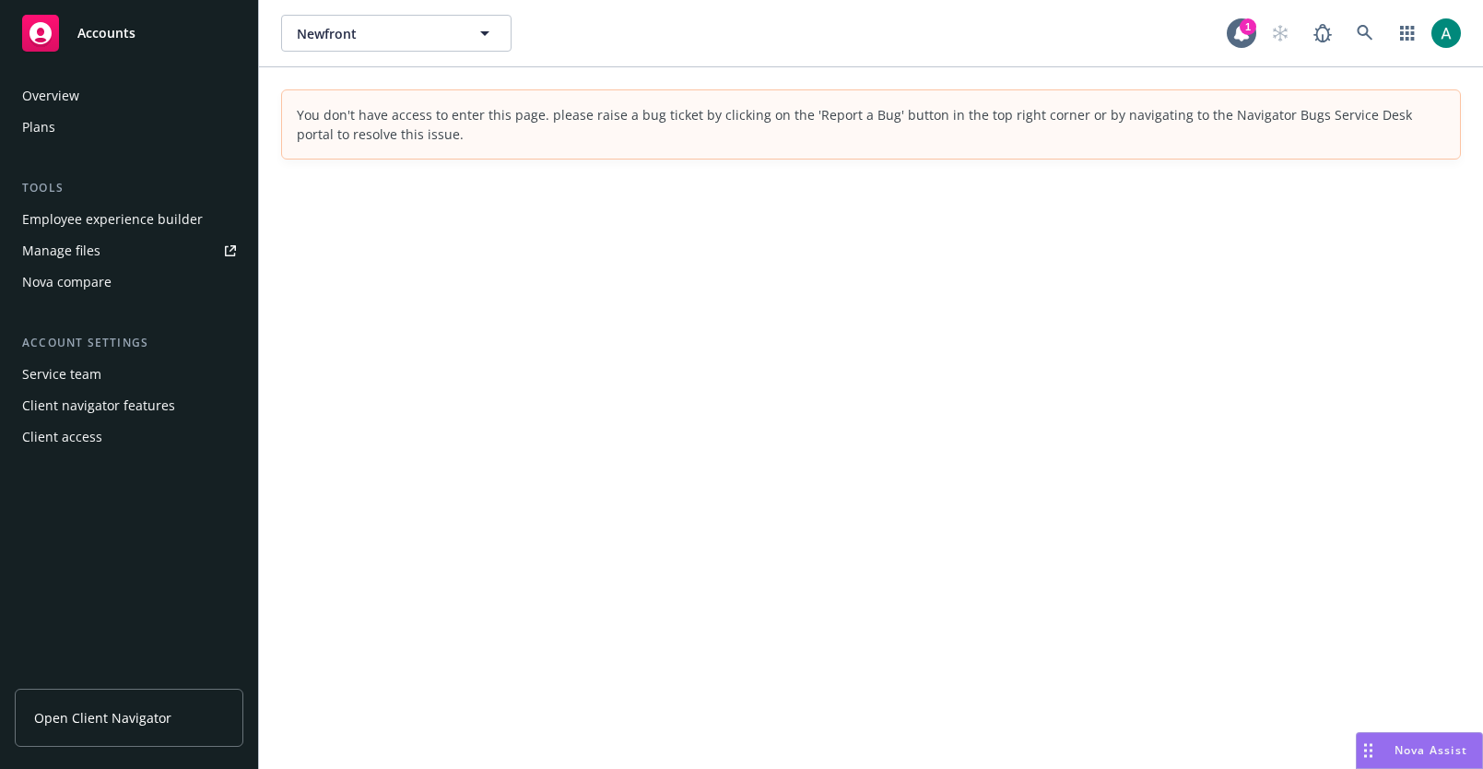
click at [1475, 753] on div "Nova Assist" at bounding box center [1431, 750] width 102 height 16
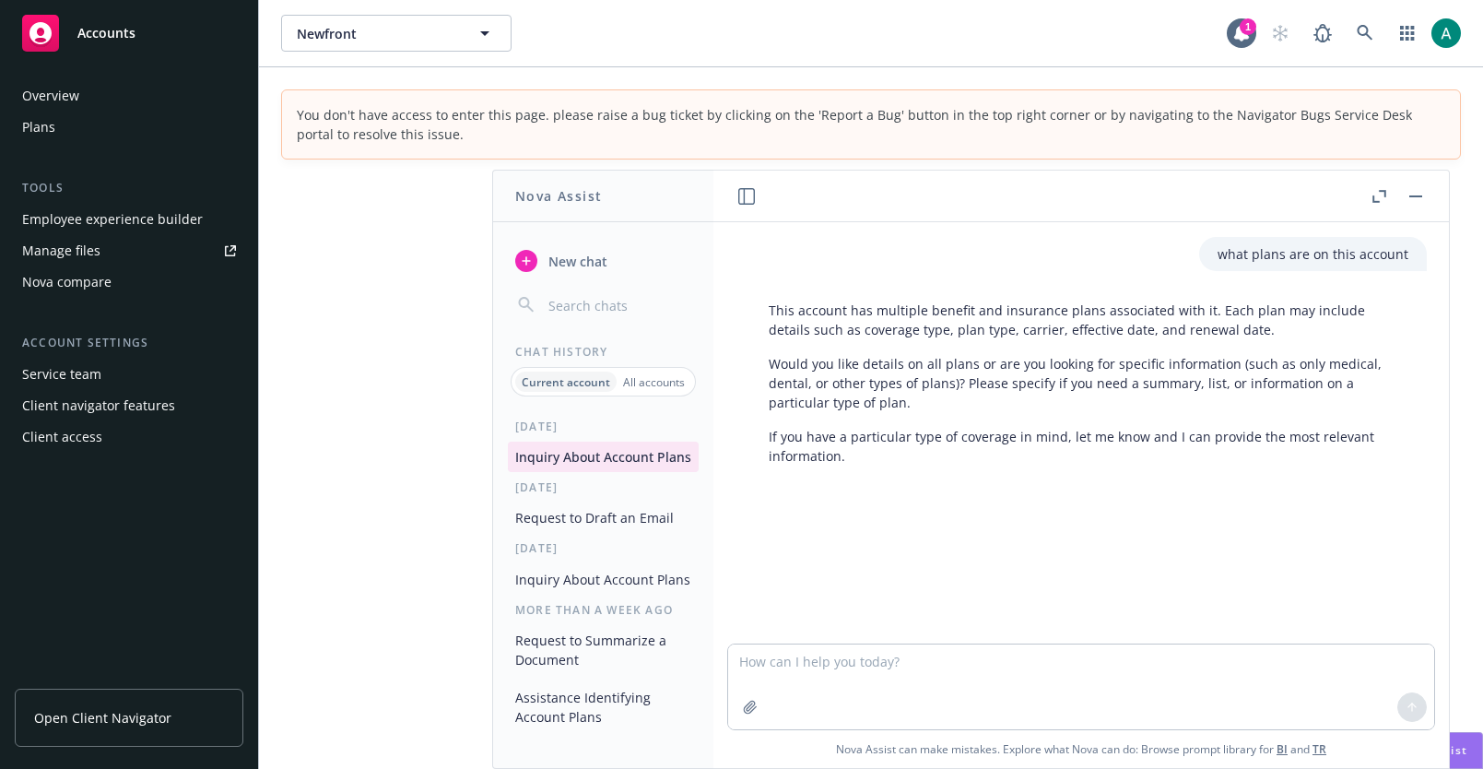
click at [1420, 193] on button "button" at bounding box center [1415, 196] width 22 height 22
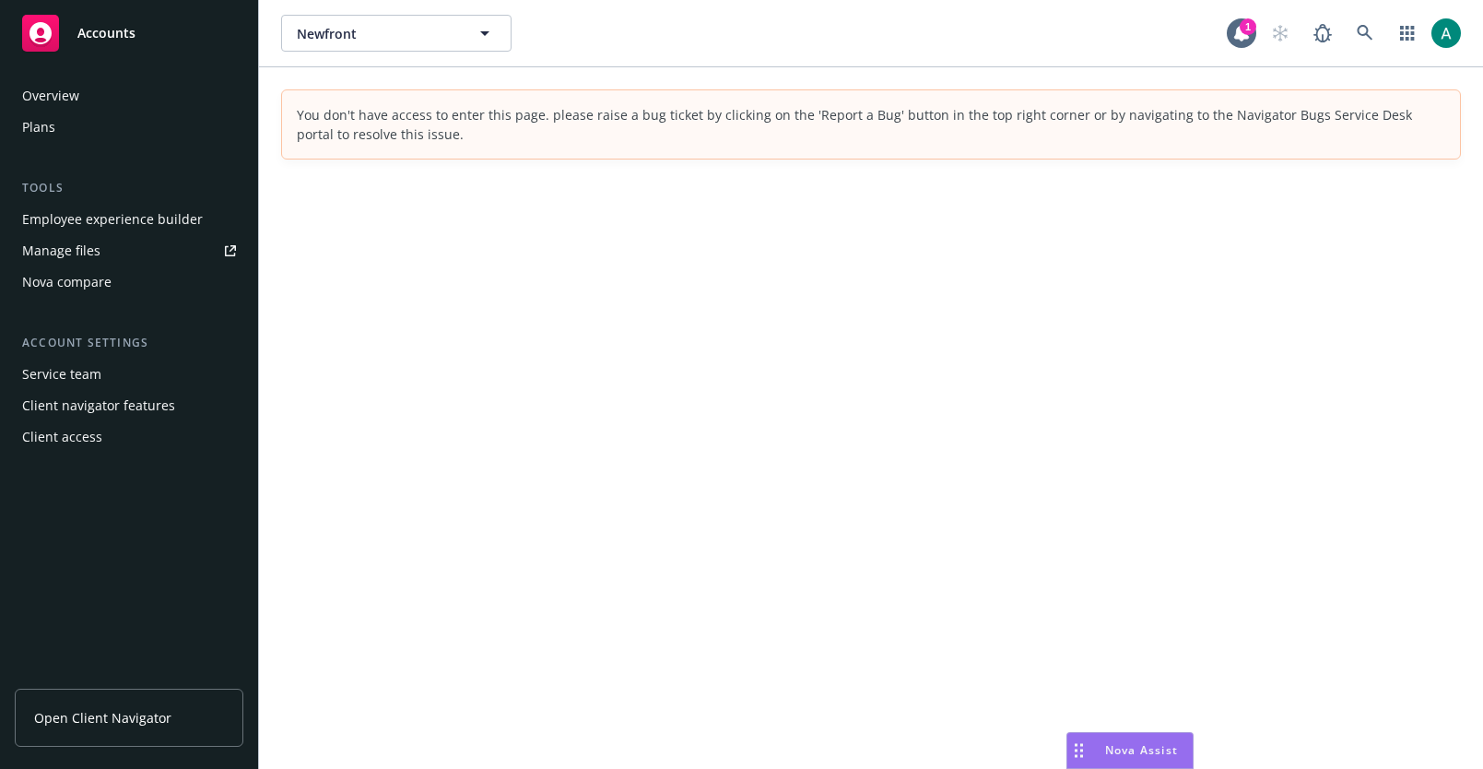
drag, startPoint x: 1364, startPoint y: 757, endPoint x: 1075, endPoint y: 746, distance: 289.5
click at [1075, 746] on icon "Drag to move" at bounding box center [1079, 750] width 8 height 15
click at [1144, 749] on span "Nova Assist" at bounding box center [1141, 750] width 73 height 16
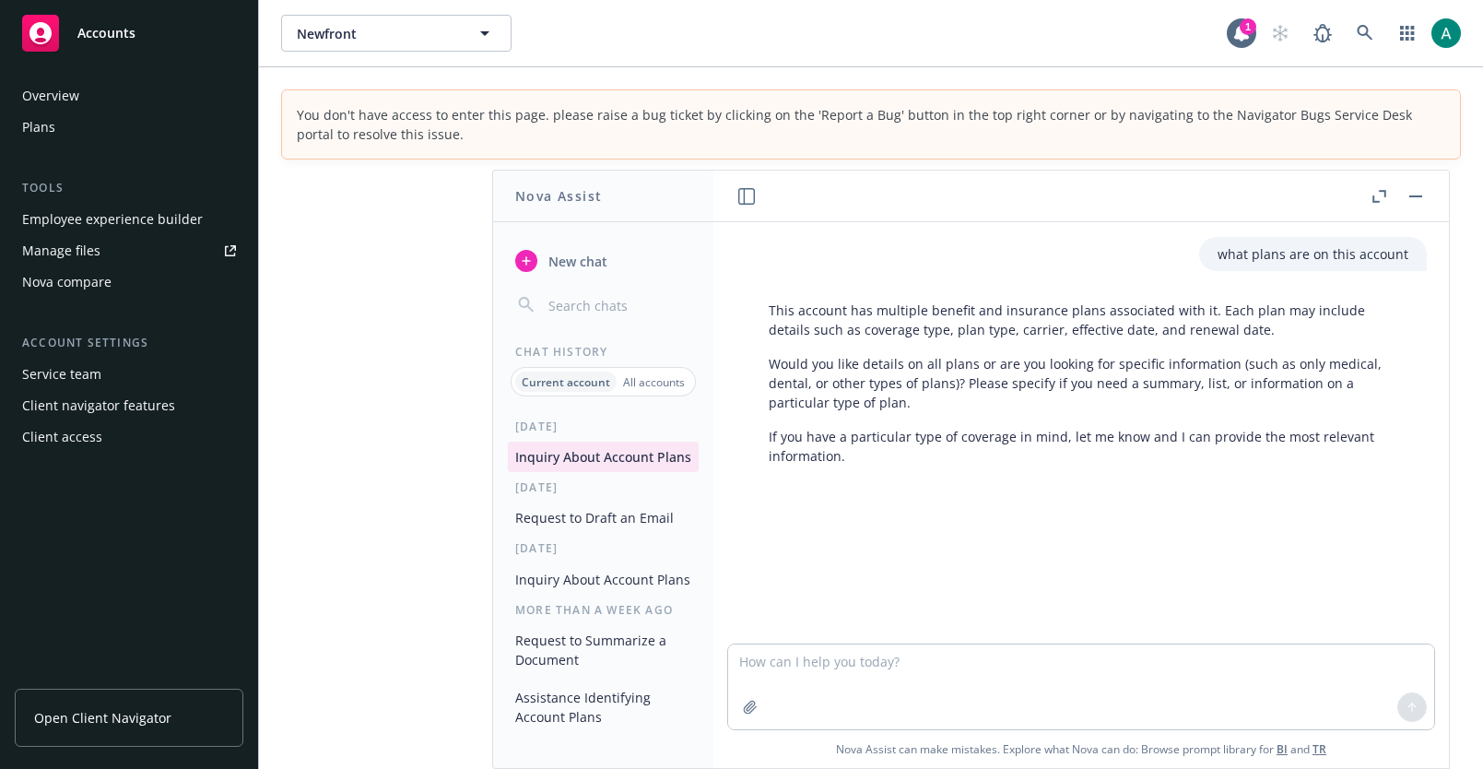
click at [1411, 203] on button "button" at bounding box center [1415, 196] width 22 height 22
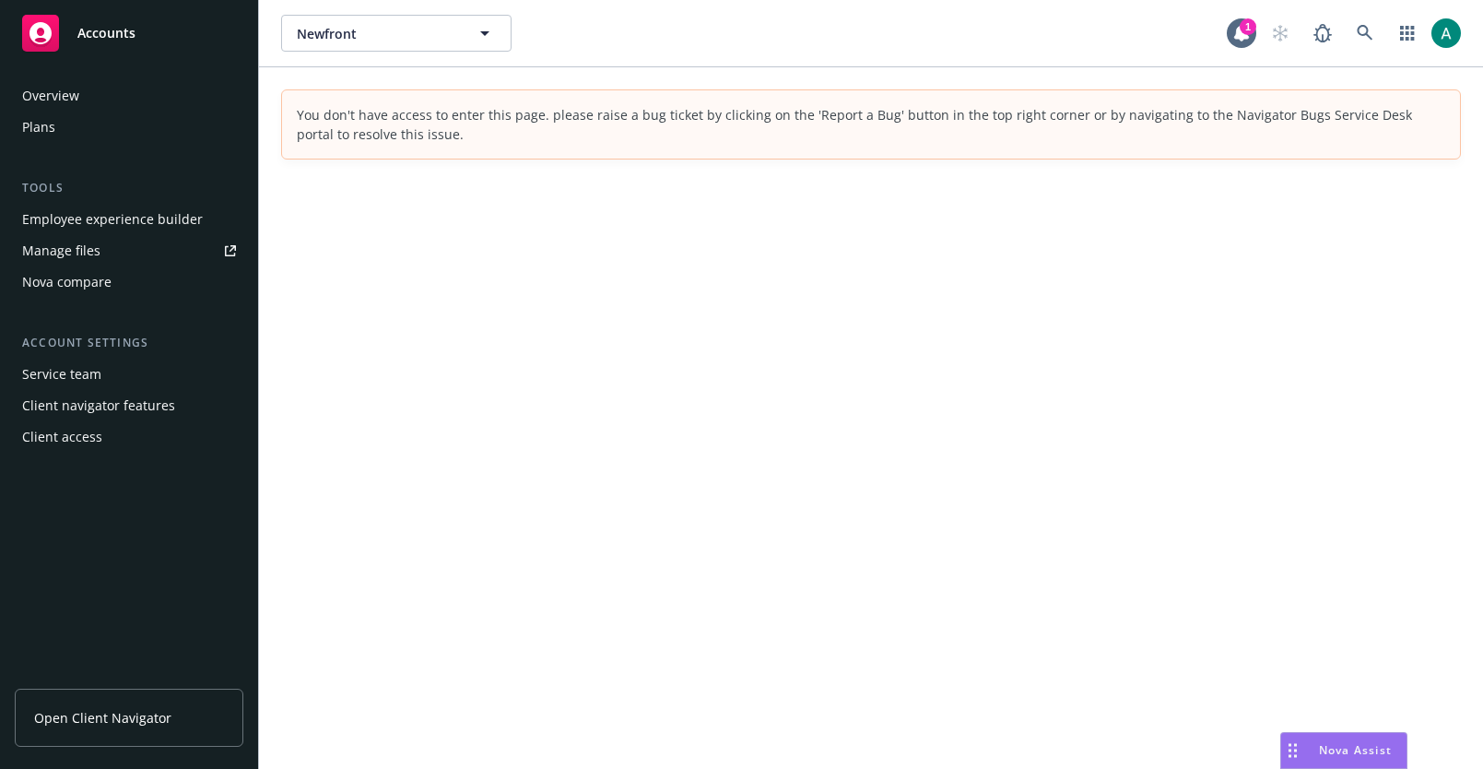
drag, startPoint x: 1067, startPoint y: 751, endPoint x: 1281, endPoint y: 714, distance: 217.0
click at [1282, 715] on body "Accounts Overview Plans Tools Employee experience builder Manage files Nova com…" at bounding box center [741, 384] width 1483 height 769
drag, startPoint x: 1356, startPoint y: 743, endPoint x: 1267, endPoint y: 744, distance: 88.5
click at [1261, 742] on body "Accounts Overview Plans Tools Employee experience builder Manage files Nova com…" at bounding box center [741, 384] width 1483 height 769
drag, startPoint x: 1298, startPoint y: 754, endPoint x: 1239, endPoint y: 754, distance: 59.0
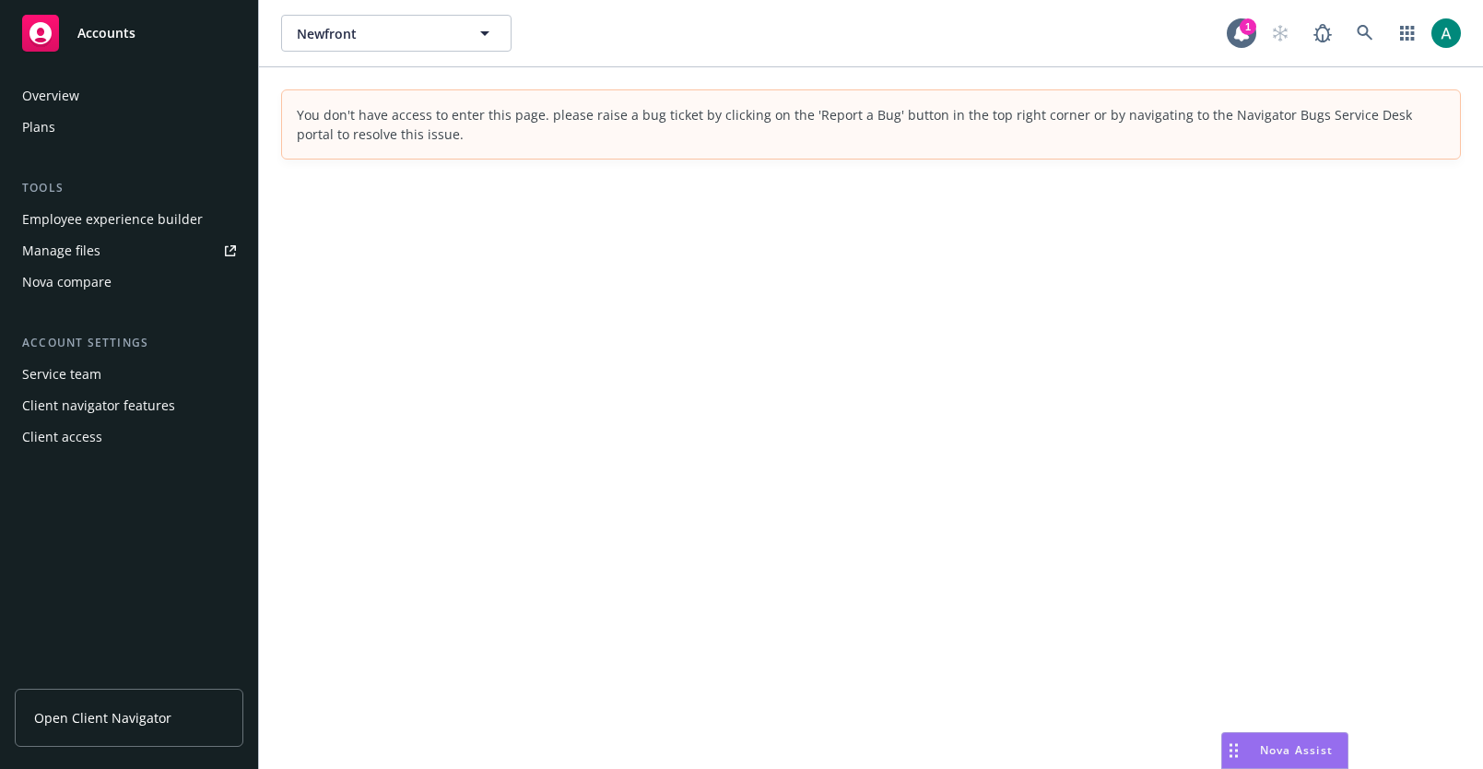
click at [1239, 754] on div "Drag to move" at bounding box center [1233, 750] width 23 height 35
click at [1256, 751] on div "Nova Assist" at bounding box center [1297, 750] width 102 height 16
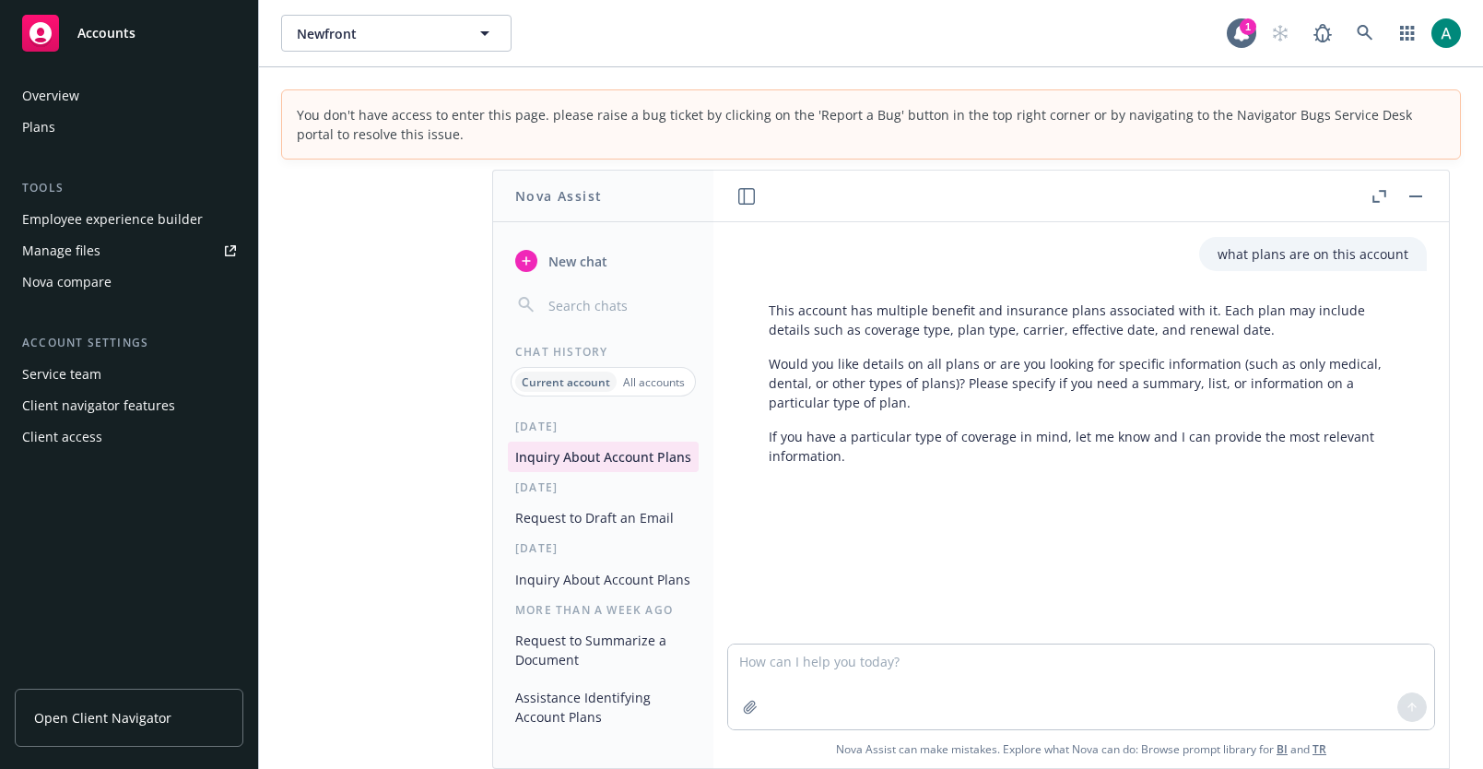
click at [1413, 188] on button "button" at bounding box center [1415, 196] width 22 height 22
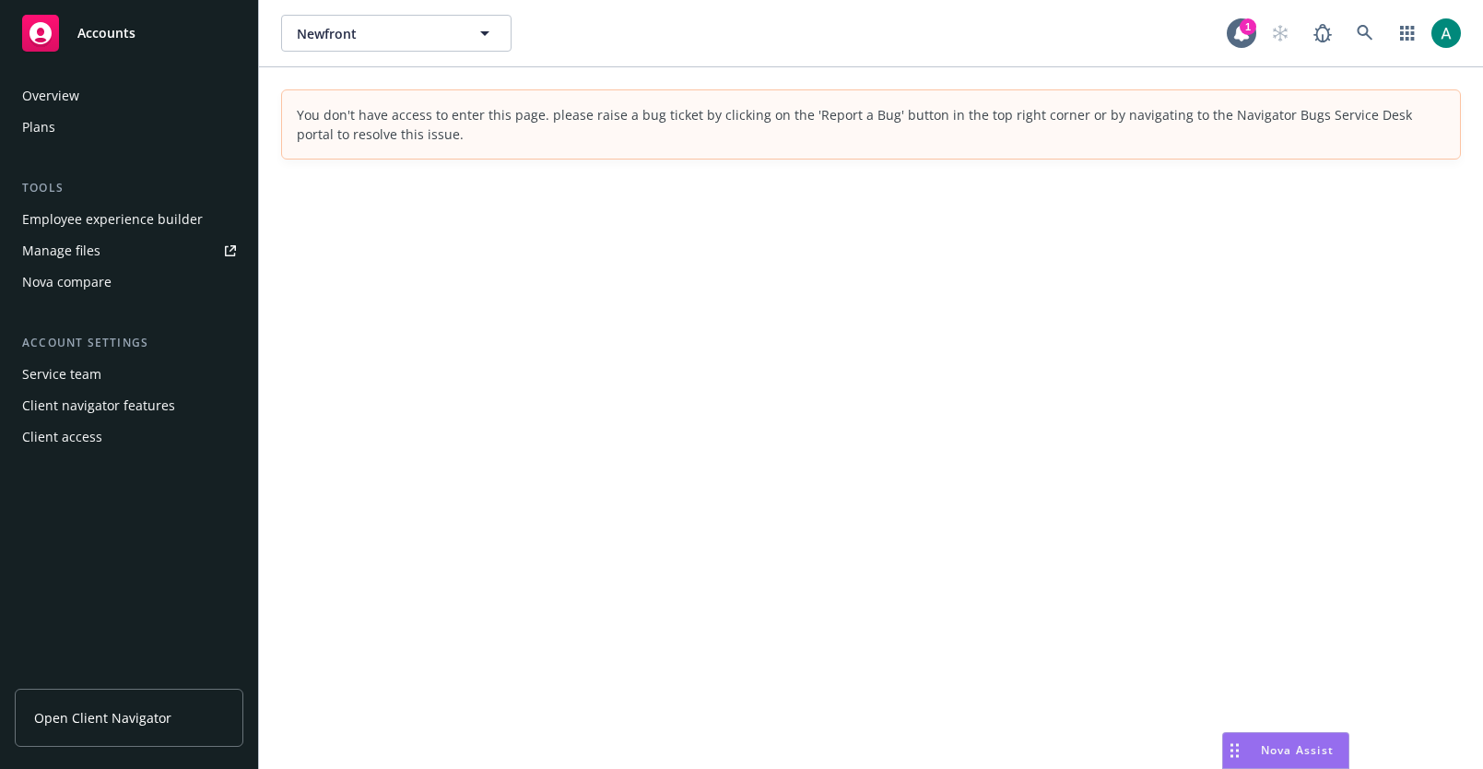
click at [1276, 734] on div "Nova Assist" at bounding box center [1285, 750] width 125 height 35
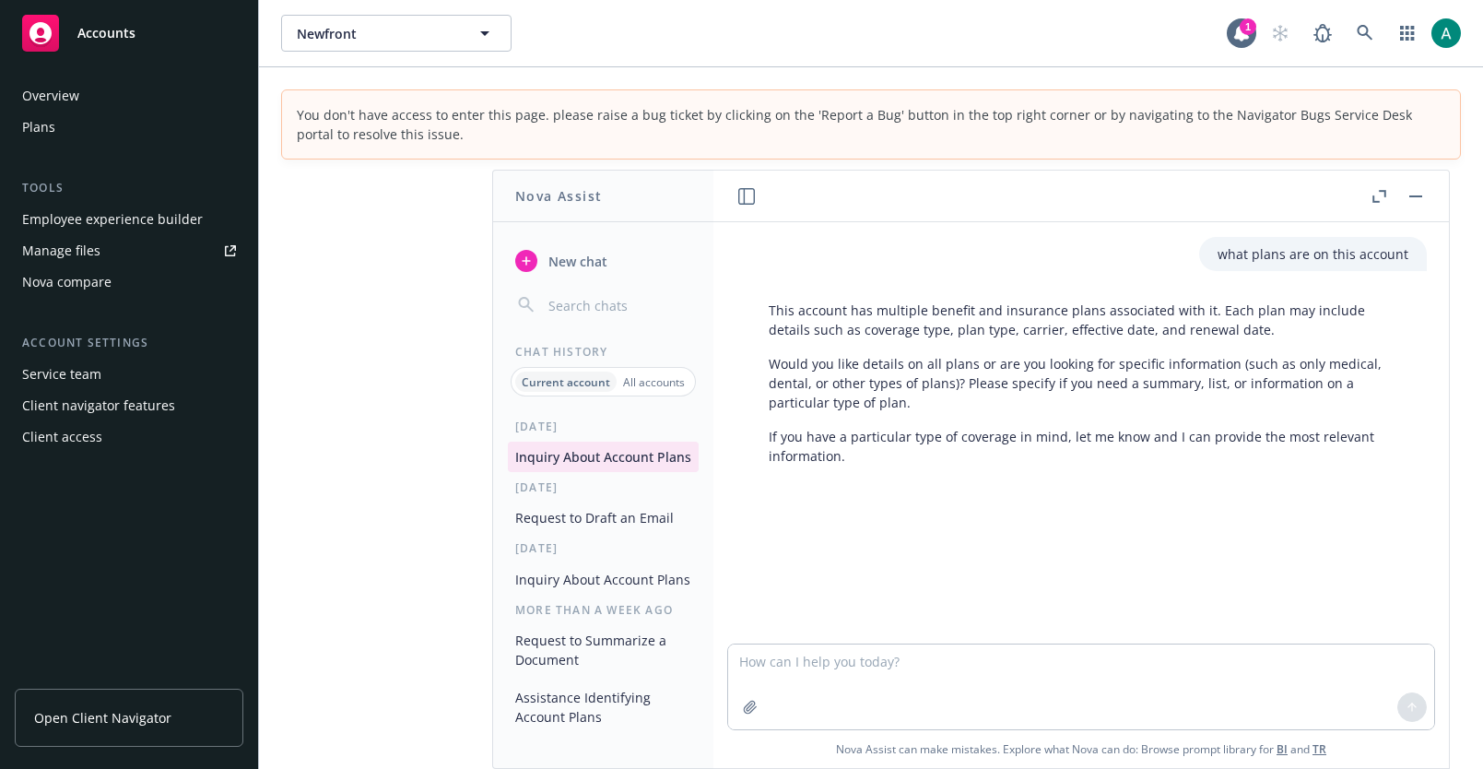
click at [1423, 197] on button "button" at bounding box center [1415, 196] width 22 height 22
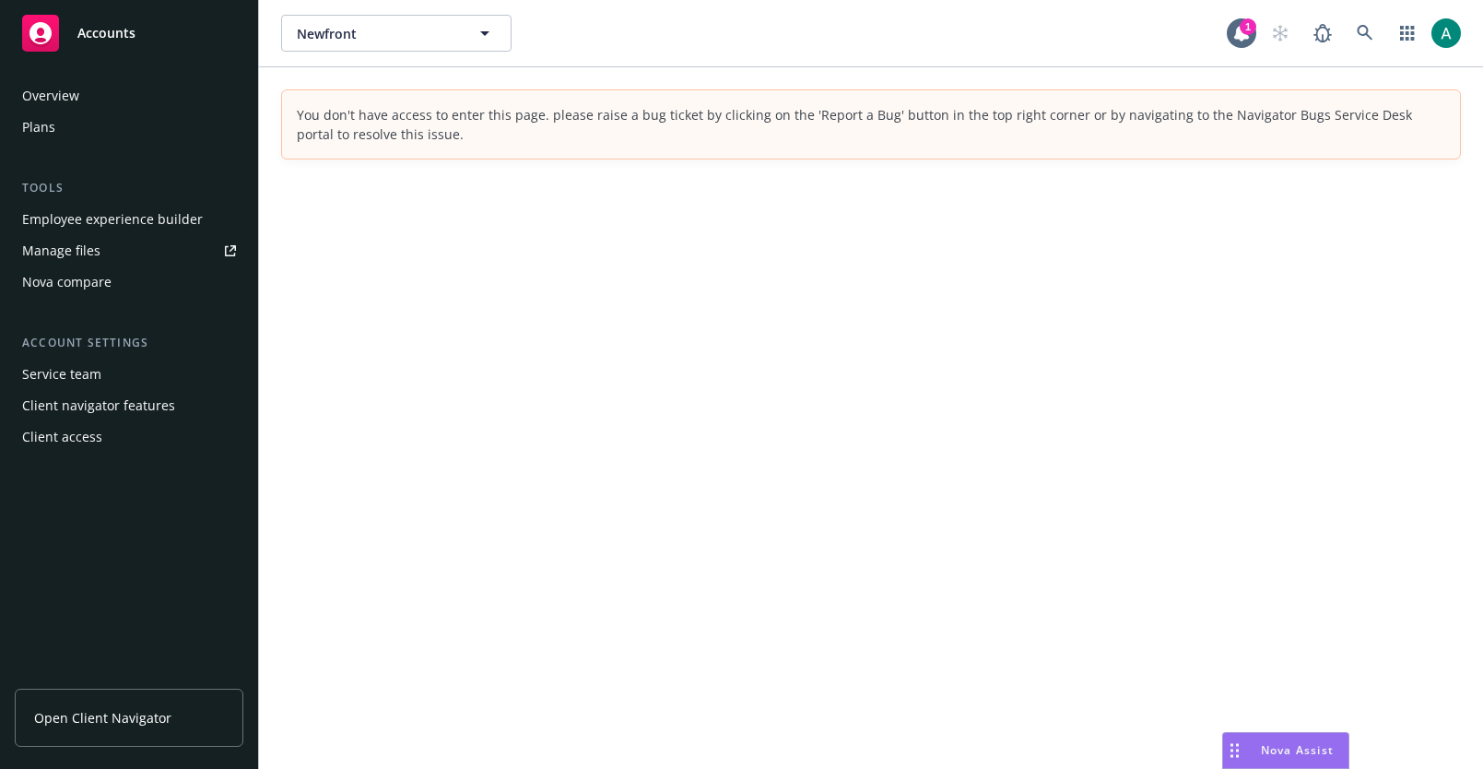
click at [1293, 747] on span "Nova Assist" at bounding box center [1297, 750] width 73 height 16
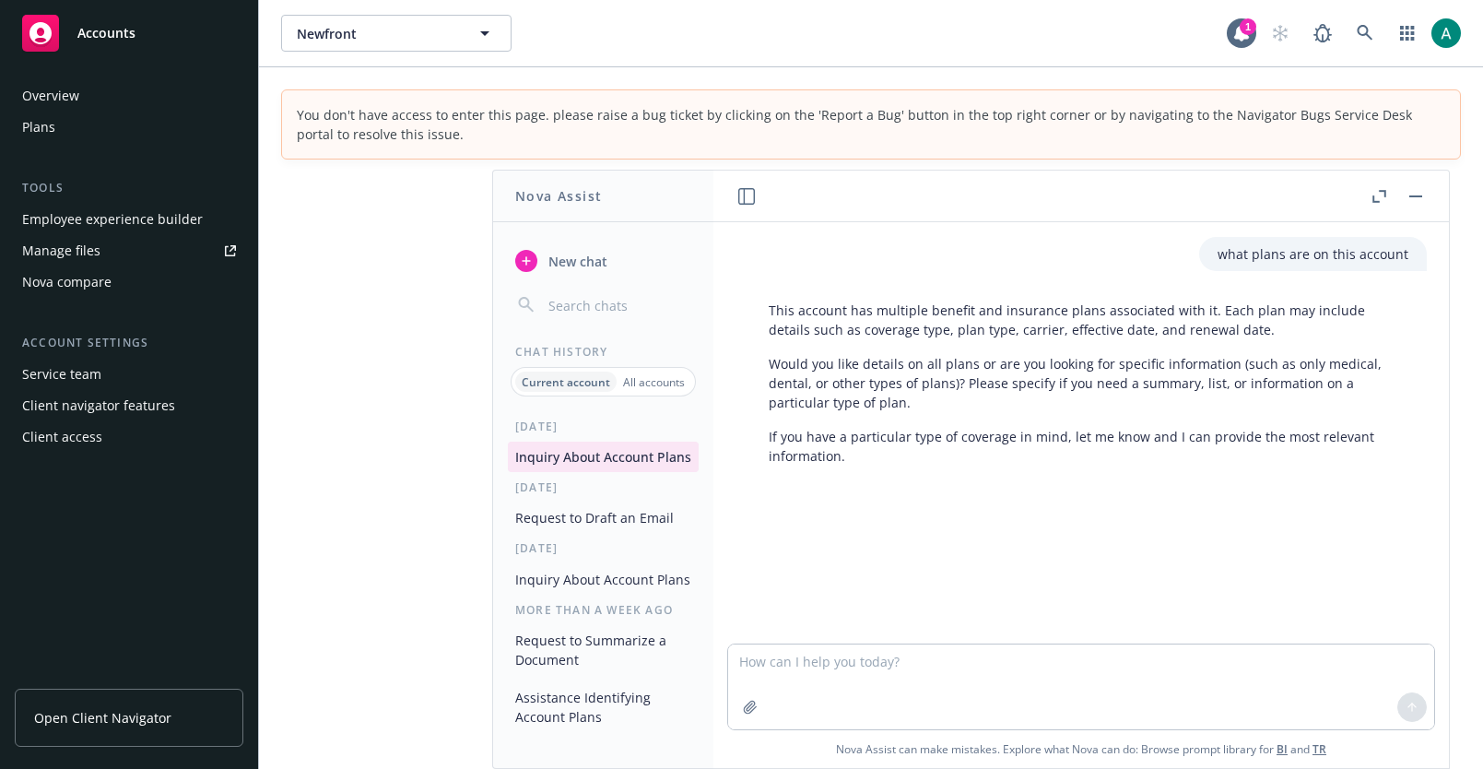
click at [1429, 184] on header at bounding box center [1080, 196] width 735 height 52
click at [1422, 190] on button "button" at bounding box center [1415, 196] width 22 height 22
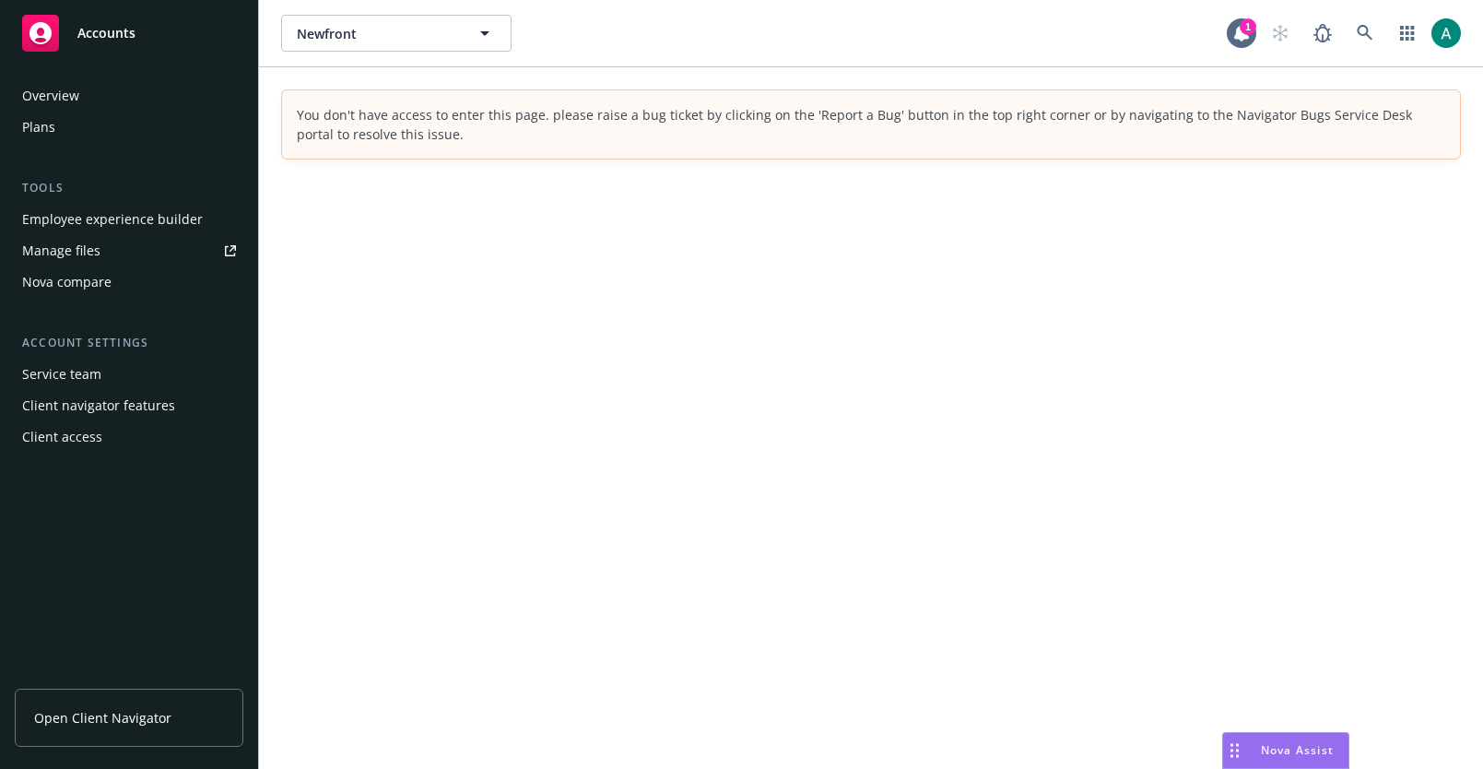
click at [1275, 735] on div "Nova Assist" at bounding box center [1285, 750] width 125 height 35
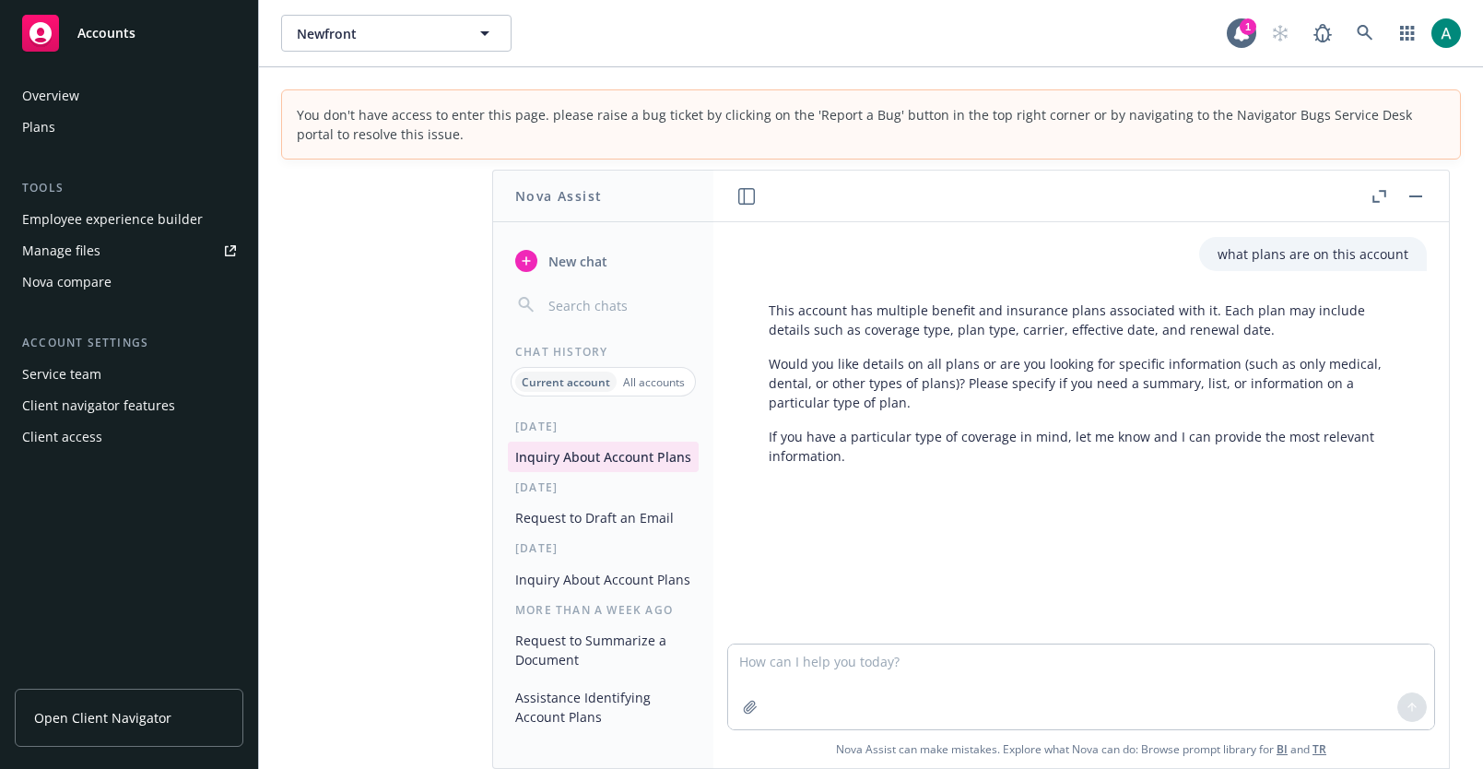
click at [1417, 190] on button "button" at bounding box center [1415, 196] width 22 height 22
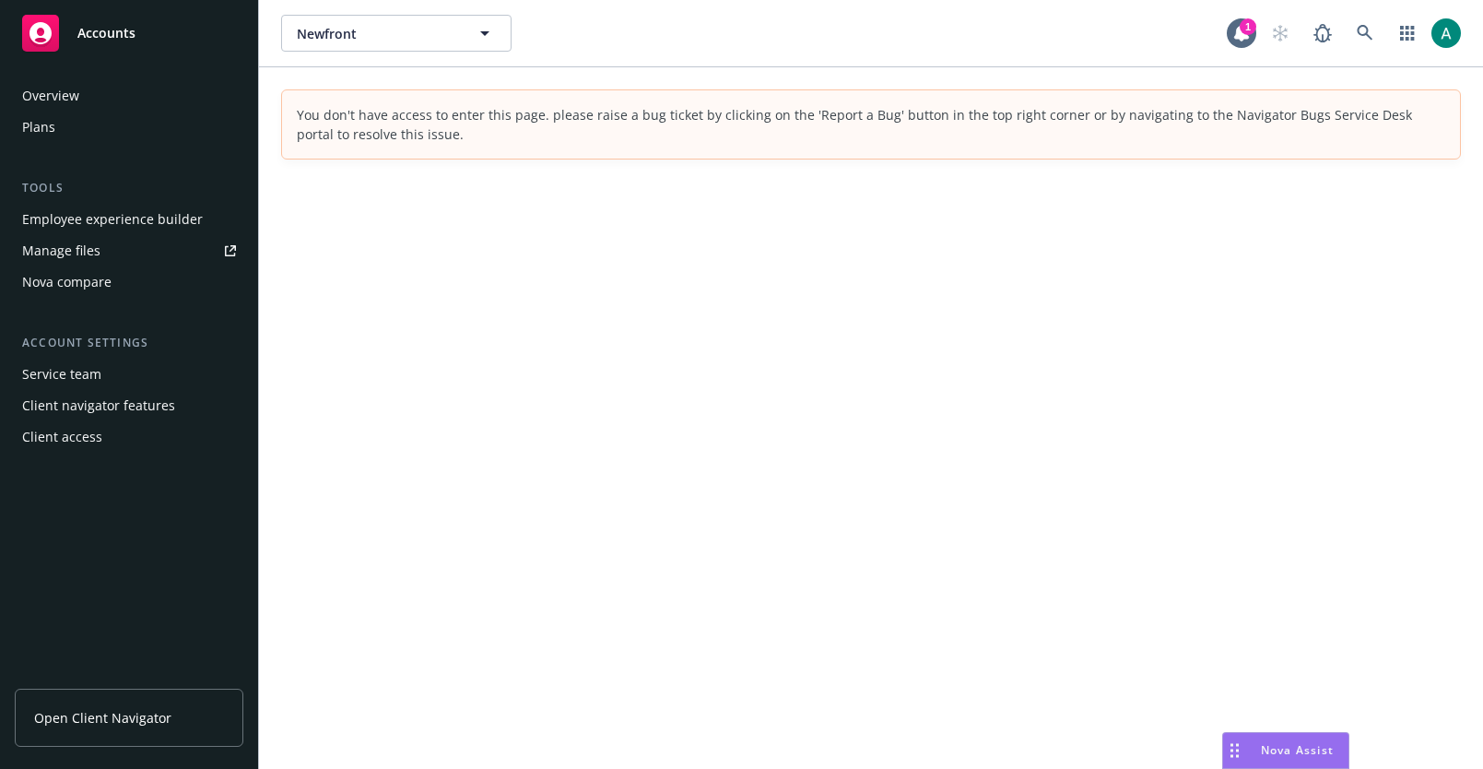
click at [1286, 750] on span "Nova Assist" at bounding box center [1297, 750] width 73 height 16
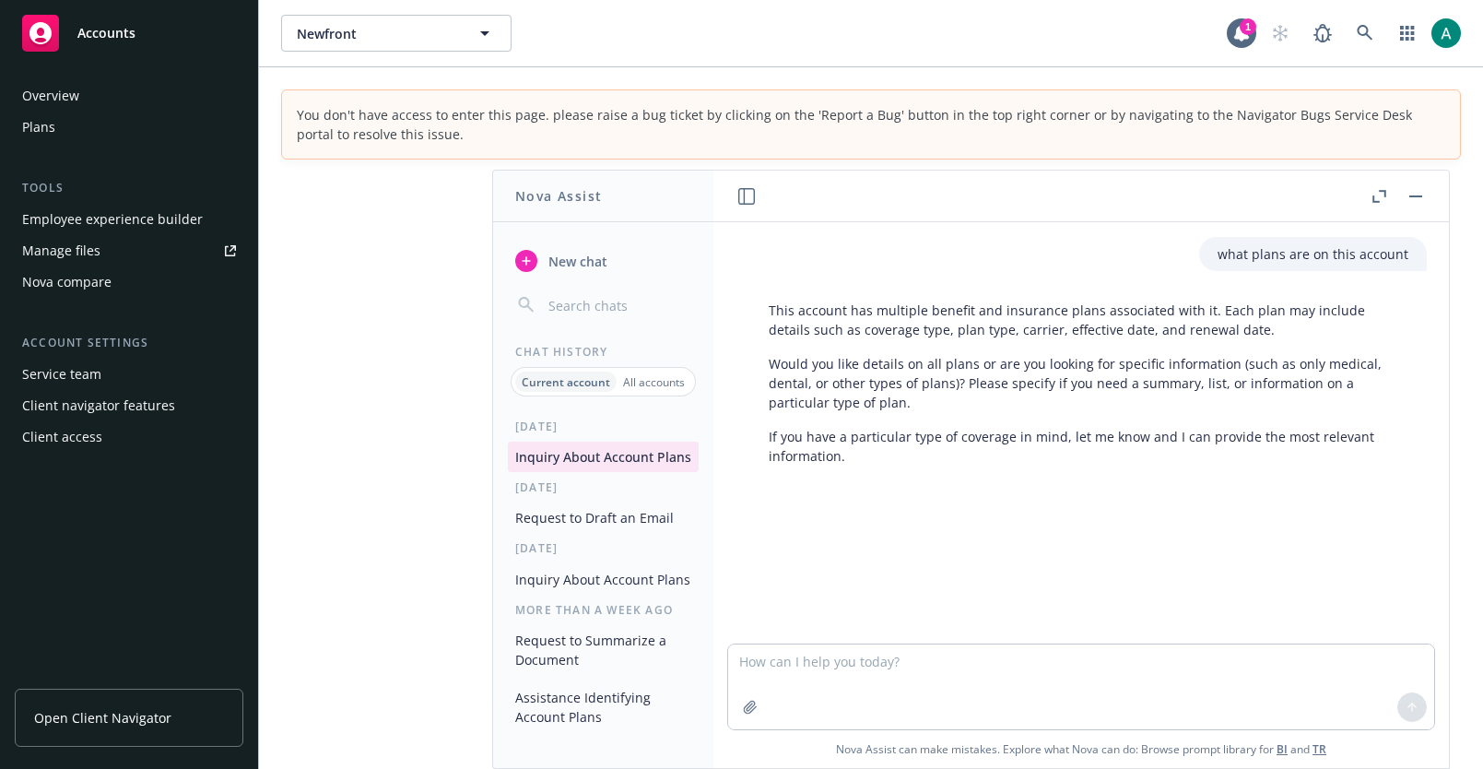
click at [1426, 185] on div at bounding box center [1397, 196] width 59 height 22
click at [1421, 188] on button "button" at bounding box center [1415, 196] width 22 height 22
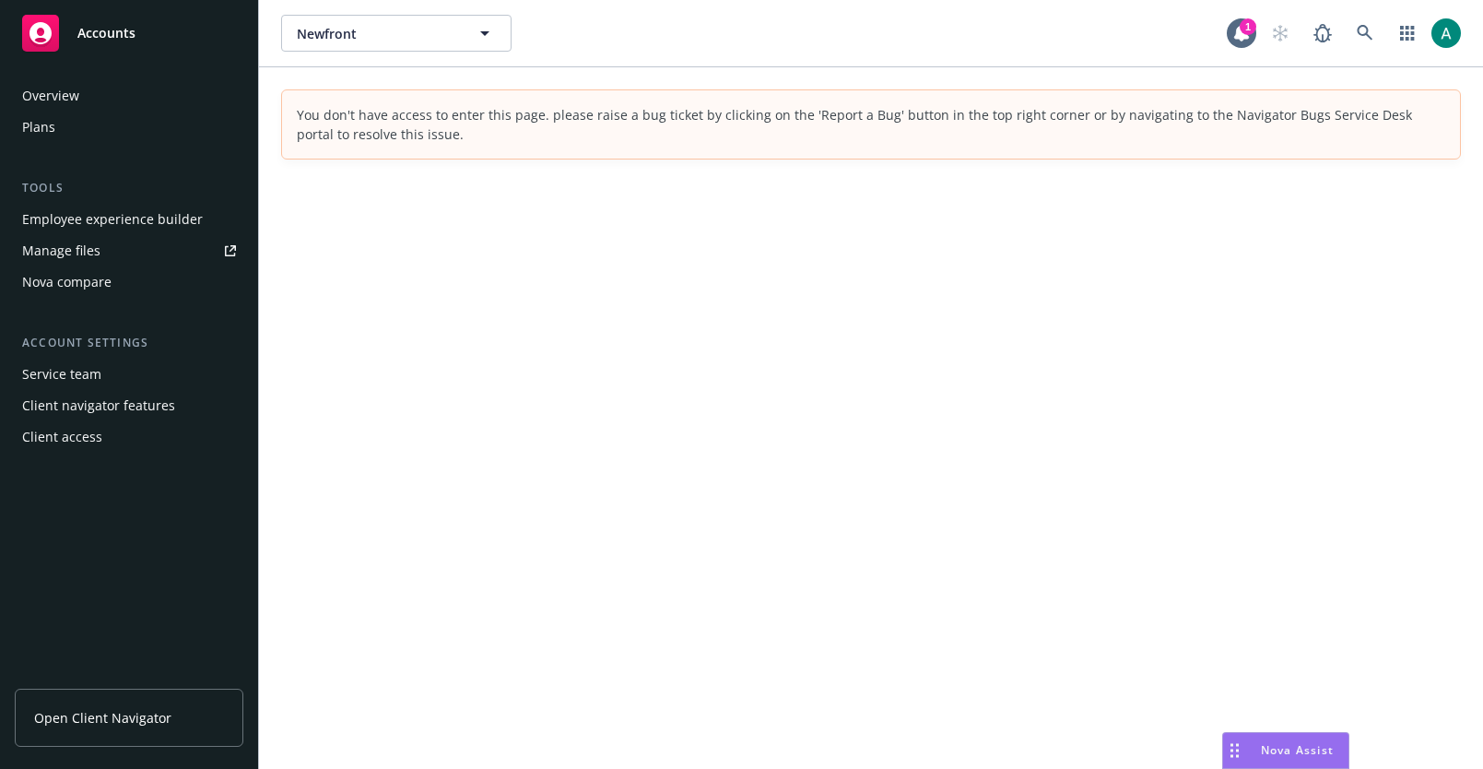
click at [1248, 734] on div "Nova Assist" at bounding box center [1285, 750] width 125 height 35
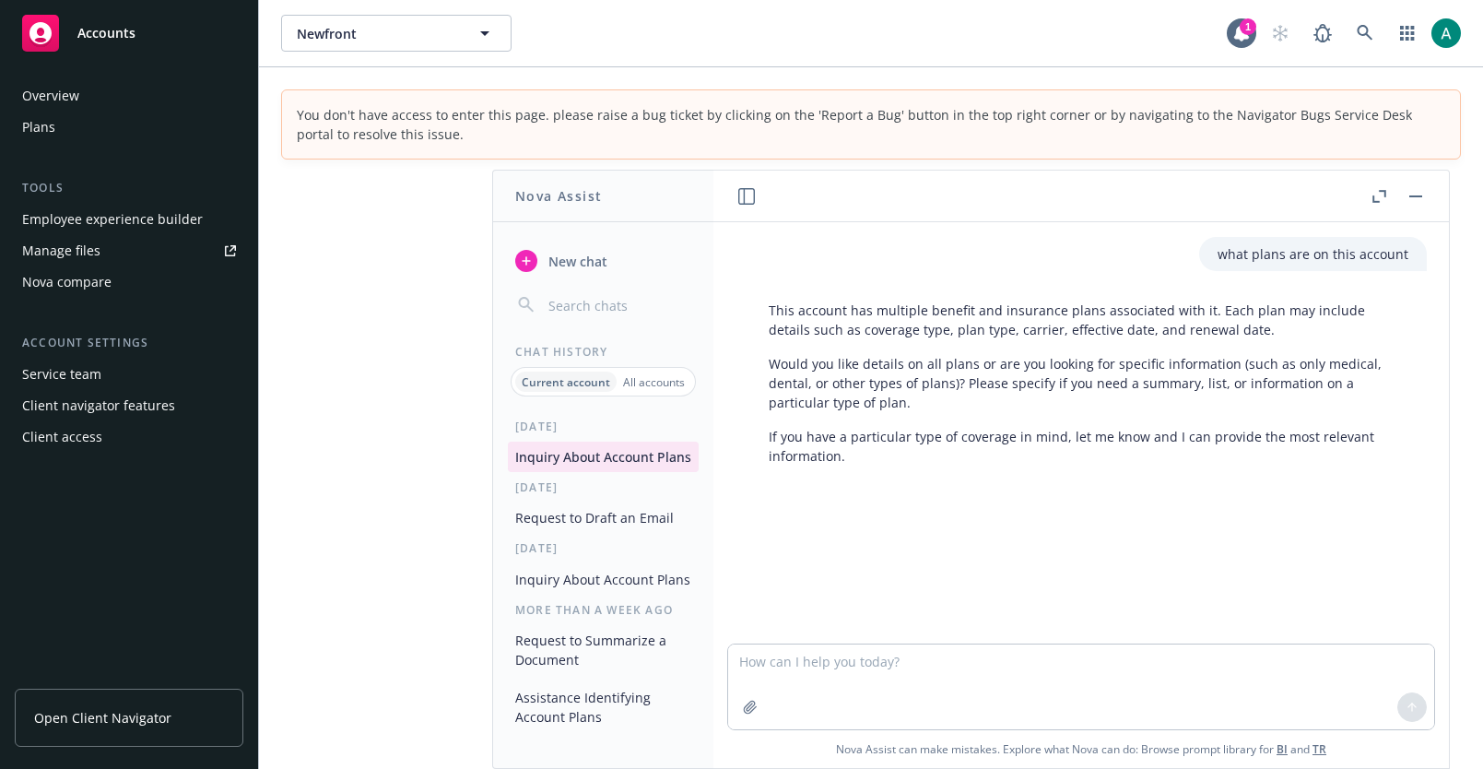
drag, startPoint x: 871, startPoint y: 460, endPoint x: 755, endPoint y: 605, distance: 186.2
click at [755, 593] on div "what plans are on this account This account has multiple benefit and insurance …" at bounding box center [1081, 432] width 721 height 421
click at [1376, 196] on icon "button" at bounding box center [1379, 196] width 14 height 13
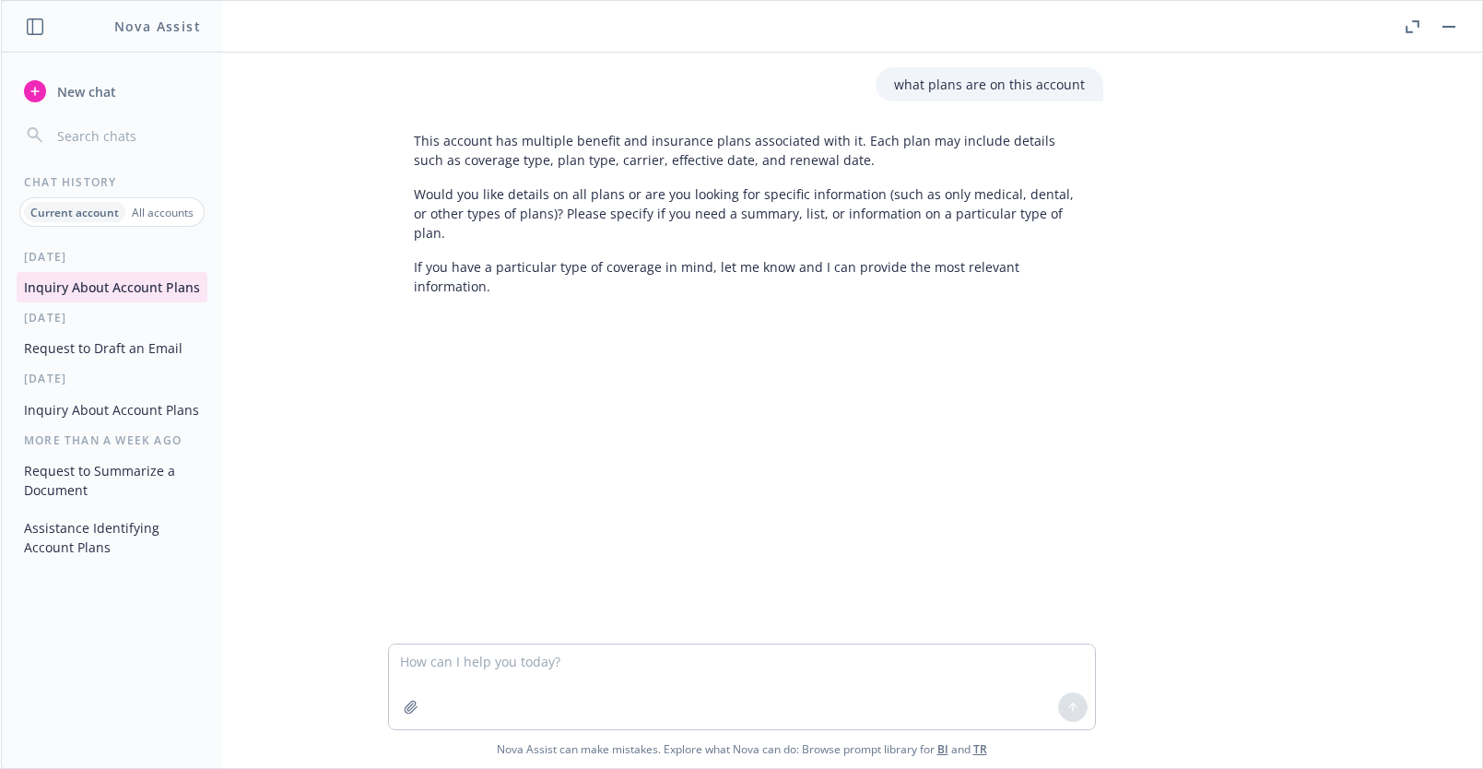
click at [1405, 29] on icon "button" at bounding box center [1408, 29] width 6 height 6
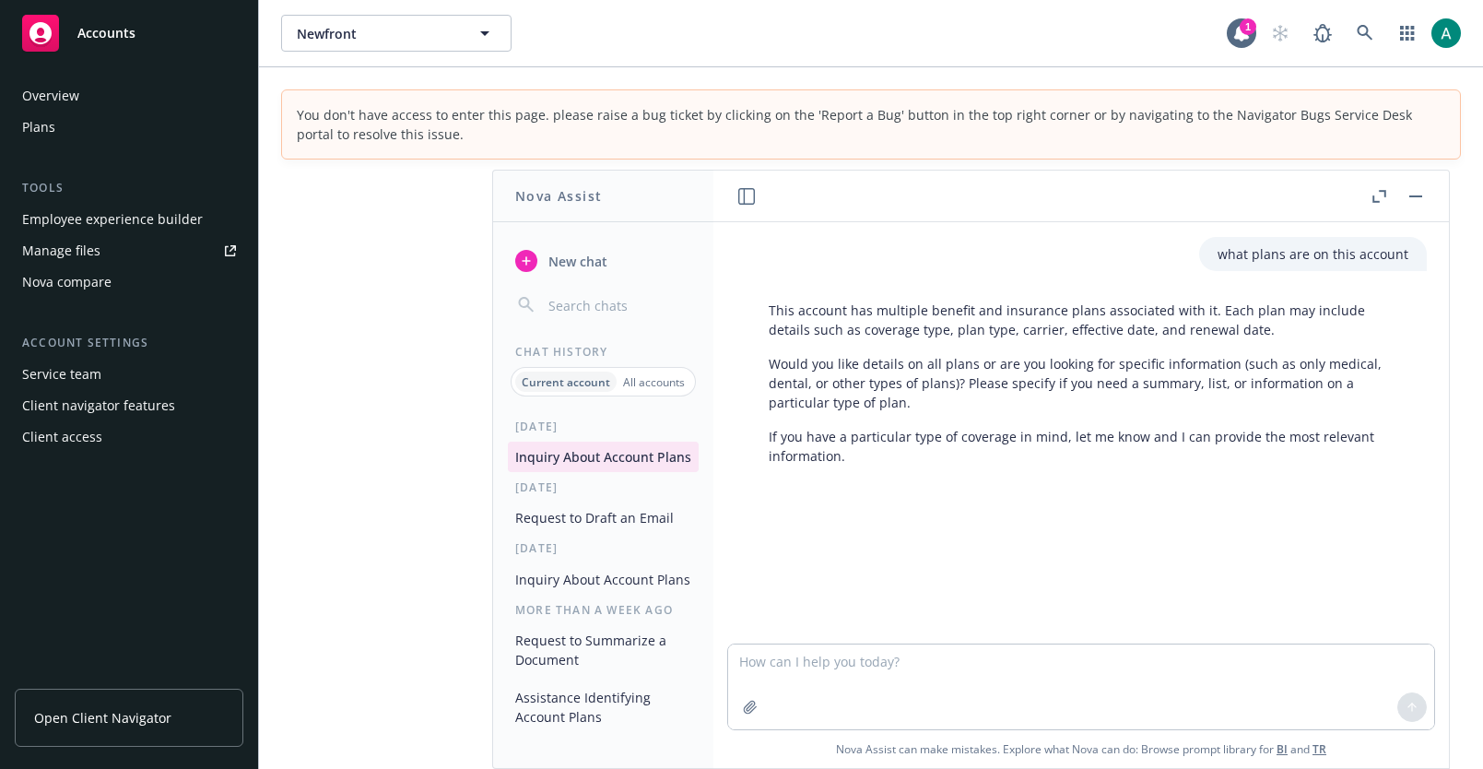
click at [1376, 222] on div "what plans are on this account This account has multiple benefit and insurance …" at bounding box center [1081, 432] width 721 height 421
click at [1376, 207] on header at bounding box center [1080, 196] width 735 height 52
click at [1376, 193] on icon "button" at bounding box center [1379, 196] width 14 height 13
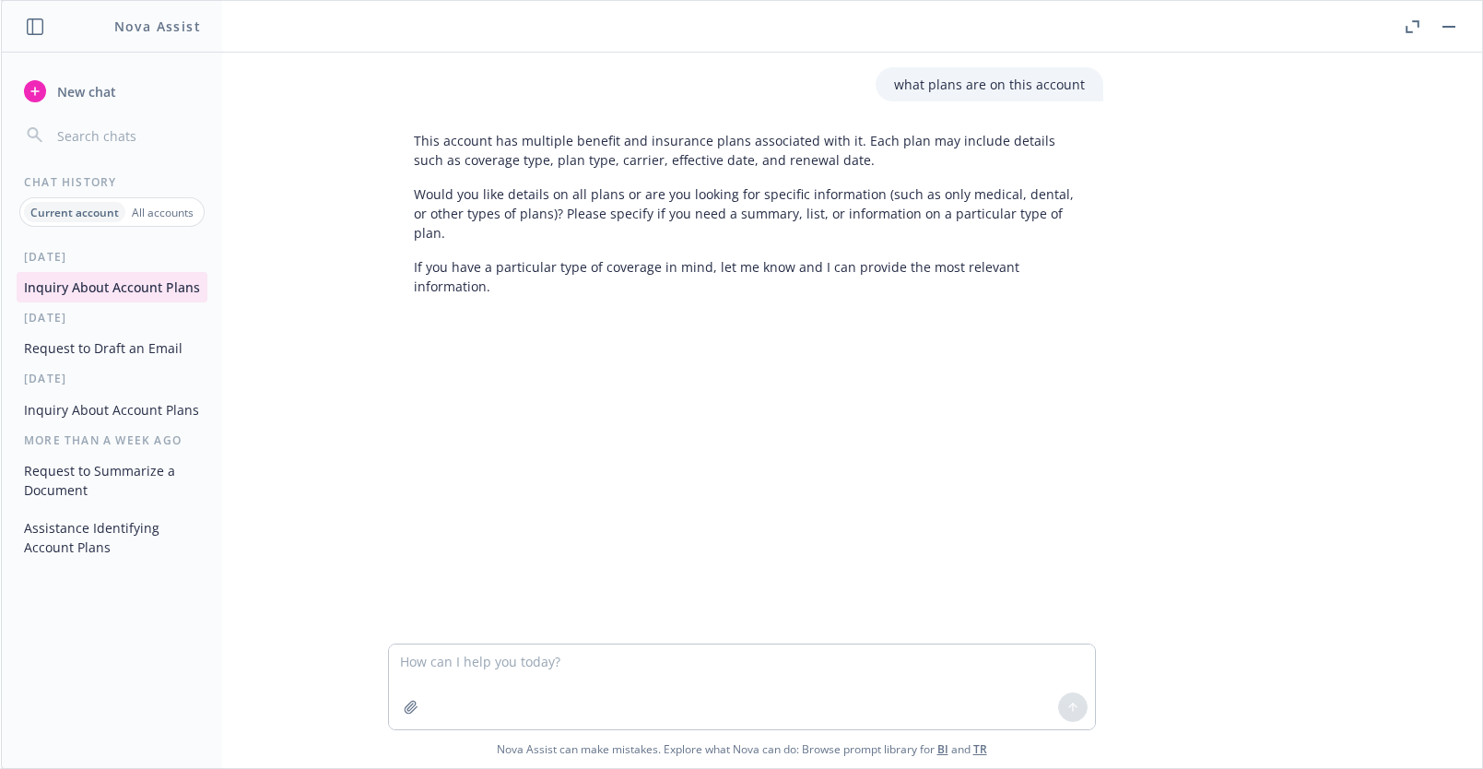
click at [1410, 22] on icon "button" at bounding box center [1412, 26] width 14 height 13
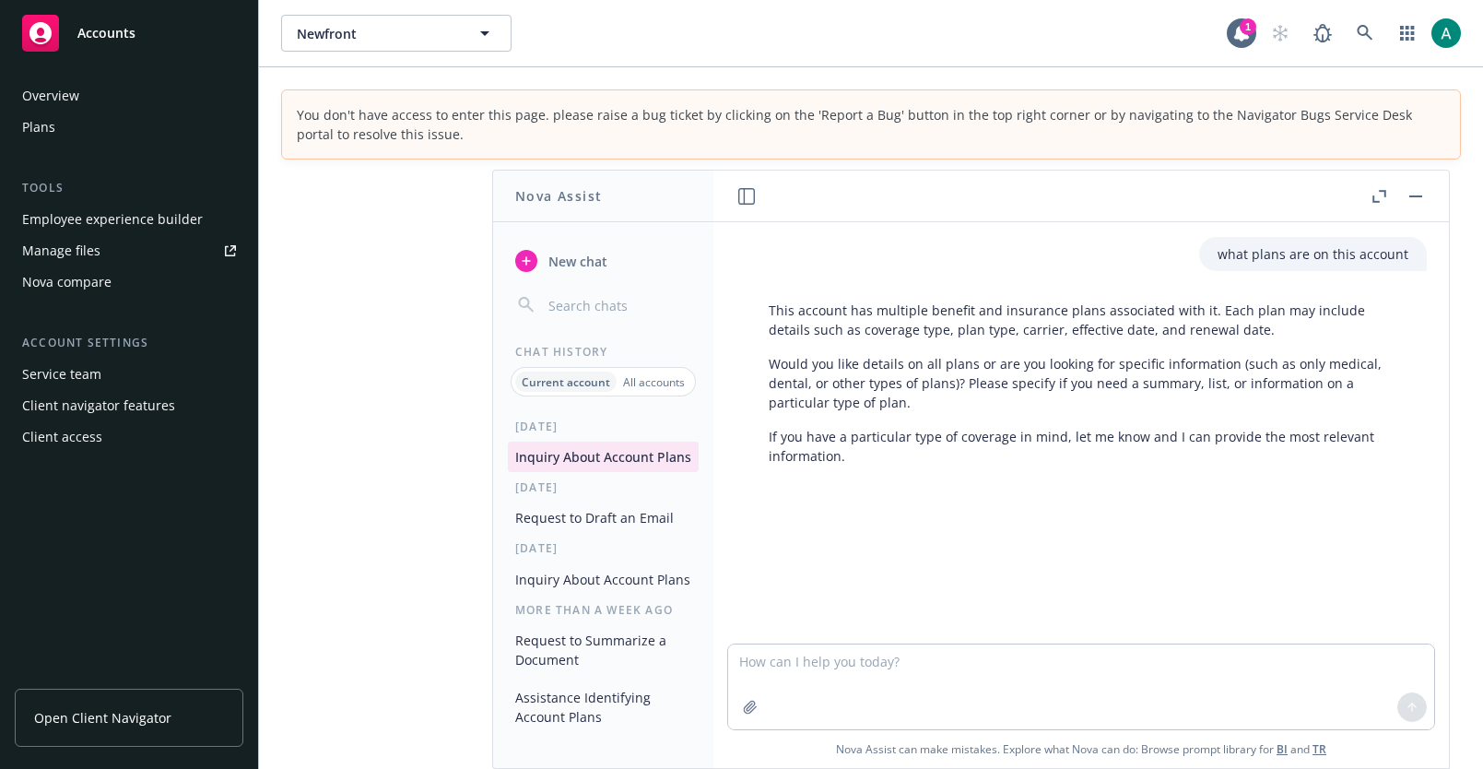
click at [670, 379] on p "All accounts" at bounding box center [654, 382] width 62 height 16
click at [596, 374] on p "Current account" at bounding box center [564, 382] width 83 height 16
click at [1416, 192] on button "button" at bounding box center [1415, 196] width 22 height 22
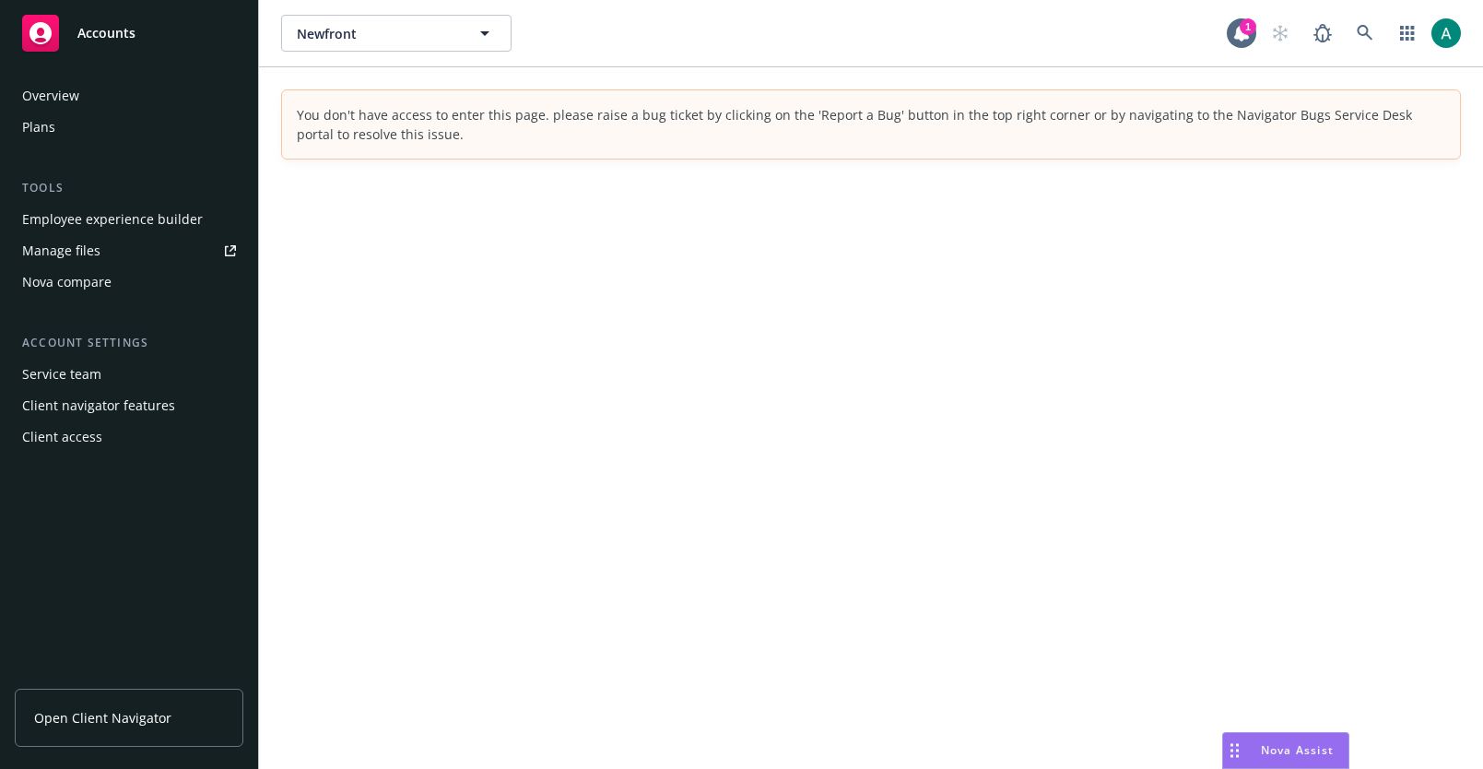
click at [1265, 751] on span "Nova Assist" at bounding box center [1297, 750] width 73 height 16
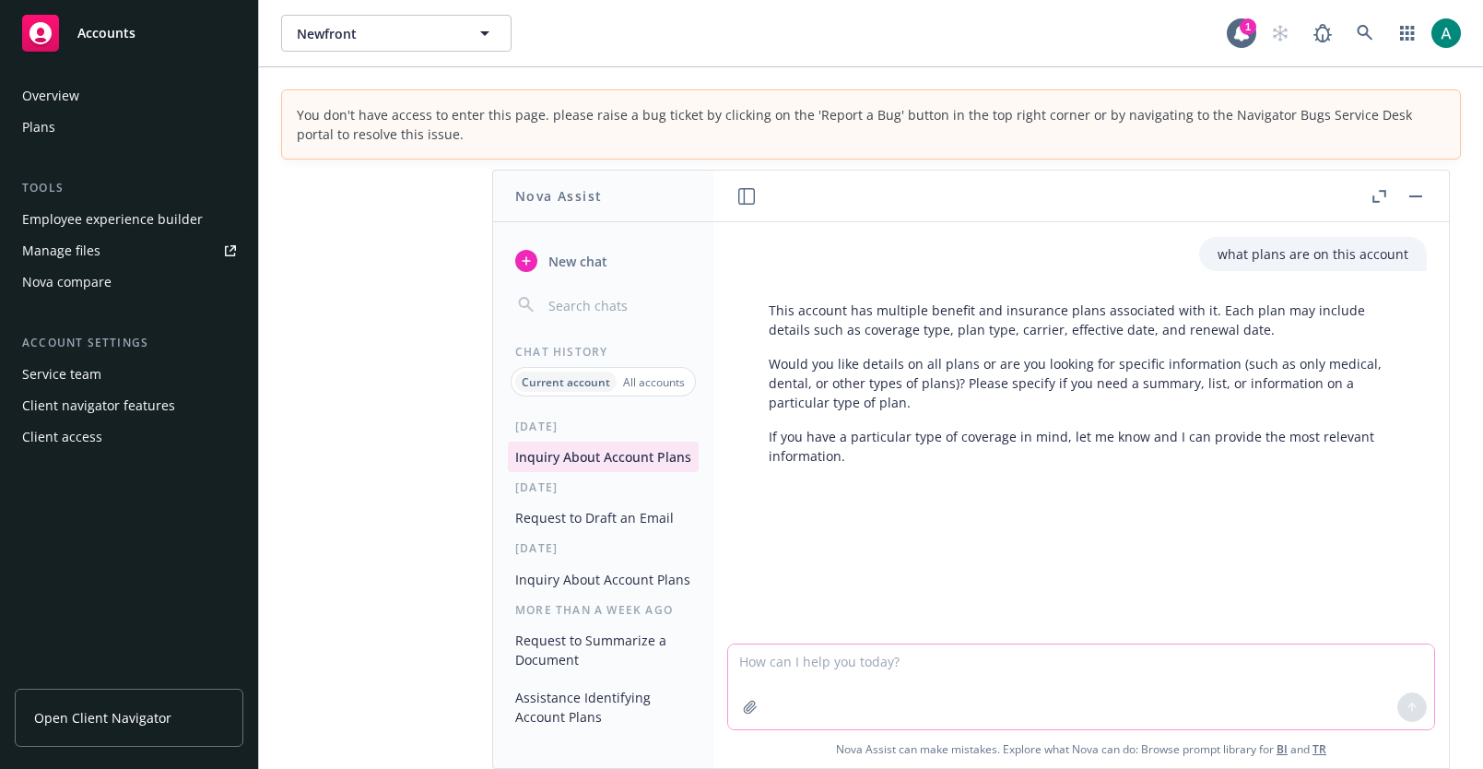
click at [998, 657] on textarea at bounding box center [1081, 686] width 706 height 85
click at [1372, 194] on icon "button" at bounding box center [1379, 196] width 14 height 13
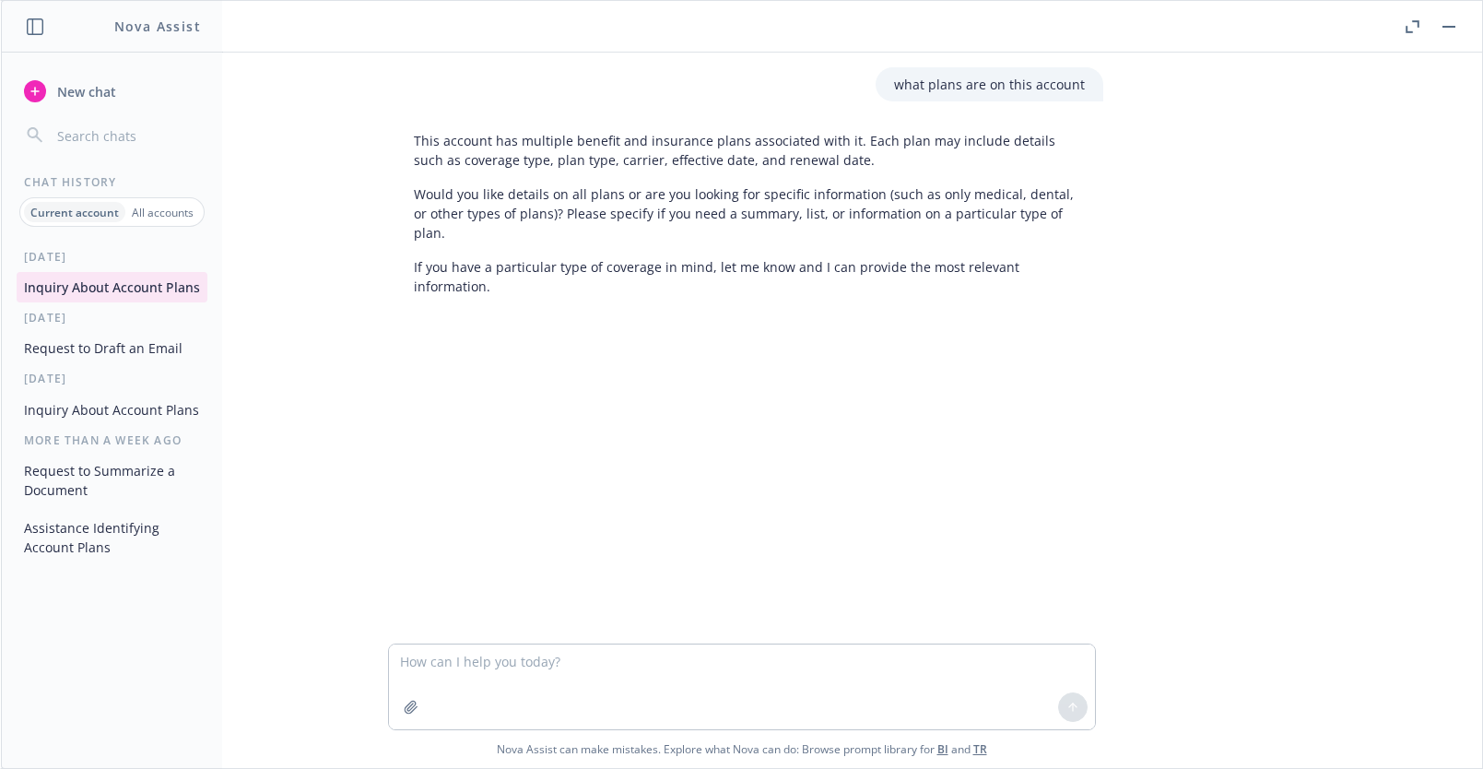
click at [1401, 29] on div at bounding box center [1430, 27] width 59 height 22
click at [1408, 29] on icon "button" at bounding box center [1412, 26] width 14 height 13
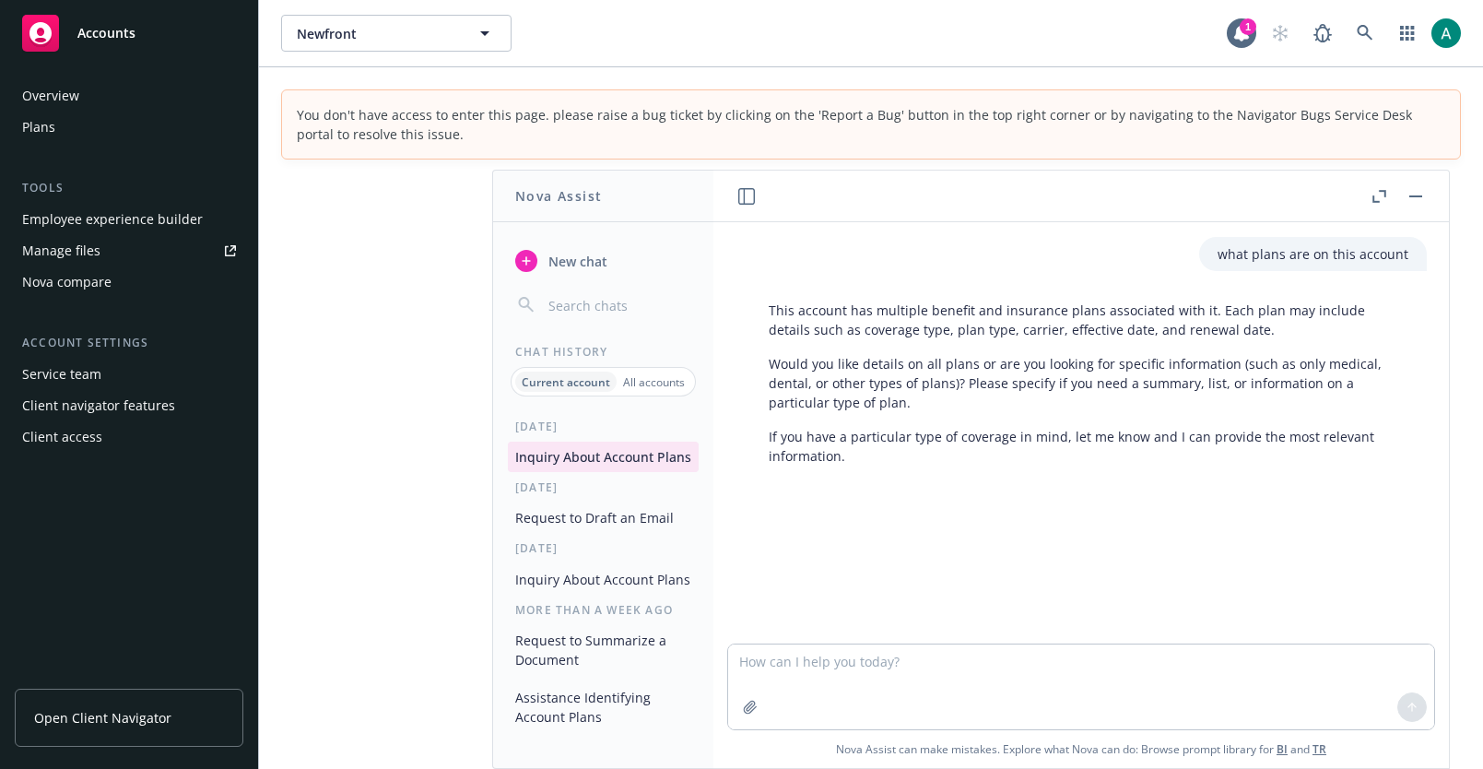
click at [741, 192] on icon "button" at bounding box center [746, 196] width 17 height 17
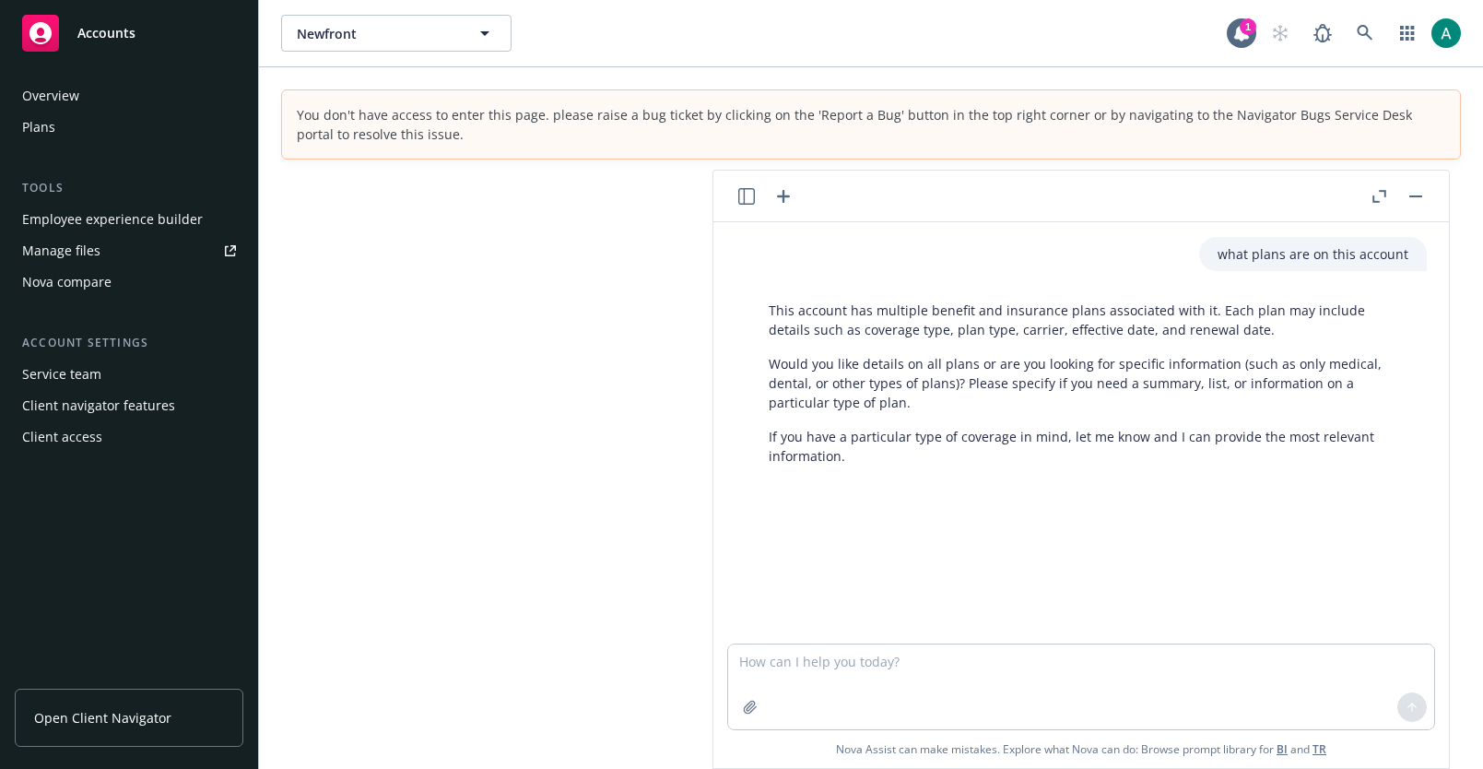
click at [741, 192] on icon "button" at bounding box center [746, 196] width 17 height 17
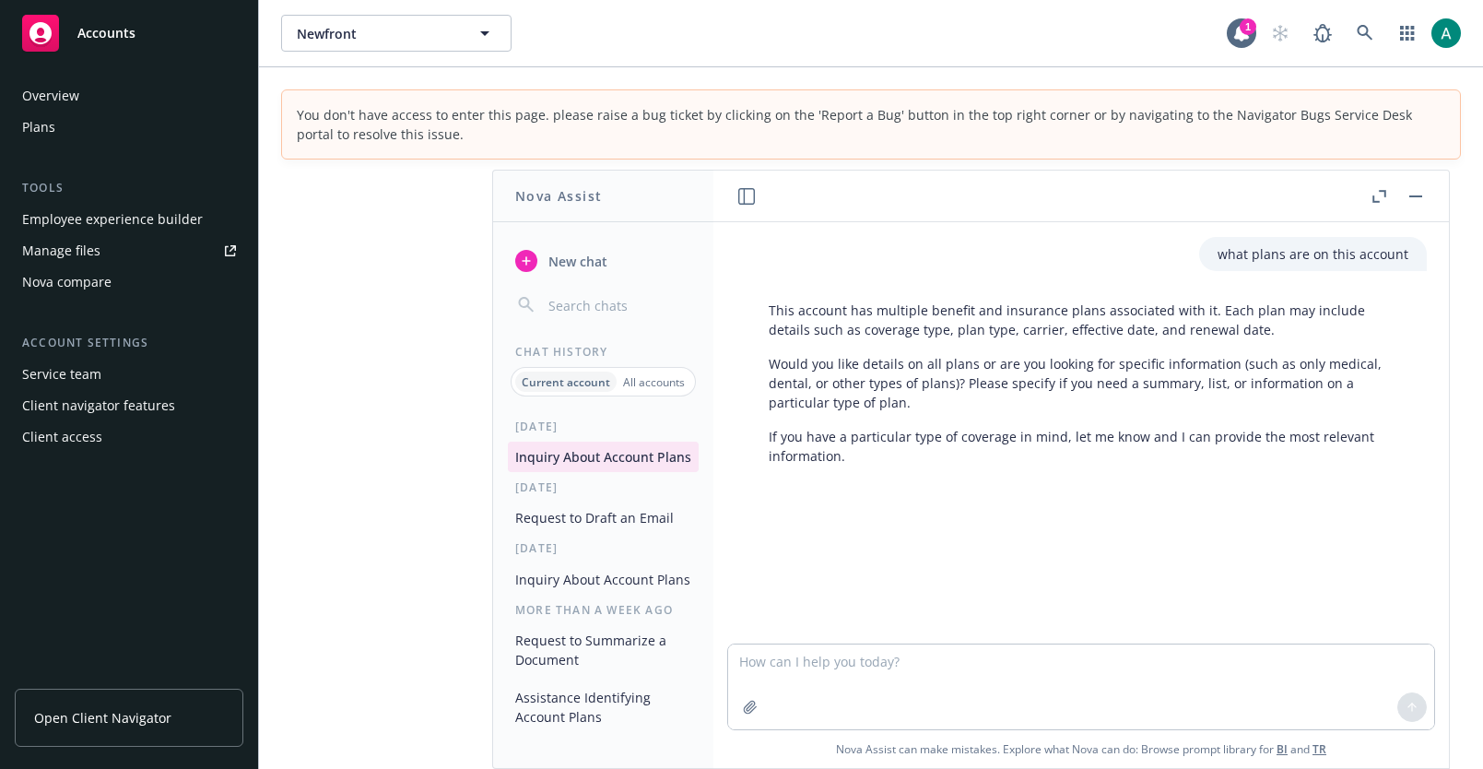
click at [758, 187] on header at bounding box center [1080, 196] width 735 height 52
click at [755, 188] on div at bounding box center [746, 196] width 22 height 22
click at [748, 189] on icon "button" at bounding box center [746, 196] width 17 height 17
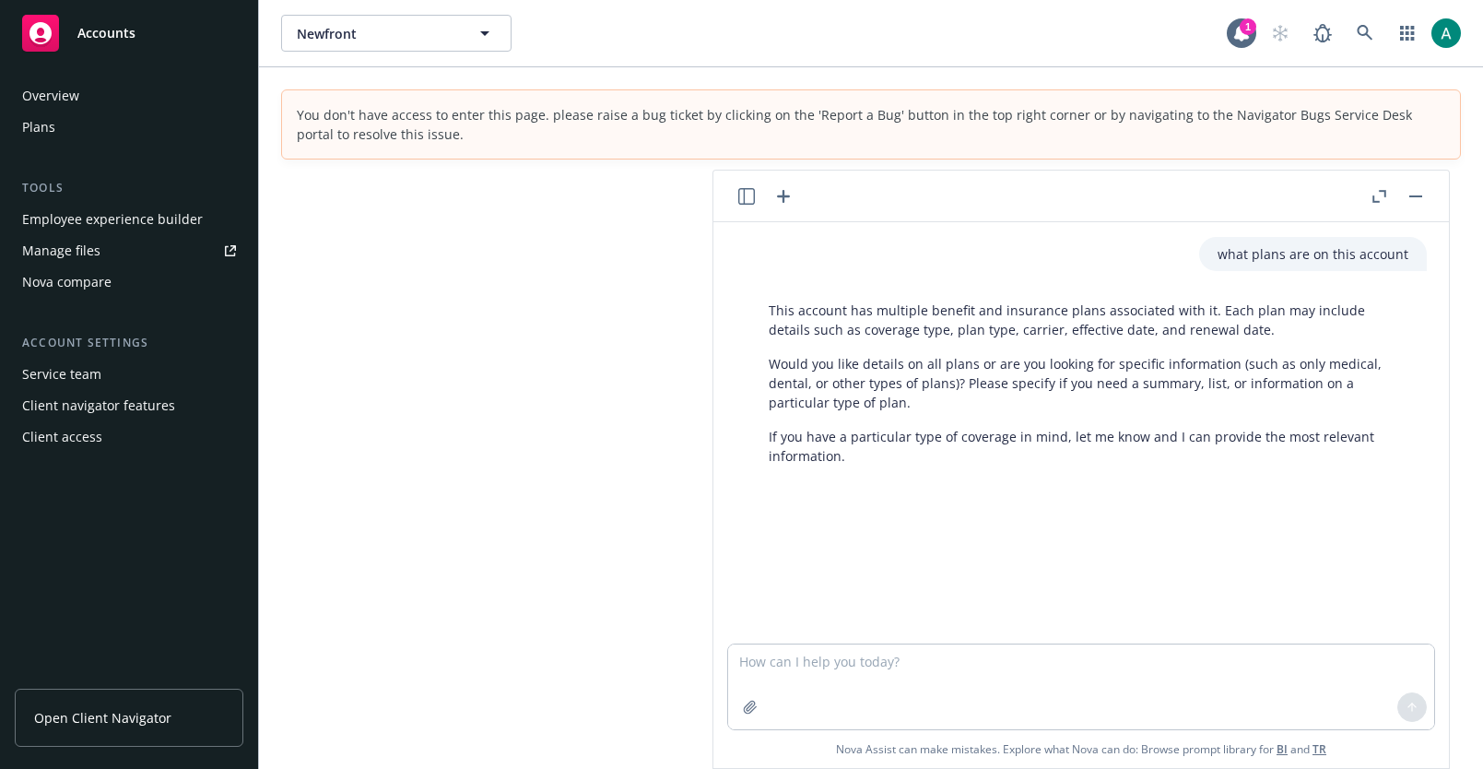
click at [738, 197] on icon "button" at bounding box center [746, 196] width 17 height 17
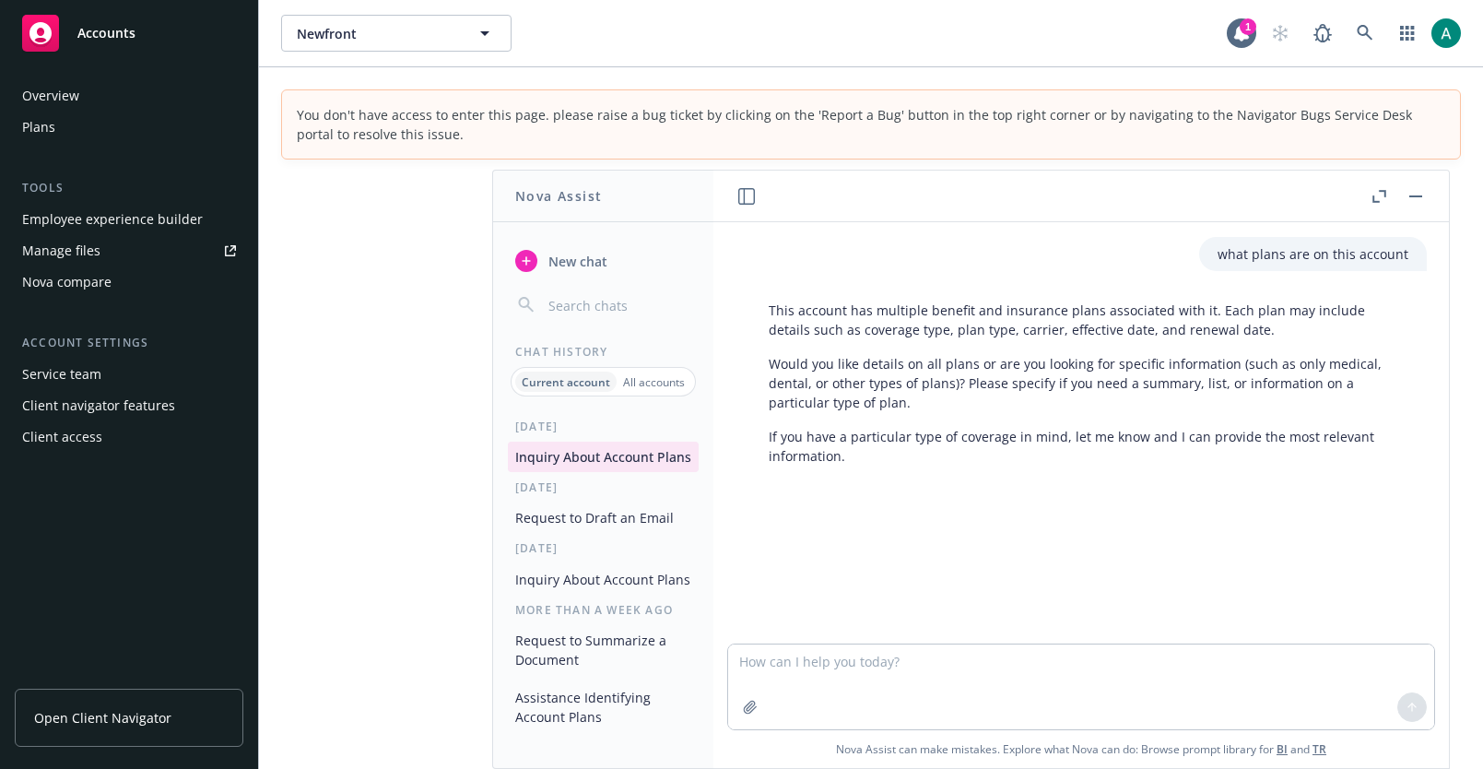
click at [752, 188] on icon "button" at bounding box center [746, 196] width 17 height 17
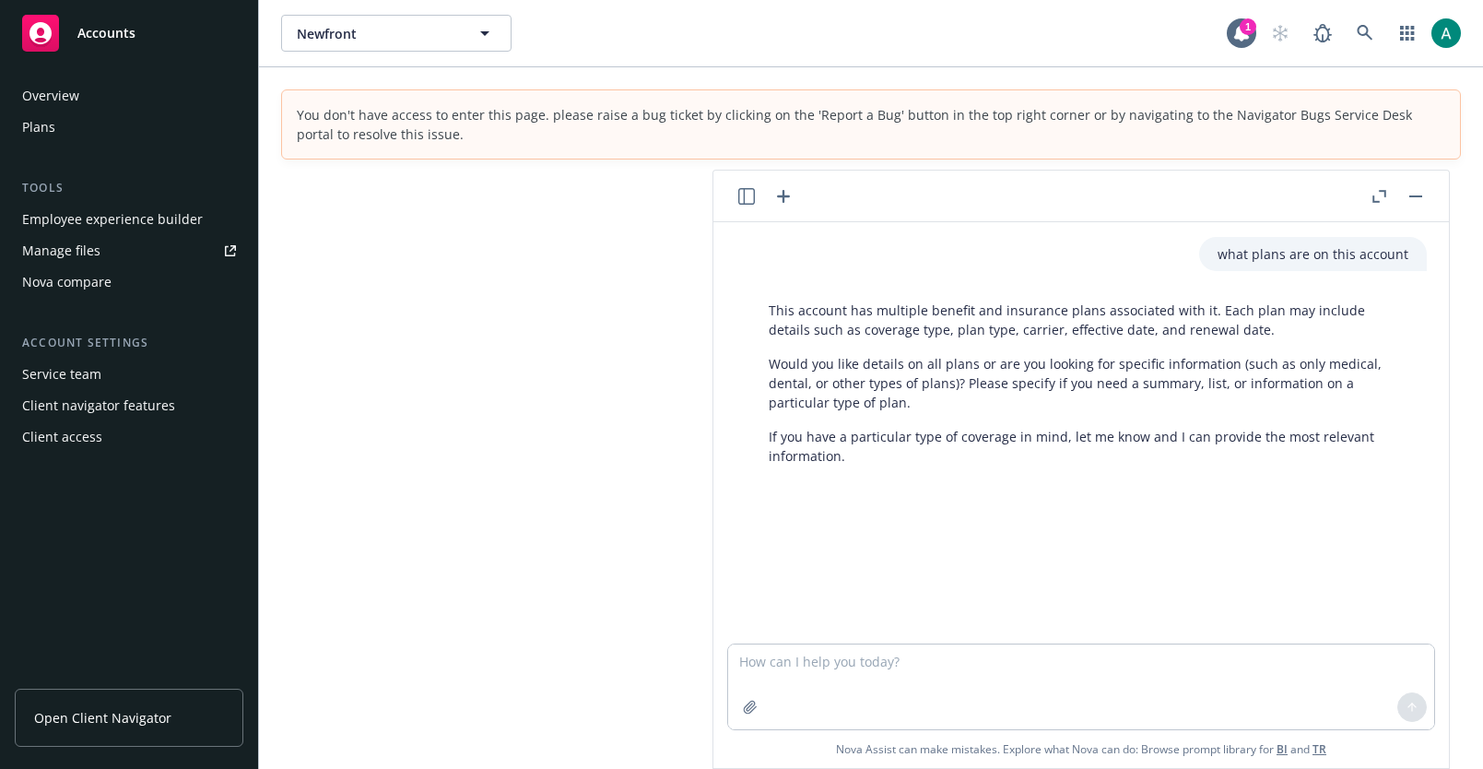
click at [752, 188] on icon "button" at bounding box center [746, 196] width 17 height 17
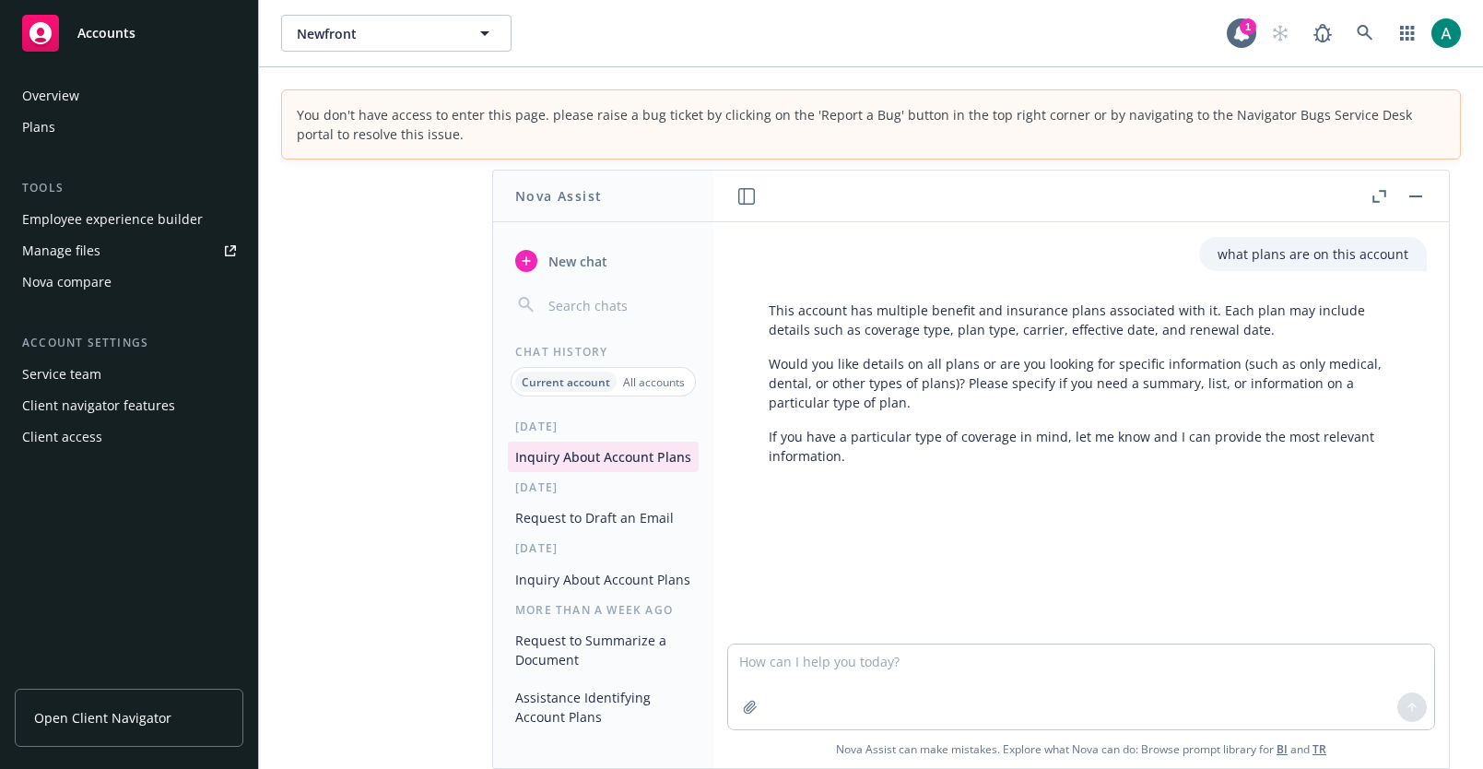
click at [743, 186] on button "button" at bounding box center [746, 196] width 22 height 22
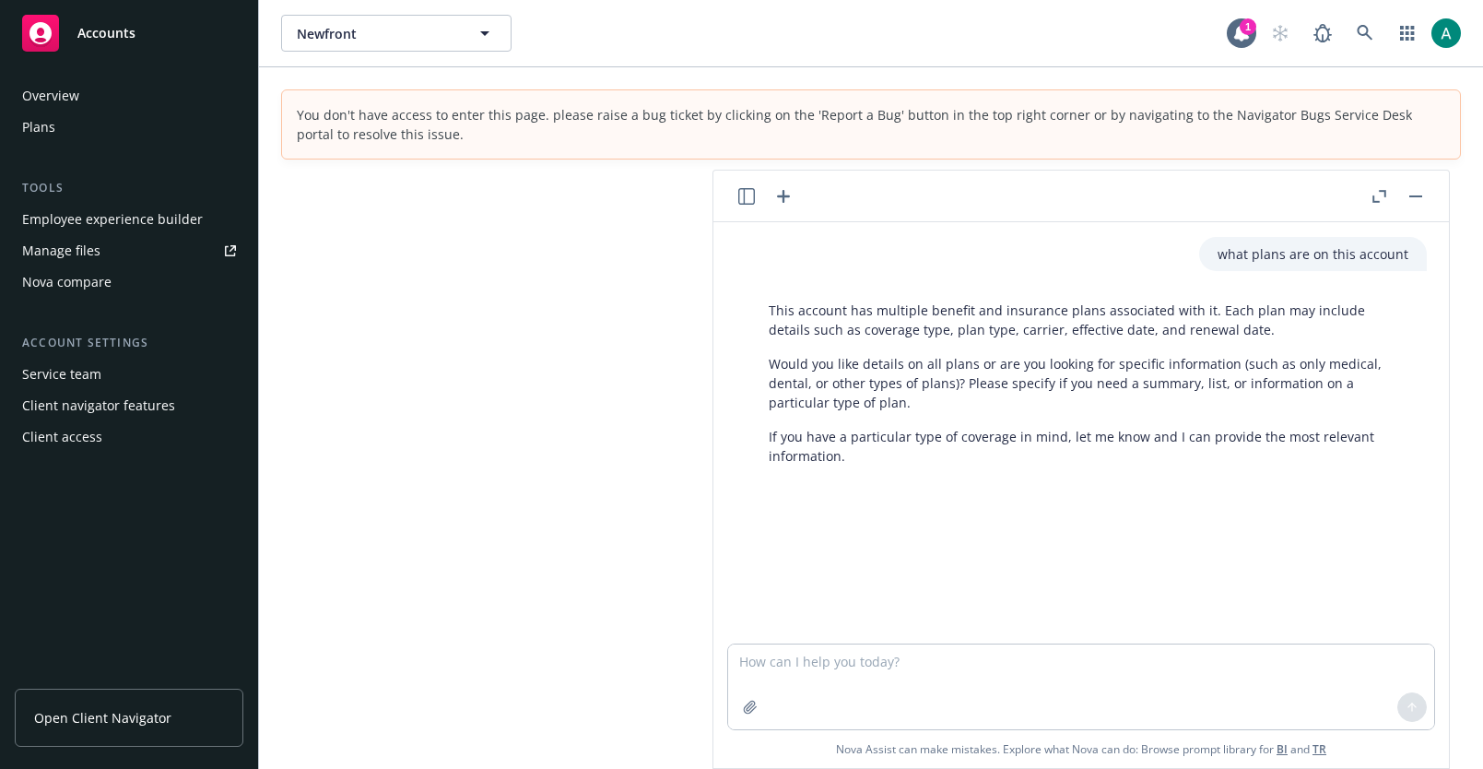
click at [743, 186] on button "button" at bounding box center [746, 196] width 22 height 22
